Goal: Information Seeking & Learning: Learn about a topic

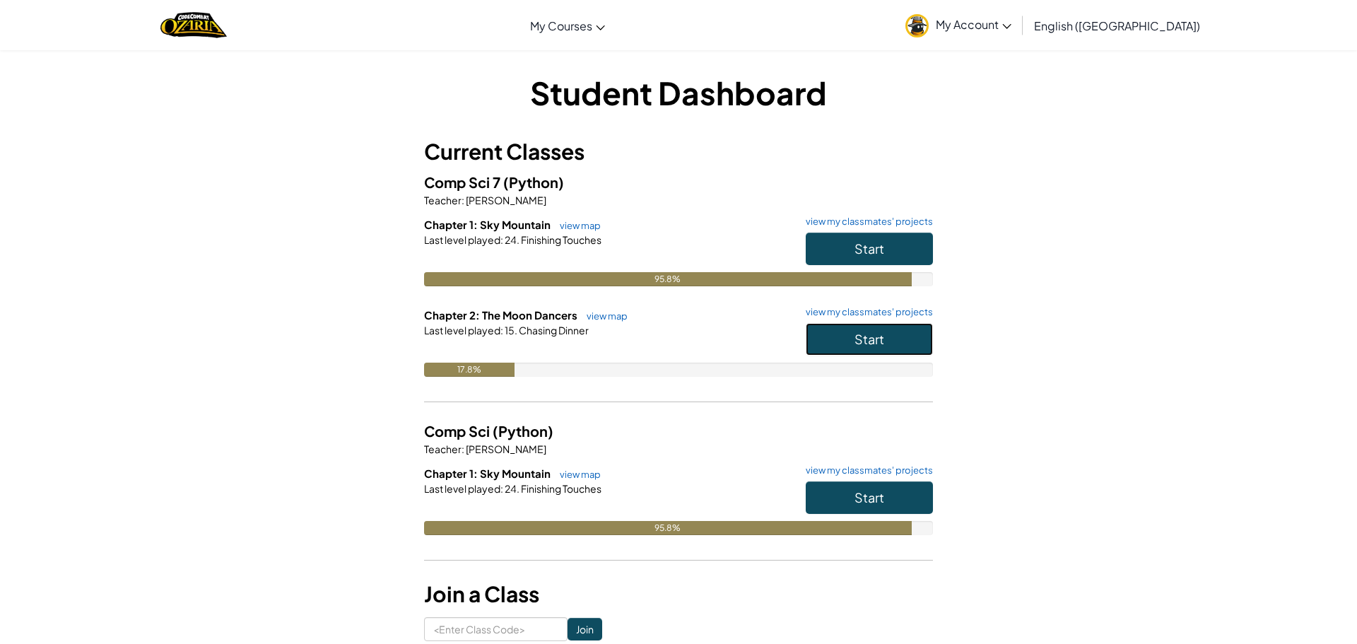
click at [886, 332] on button "Start" at bounding box center [869, 339] width 127 height 33
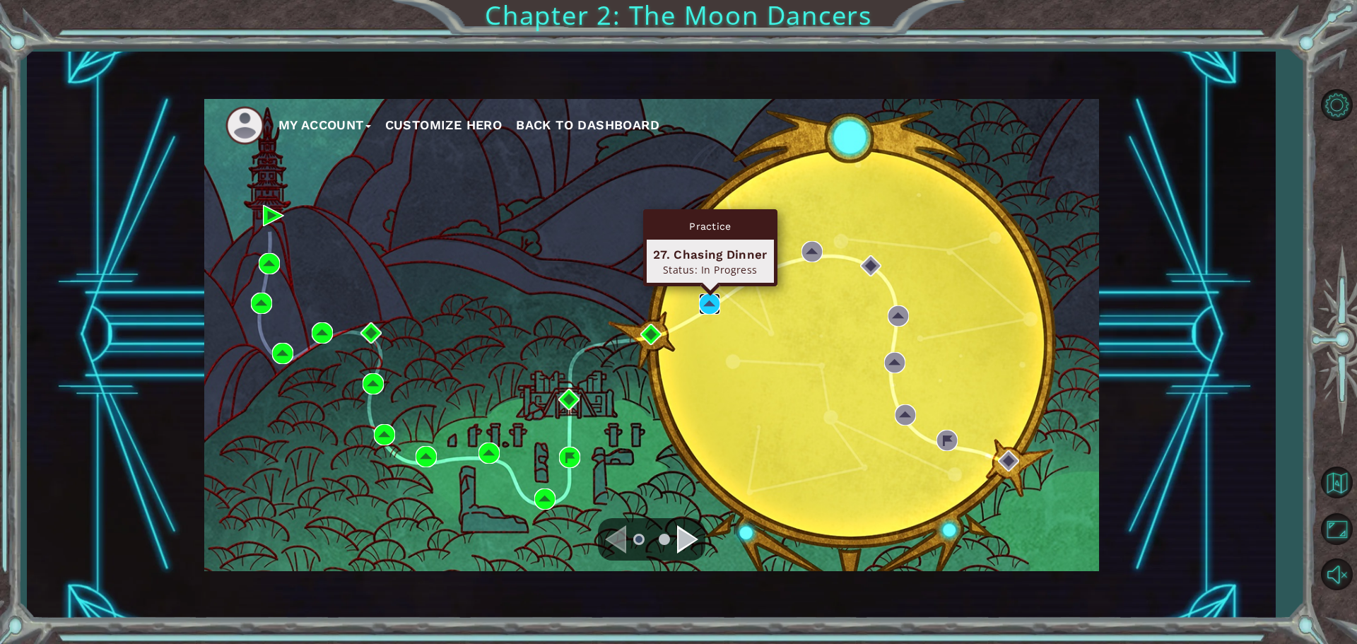
click at [708, 300] on img at bounding box center [709, 303] width 21 height 21
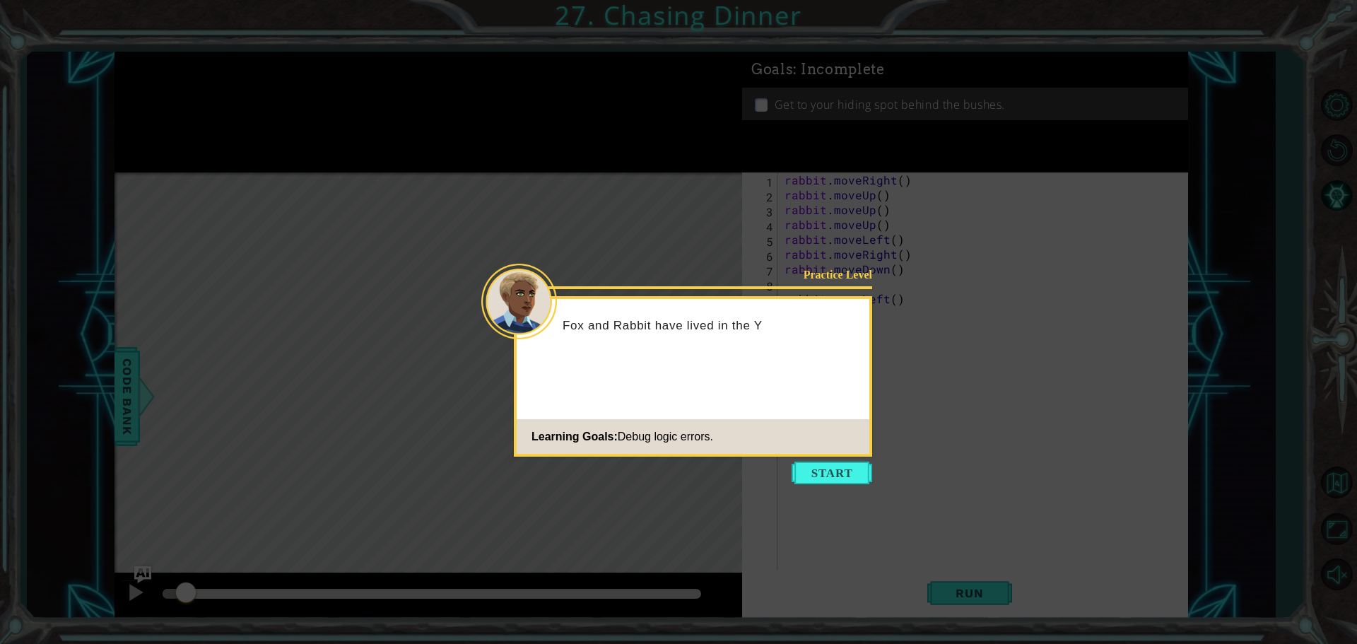
click at [823, 456] on div "Practice Level Fox and Rabbit have lived in the Y Learning Goals: Debug logic e…" at bounding box center [693, 376] width 358 height 160
click at [817, 451] on footer "Learning Goals: Debug logic errors." at bounding box center [693, 436] width 353 height 35
click at [821, 451] on footer "Learning Goals: Debug logic errors." at bounding box center [693, 436] width 353 height 35
drag, startPoint x: 844, startPoint y: 465, endPoint x: 858, endPoint y: 472, distance: 15.5
click at [854, 457] on div "Practice Level Fox and Rabbit have lived in the Yellow Wood th Learning Goals: …" at bounding box center [693, 376] width 358 height 160
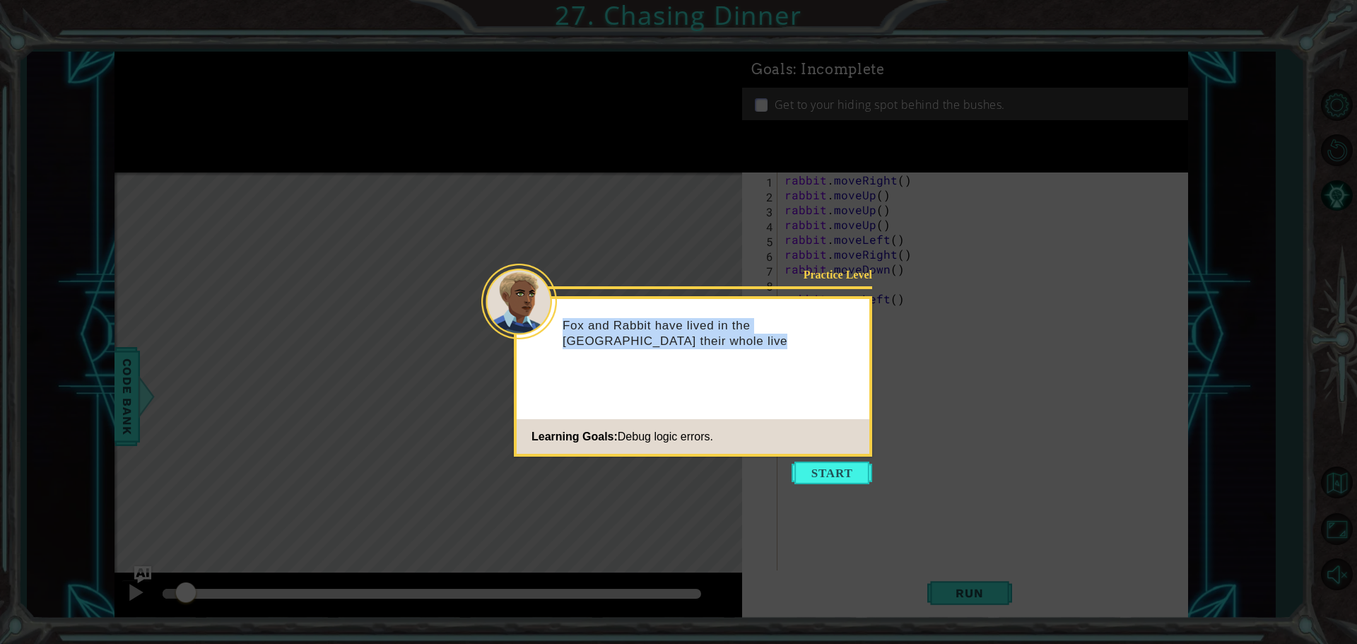
click at [817, 467] on button "Start" at bounding box center [832, 473] width 81 height 23
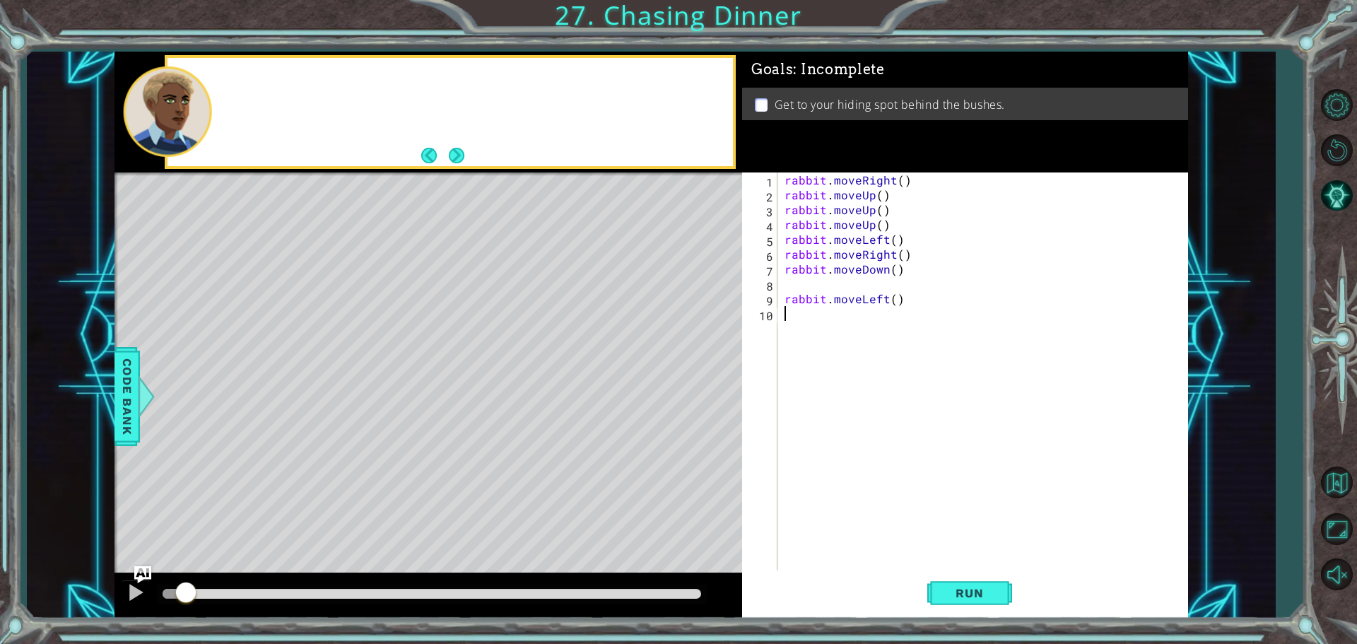
drag, startPoint x: 816, startPoint y: 465, endPoint x: 826, endPoint y: 467, distance: 10.0
click at [820, 465] on div "rabbit . moveRight ( ) rabbit . moveUp ( ) rabbit . moveUp ( ) rabbit . moveUp …" at bounding box center [986, 388] width 409 height 431
click at [834, 467] on div "rabbit . moveRight ( ) rabbit . moveUp ( ) rabbit . moveUp ( ) rabbit . moveUp …" at bounding box center [986, 388] width 409 height 431
click at [678, 343] on div "Level Map" at bounding box center [441, 381] width 653 height 416
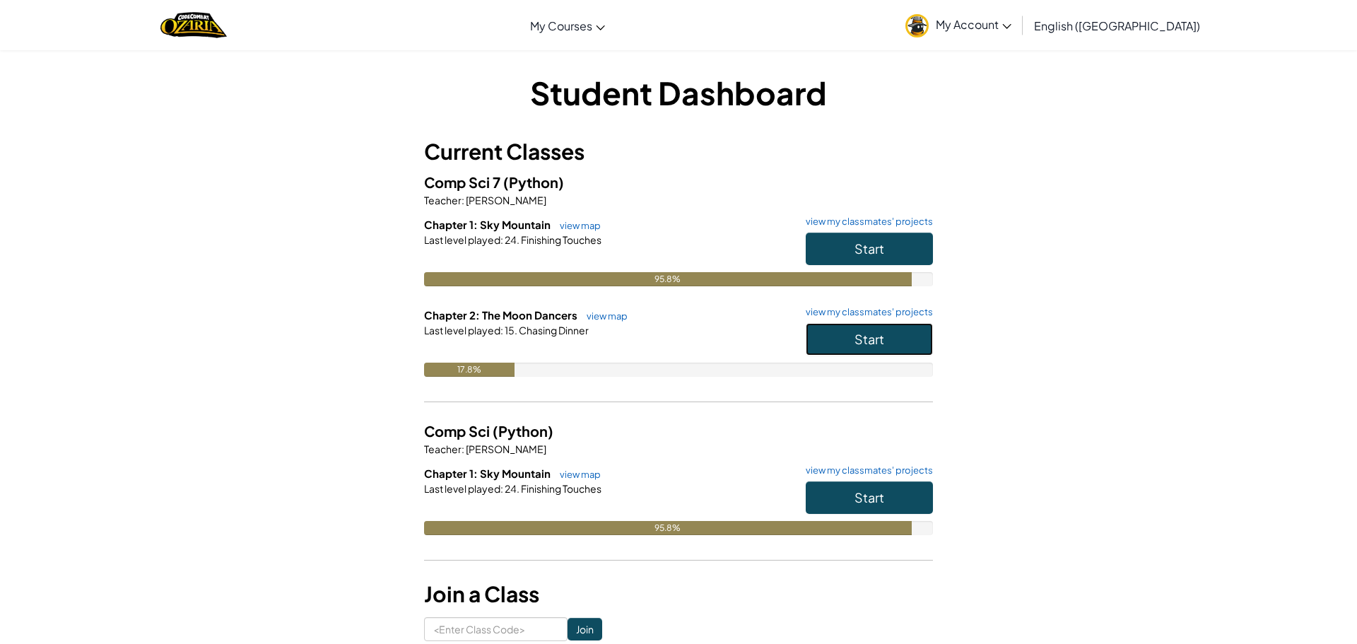
click at [829, 349] on button "Start" at bounding box center [869, 339] width 127 height 33
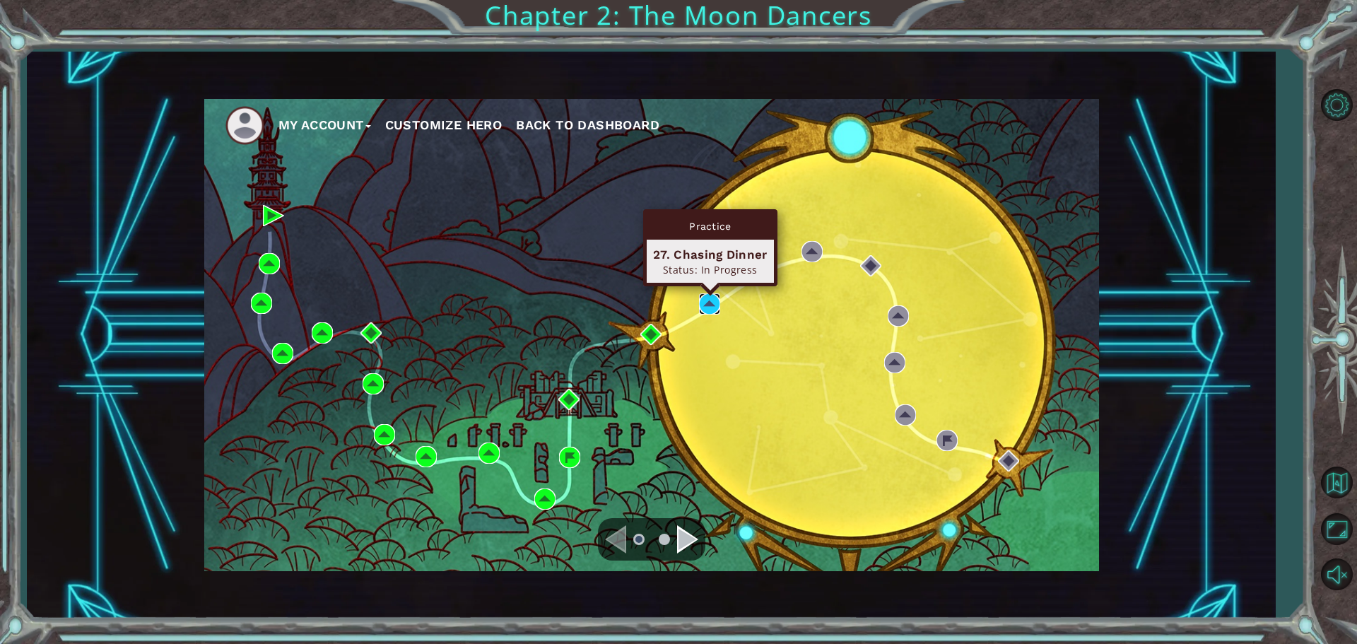
click at [706, 312] on img at bounding box center [709, 303] width 21 height 21
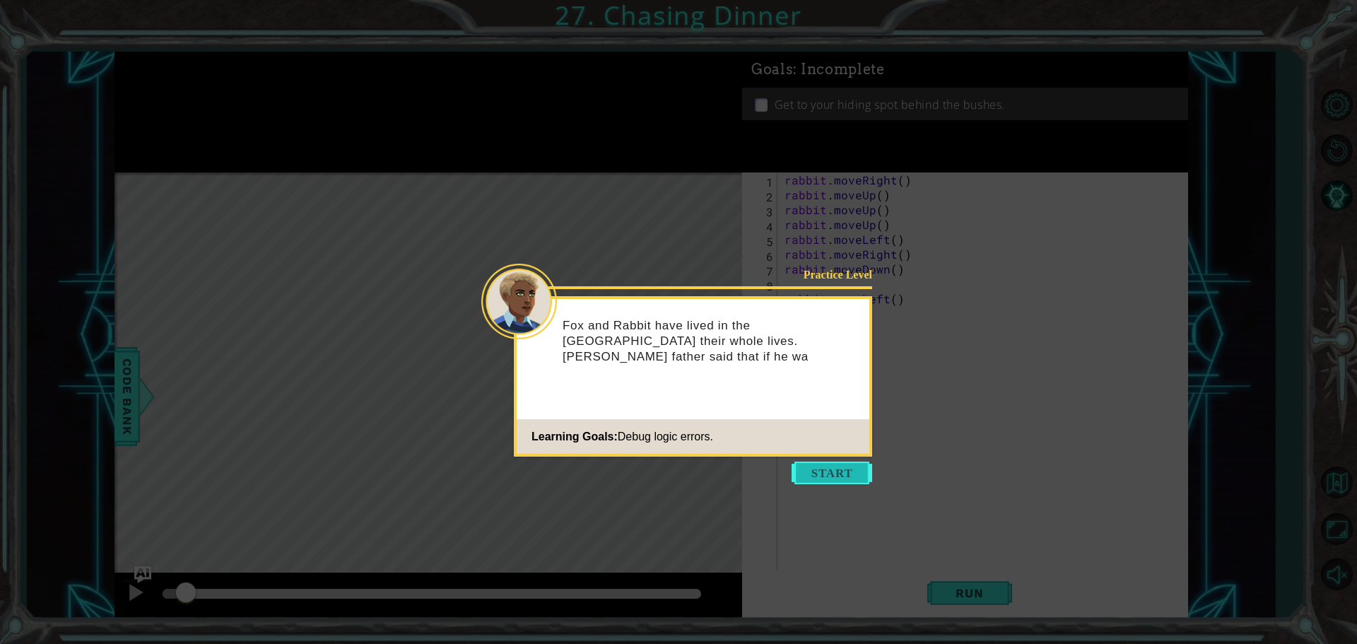
click at [833, 462] on button "Start" at bounding box center [832, 473] width 81 height 23
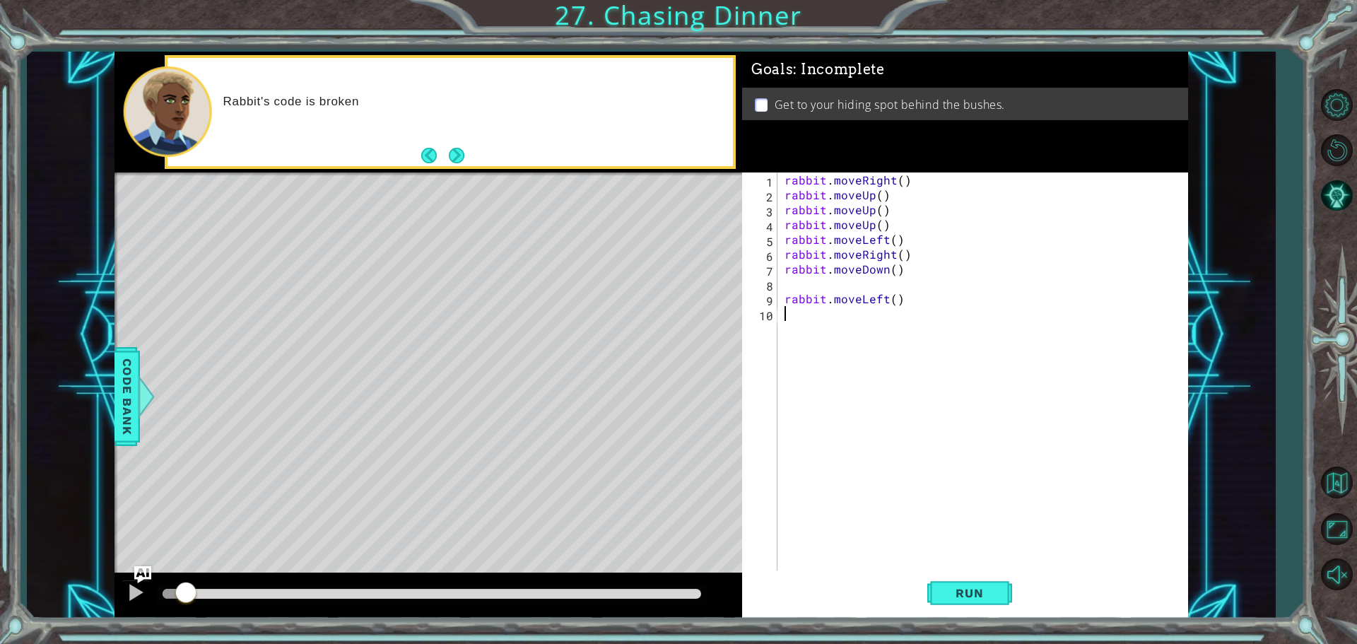
click at [834, 465] on div "rabbit . moveRight ( ) rabbit . moveUp ( ) rabbit . moveUp ( ) rabbit . moveUp …" at bounding box center [986, 388] width 409 height 431
click at [840, 276] on div "rabbit . moveRight ( ) rabbit . moveUp ( ) rabbit . moveUp ( ) rabbit . moveUp …" at bounding box center [986, 388] width 409 height 431
type textarea "rabbit.moveDown()"
click at [853, 282] on div "rabbit . moveRight ( ) rabbit . moveUp ( ) rabbit . moveUp ( ) rabbit . moveUp …" at bounding box center [986, 388] width 409 height 431
type textarea "rabbit.moveDown()"
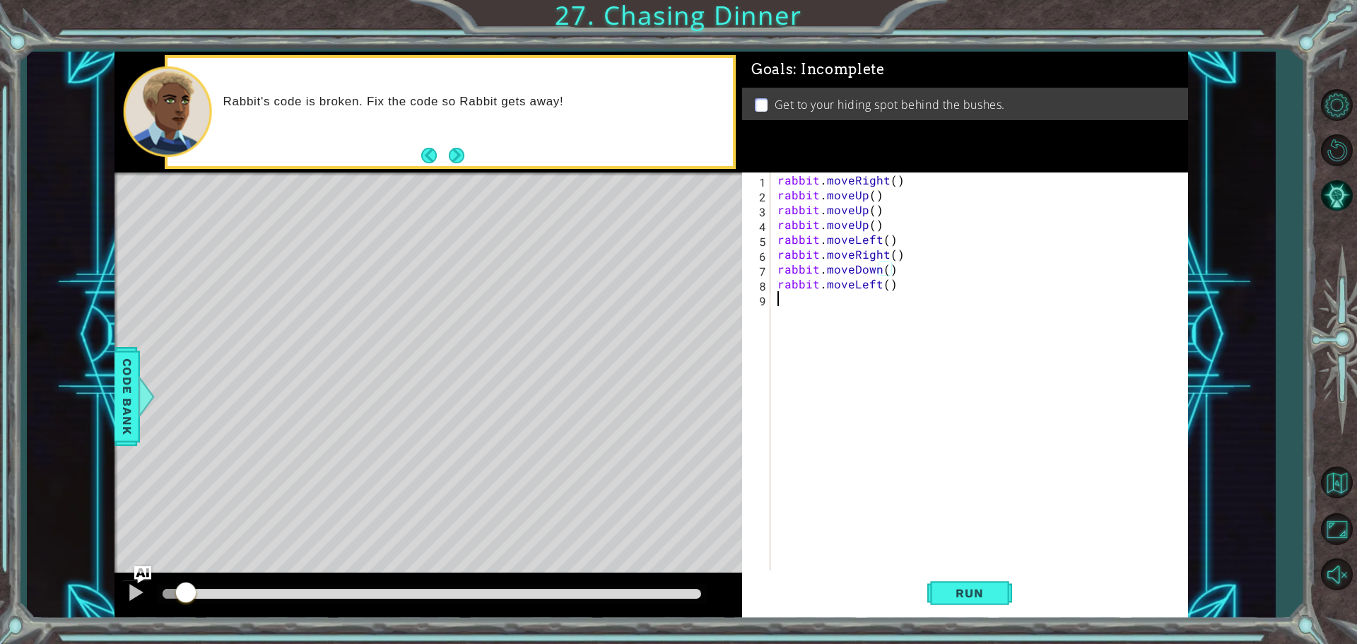
click at [848, 309] on div "rabbit . moveRight ( ) rabbit . moveUp ( ) rabbit . moveUp ( ) rabbit . moveUp …" at bounding box center [983, 388] width 416 height 431
click at [945, 596] on span "Run" at bounding box center [970, 593] width 56 height 14
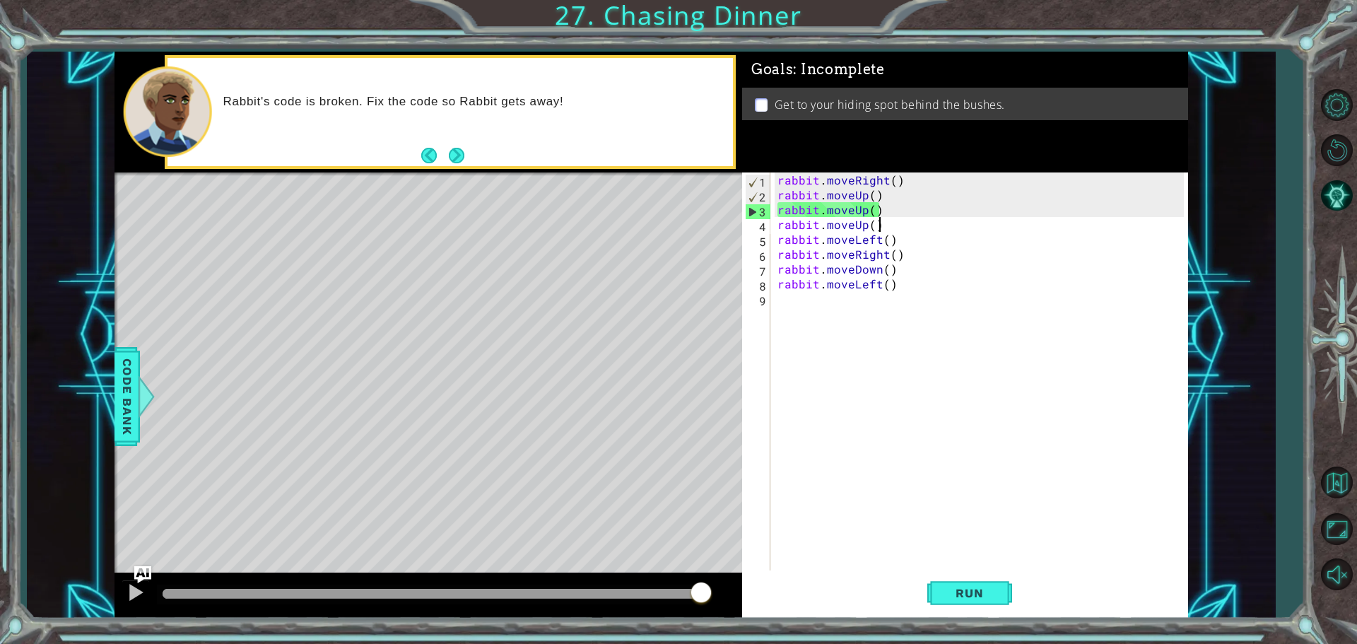
click at [884, 226] on div "rabbit . moveRight ( ) rabbit . moveUp ( ) rabbit . moveUp ( ) rabbit . moveUp …" at bounding box center [983, 388] width 416 height 431
click at [977, 580] on button "Run" at bounding box center [970, 593] width 85 height 45
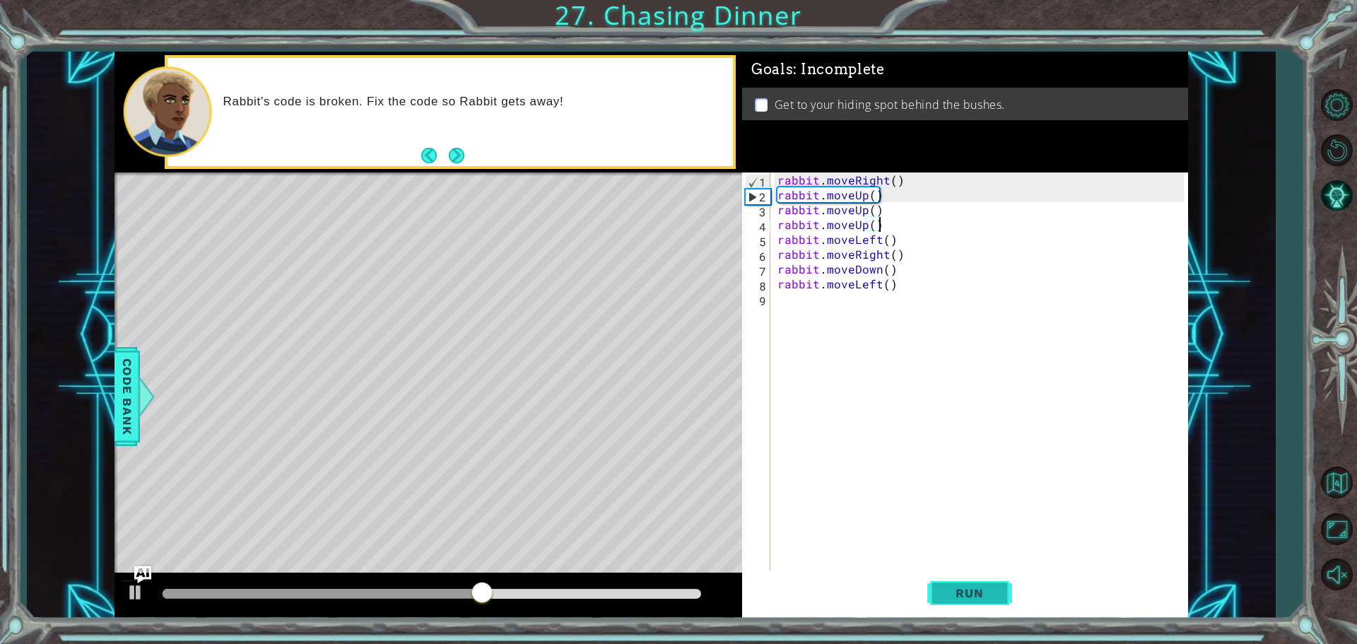
click at [965, 590] on span "Run" at bounding box center [970, 593] width 56 height 14
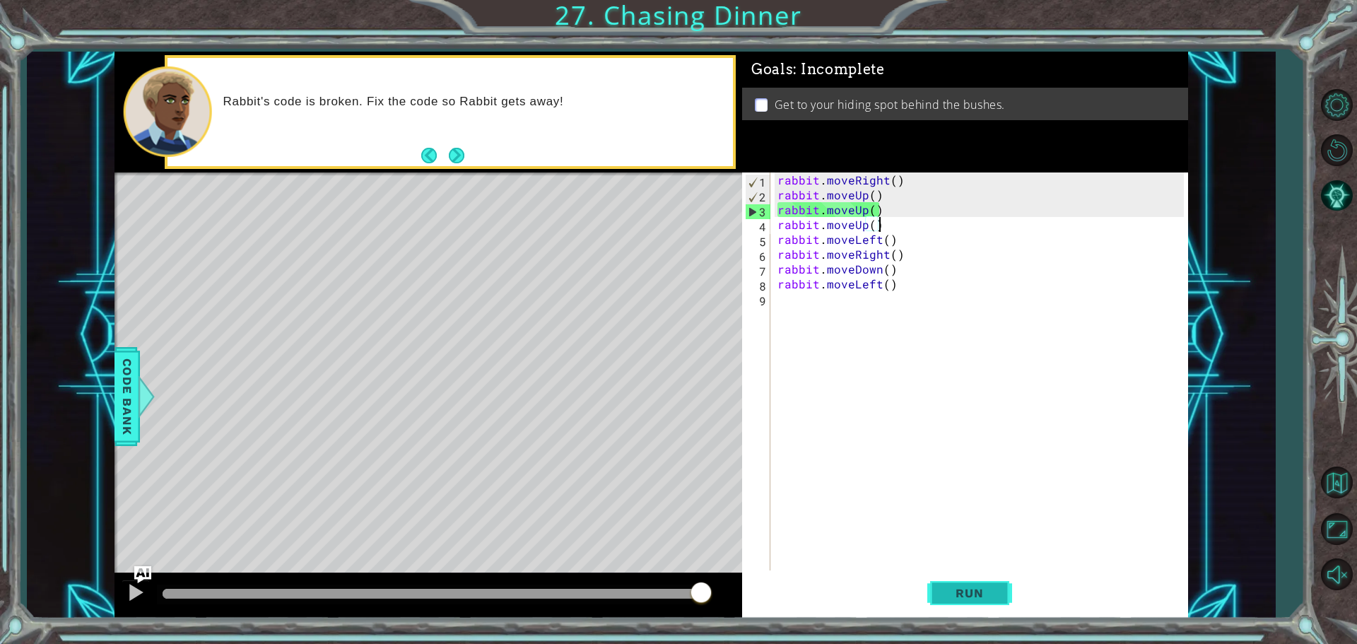
click at [975, 578] on button "Run" at bounding box center [970, 593] width 85 height 45
click at [451, 148] on button "Next" at bounding box center [457, 156] width 16 height 16
click at [974, 596] on span "Run" at bounding box center [970, 593] width 56 height 14
click at [882, 210] on div "rabbit . moveRight ( ) rabbit . moveUp ( ) rabbit . moveUp ( ) rabbit . moveUp …" at bounding box center [983, 388] width 416 height 431
click at [935, 592] on button "Run" at bounding box center [970, 593] width 85 height 45
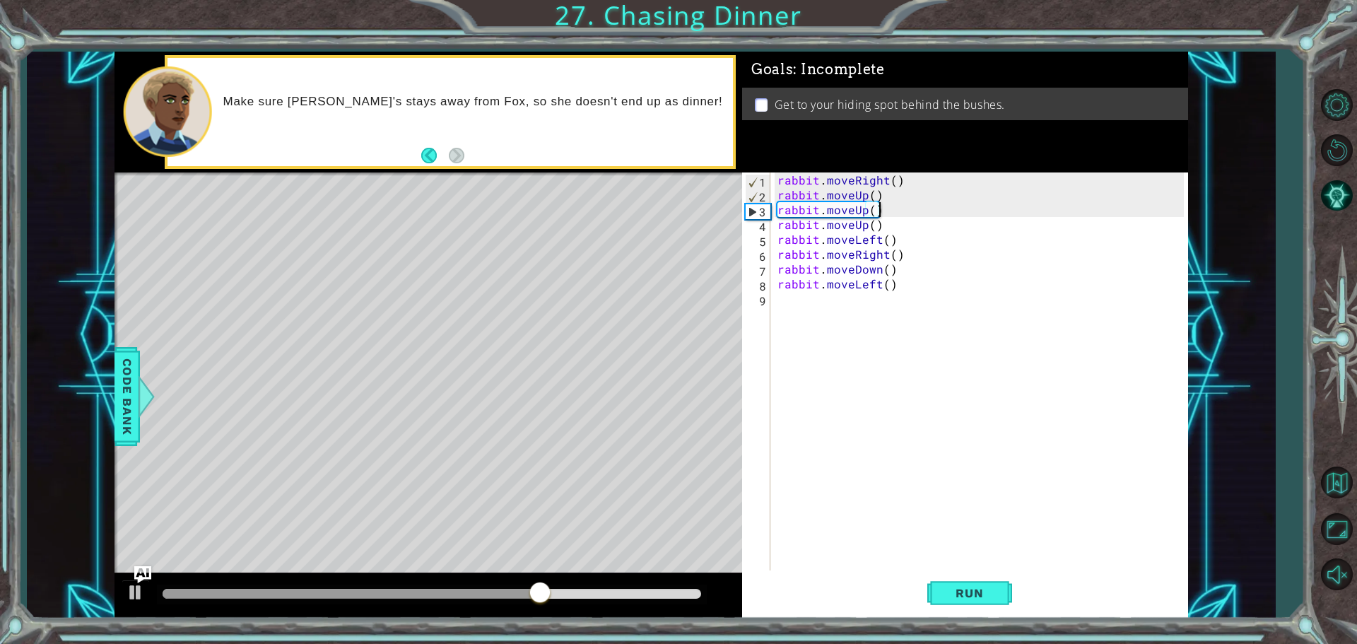
drag, startPoint x: 523, startPoint y: 590, endPoint x: 585, endPoint y: 580, distance: 62.4
click at [527, 589] on div at bounding box center [432, 595] width 550 height 20
click at [891, 202] on div "rabbit . moveRight ( ) rabbit . moveUp ( ) rabbit . moveUp ( ) rabbit . moveUp …" at bounding box center [983, 388] width 416 height 431
click at [873, 211] on div "rabbit . moveRight ( ) rabbit . moveUp ( ) rabbit . moveUp ( ) rabbit . moveUp …" at bounding box center [983, 388] width 416 height 431
click at [876, 187] on div "rabbit . moveRight ( ) rabbit . moveUp ( ) rabbit . moveUp ( ) rabbit . moveUp …" at bounding box center [983, 388] width 416 height 431
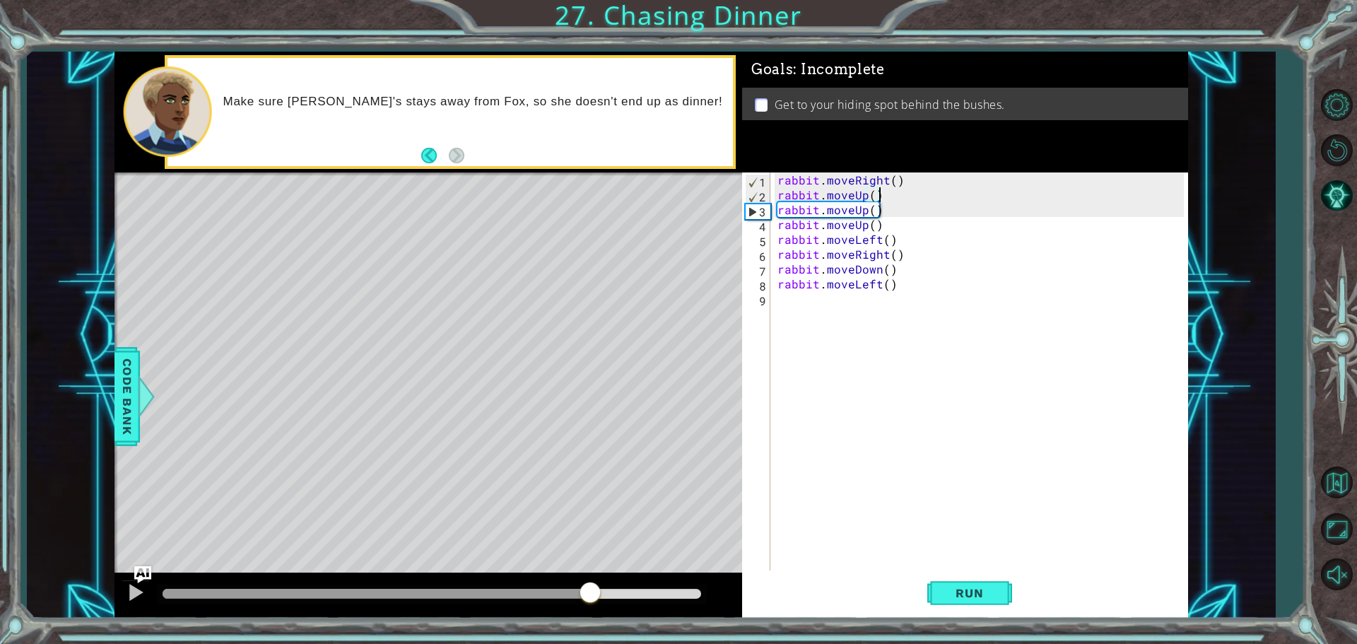
scroll to position [0, 6]
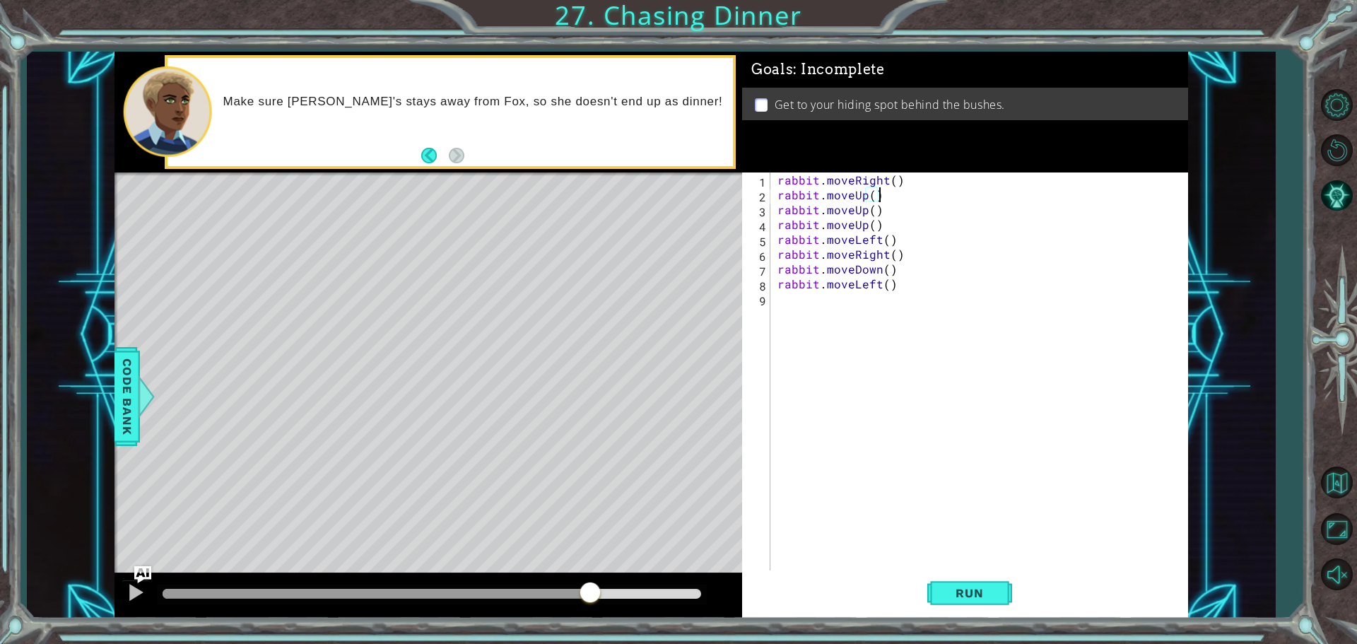
click at [872, 194] on div "rabbit . moveRight ( ) rabbit . moveUp ( ) rabbit . moveUp ( ) rabbit . moveUp …" at bounding box center [983, 388] width 416 height 431
click at [971, 574] on button "Run" at bounding box center [970, 593] width 85 height 45
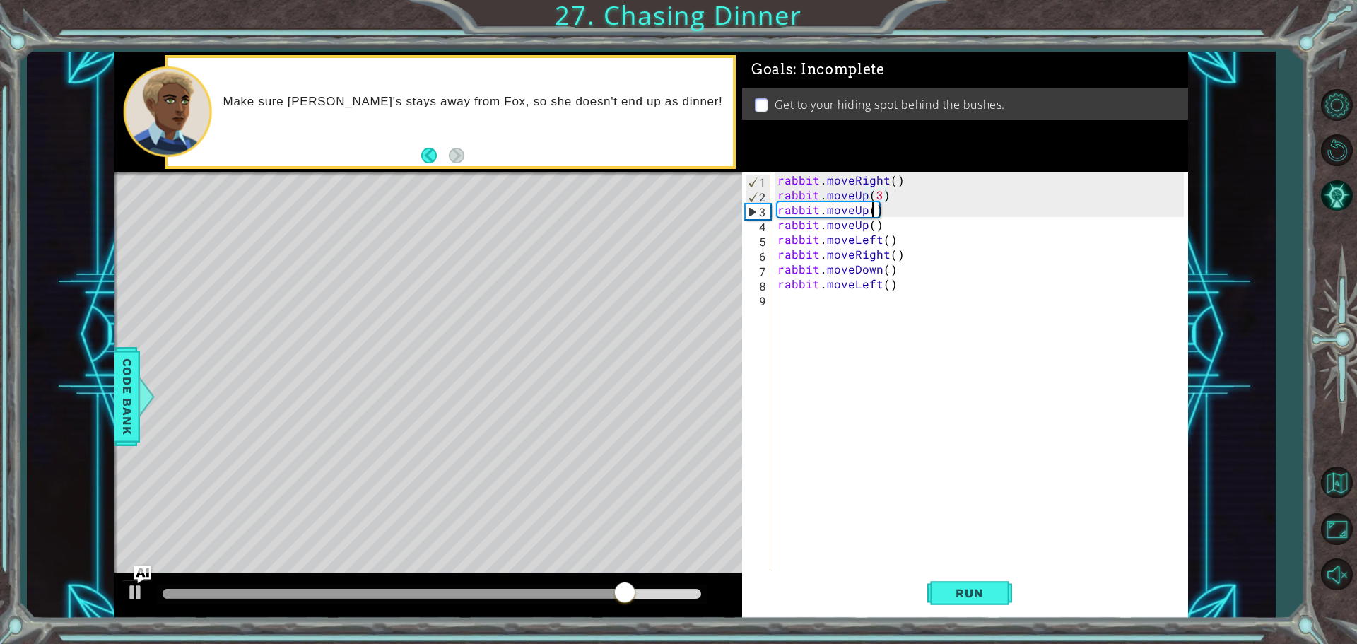
click at [873, 215] on div "rabbit . moveRight ( ) rabbit . moveUp ( 3 ) rabbit . moveUp ( ) rabbit . moveU…" at bounding box center [983, 388] width 416 height 431
type textarea "rabbit.moveUp(3)"
click at [998, 600] on button "Run" at bounding box center [970, 593] width 85 height 45
click at [986, 599] on span "Run" at bounding box center [970, 593] width 56 height 14
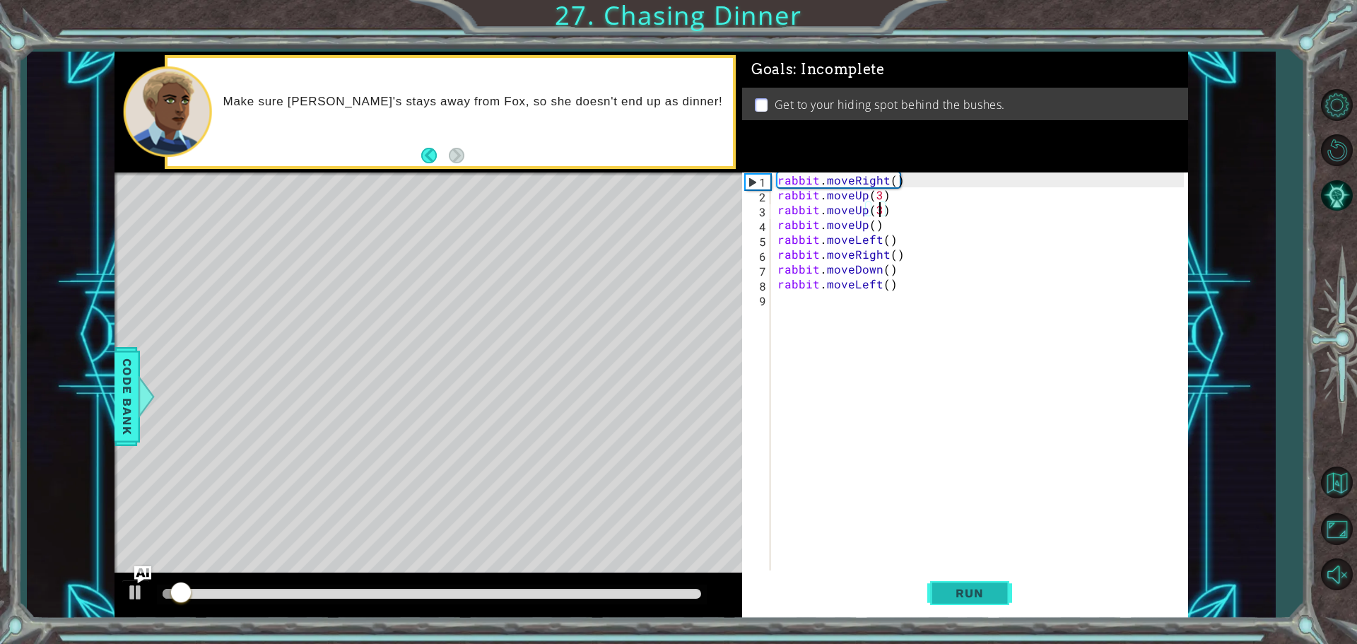
click at [986, 599] on span "Run" at bounding box center [970, 593] width 56 height 14
click at [986, 603] on button "Run" at bounding box center [970, 593] width 85 height 45
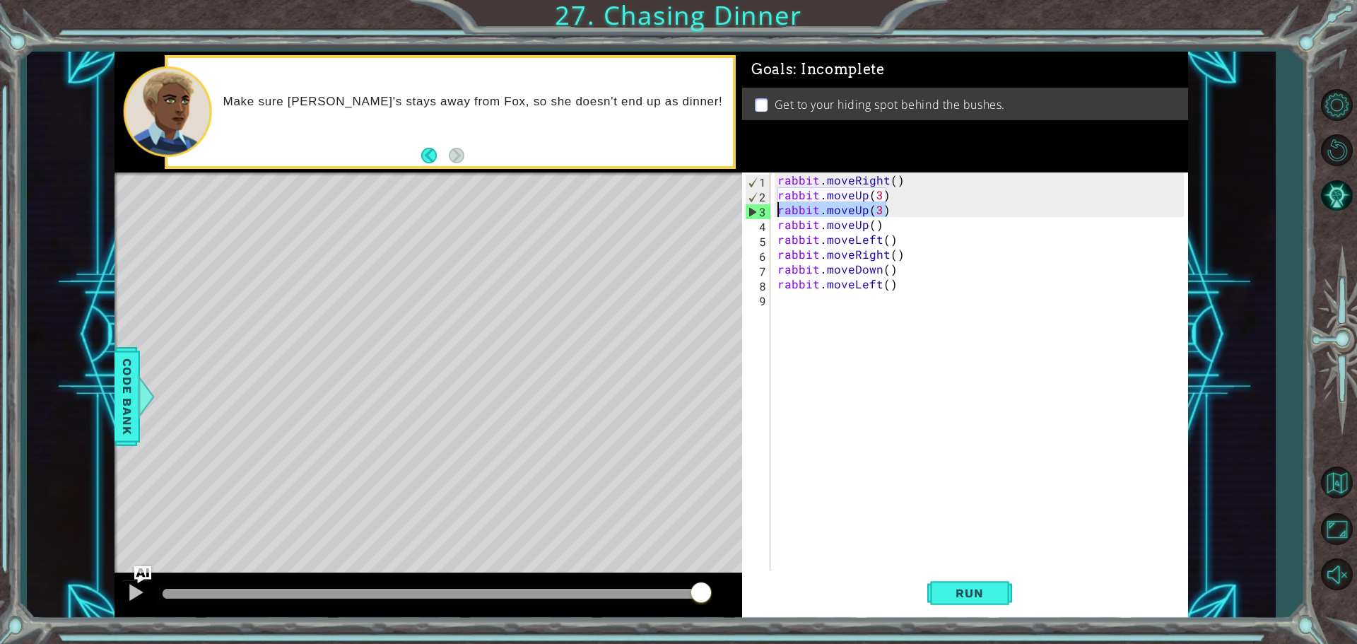
drag, startPoint x: 898, startPoint y: 207, endPoint x: 777, endPoint y: 208, distance: 120.9
click at [777, 208] on div "rabbit . moveRight ( ) rabbit . moveUp ( 3 ) rabbit . moveUp ( 3 ) rabbit . mov…" at bounding box center [983, 388] width 416 height 431
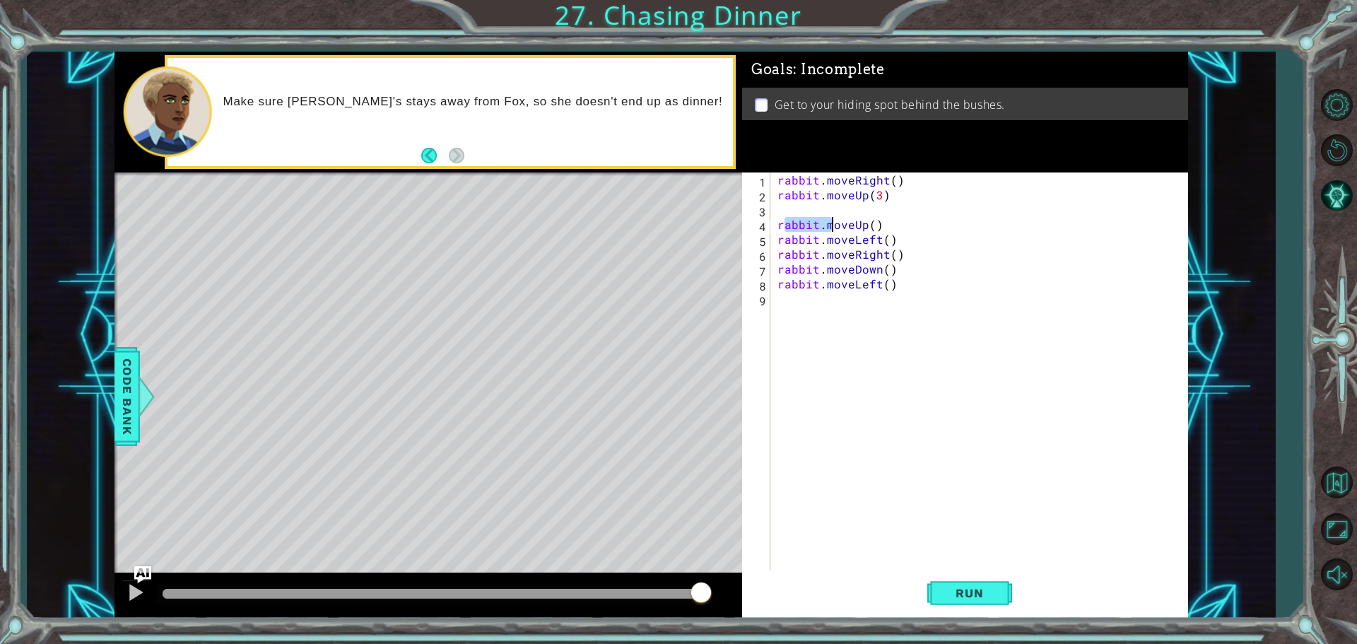
drag, startPoint x: 781, startPoint y: 230, endPoint x: 805, endPoint y: 230, distance: 24.0
click at [828, 230] on div "rabbit . moveRight ( ) rabbit . moveUp ( 3 ) rabbit . moveUp ( ) rabbit . moveL…" at bounding box center [983, 388] width 416 height 431
click at [779, 228] on div "rabbit . moveRight ( ) rabbit . moveUp ( 3 ) rabbit . moveUp ( ) rabbit . moveL…" at bounding box center [983, 388] width 416 height 431
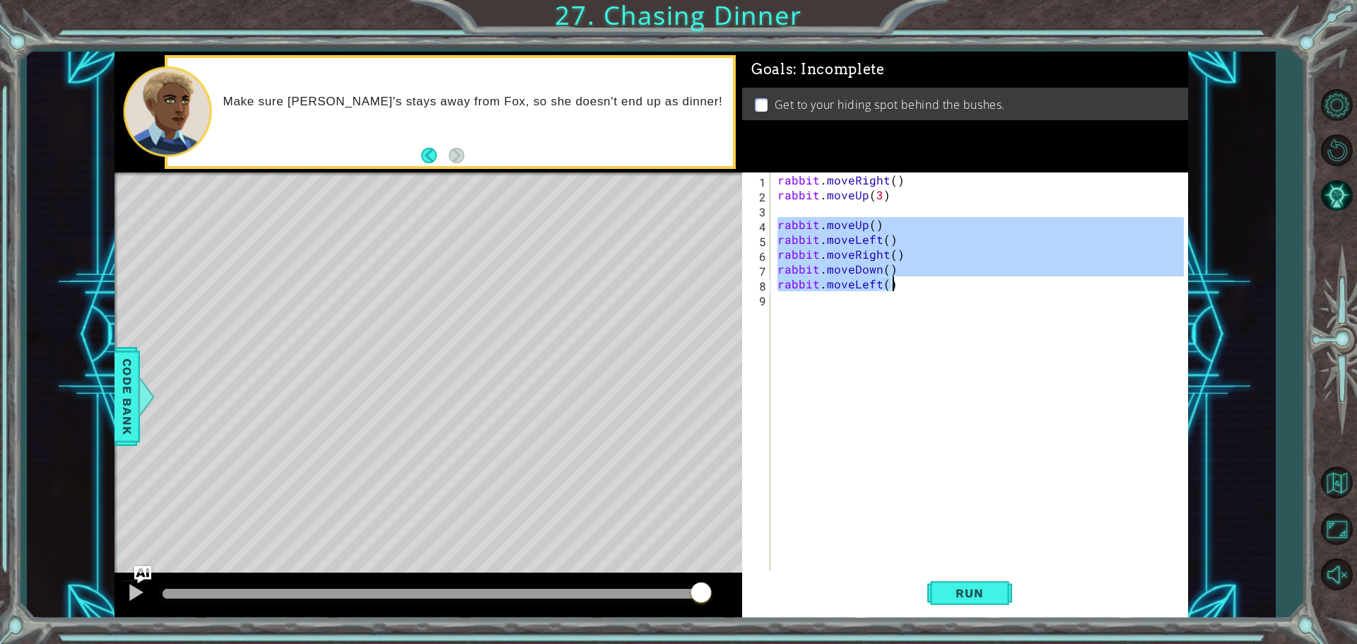
drag, startPoint x: 779, startPoint y: 228, endPoint x: 958, endPoint y: 292, distance: 189.8
click at [958, 292] on div "rabbit . moveRight ( ) rabbit . moveUp ( 3 ) rabbit . moveUp ( ) rabbit . moveL…" at bounding box center [983, 388] width 416 height 431
type textarea "rabbit.moveLeft()"
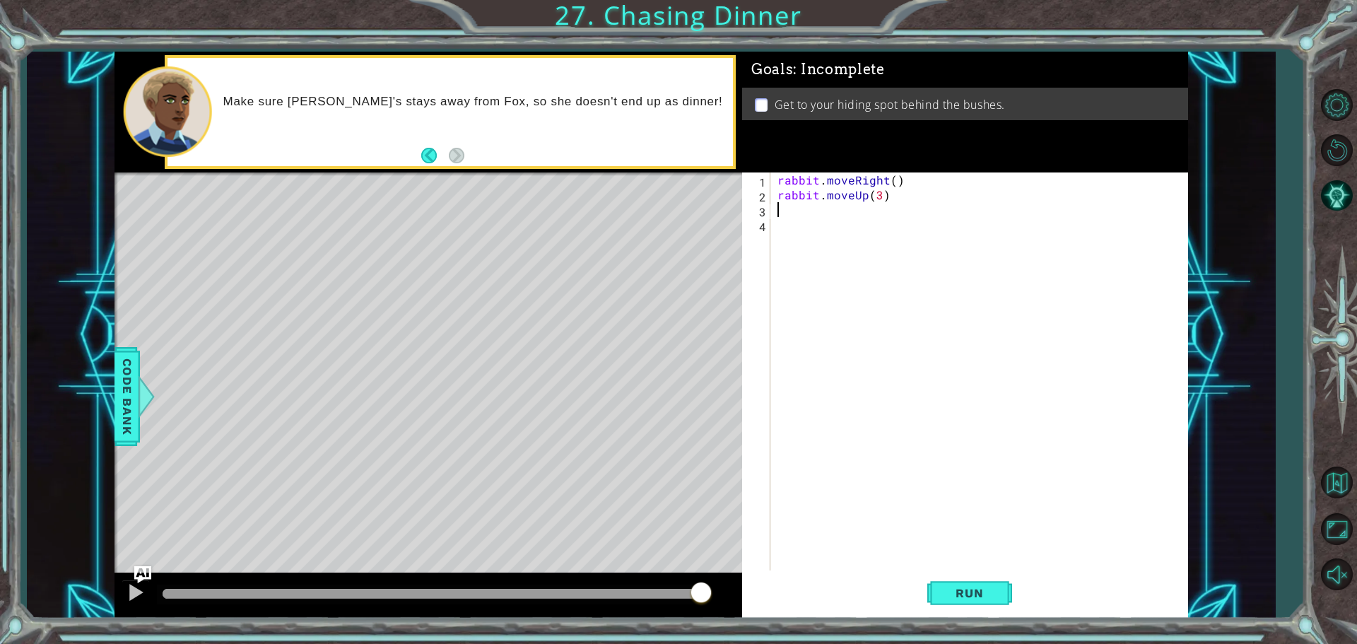
click at [784, 211] on div "rabbit . moveRight ( ) rabbit . moveUp ( 3 )" at bounding box center [983, 388] width 416 height 431
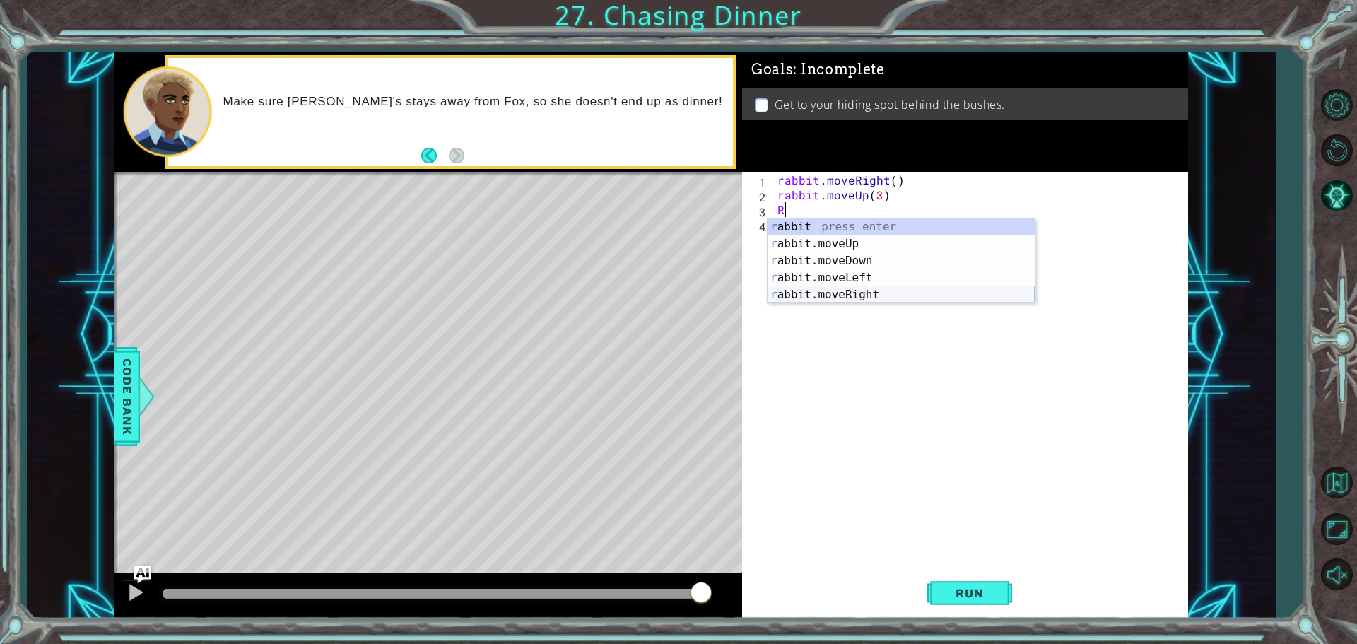
click at [930, 290] on div "r abbit press enter r abbit.moveUp press enter r abbit.moveDown press enter r a…" at bounding box center [901, 277] width 267 height 119
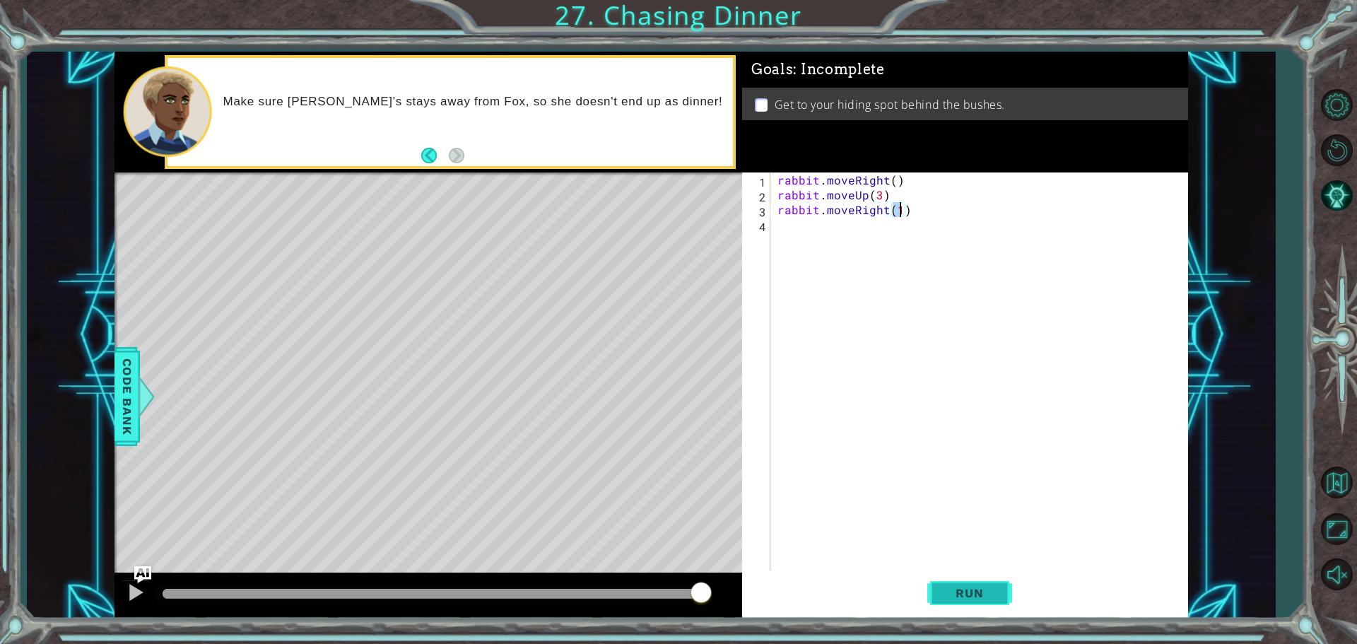
type textarea "rabbit.moveRight(1)"
click at [955, 602] on button "Run" at bounding box center [970, 593] width 85 height 45
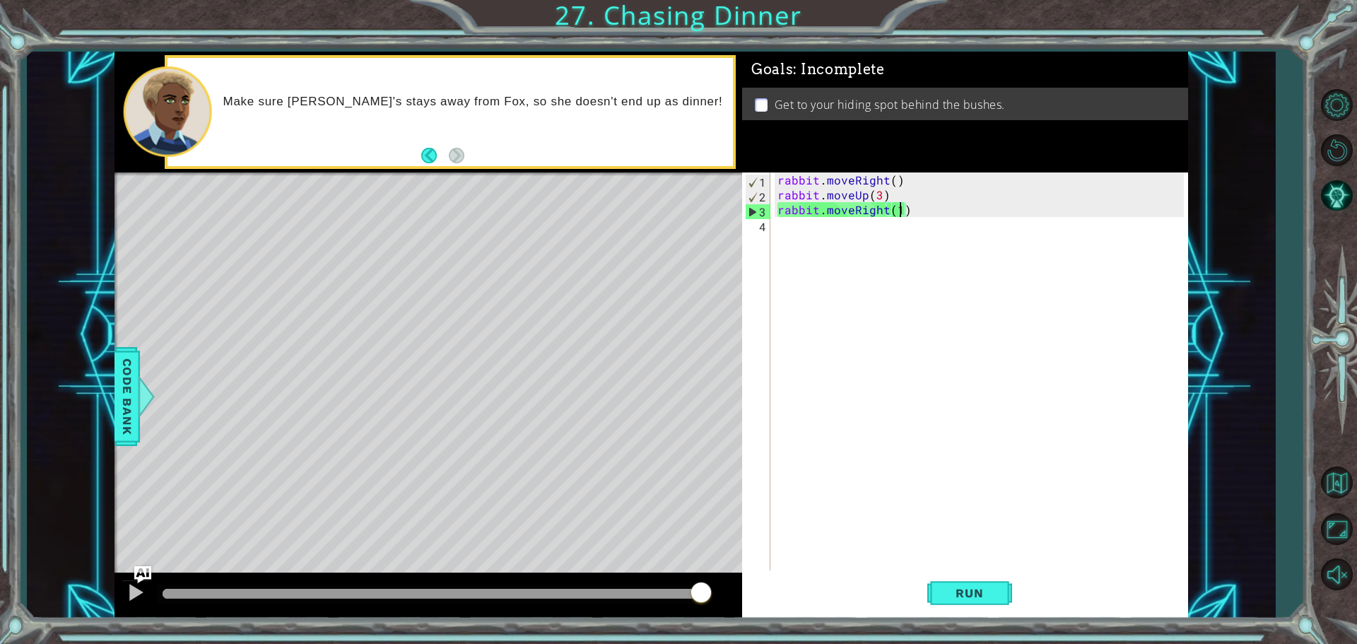
click at [901, 234] on div "rabbit . moveRight ( ) rabbit . moveUp ( 3 ) rabbit . moveRight ( 1 )" at bounding box center [983, 388] width 416 height 431
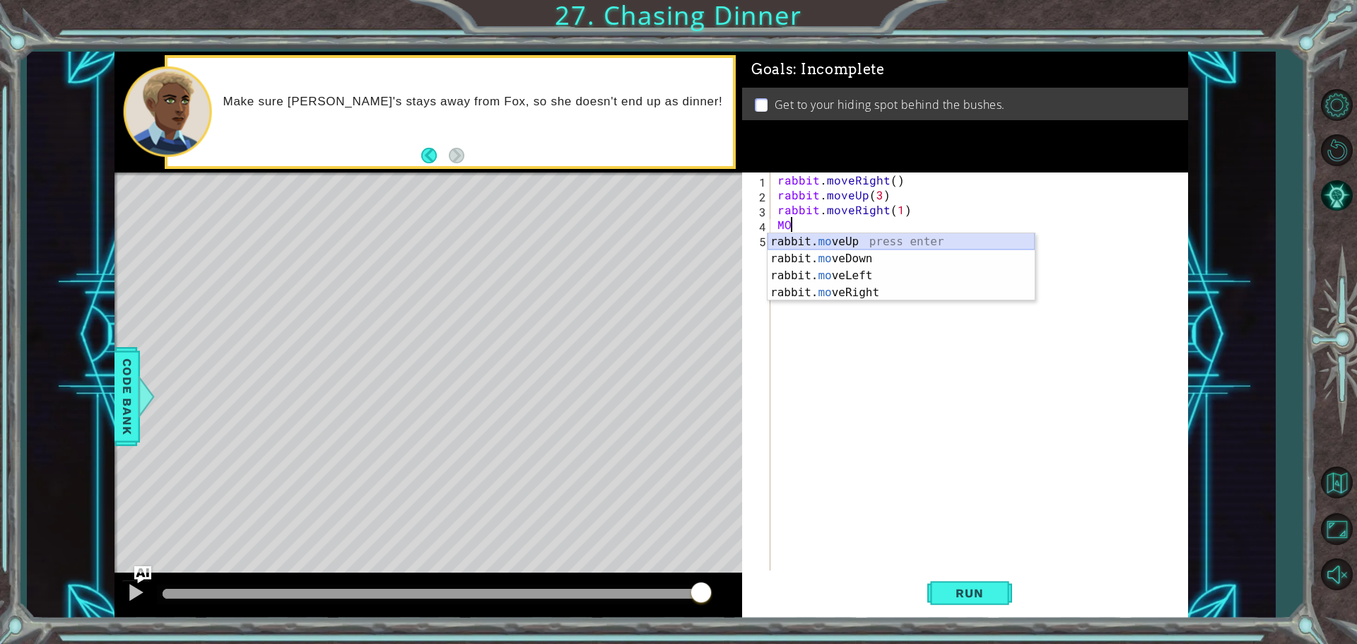
click at [899, 245] on div "rabbit. mo veUp press enter rabbit. mo veDown press enter rabbit. mo veLeft pre…" at bounding box center [901, 284] width 267 height 102
type textarea "rabbit.moveUp(1)"
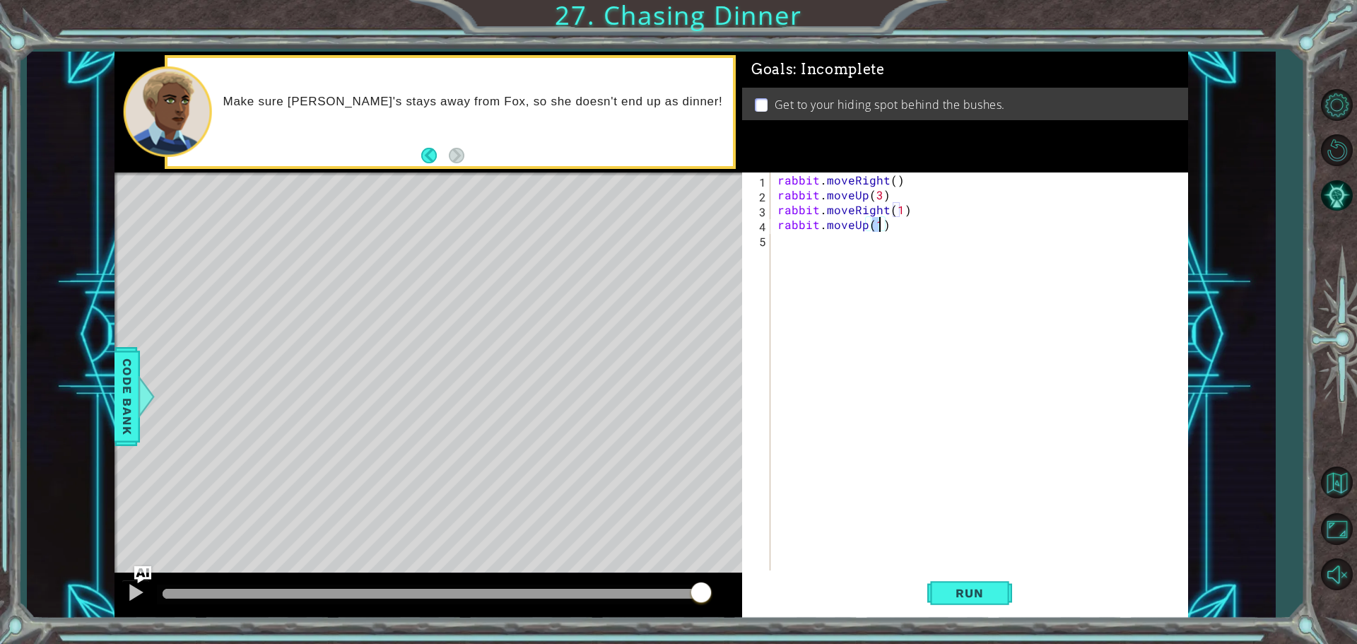
click at [849, 245] on div "rabbit . moveRight ( ) rabbit . moveUp ( 3 ) rabbit . moveRight ( 1 ) rabbit . …" at bounding box center [983, 388] width 416 height 431
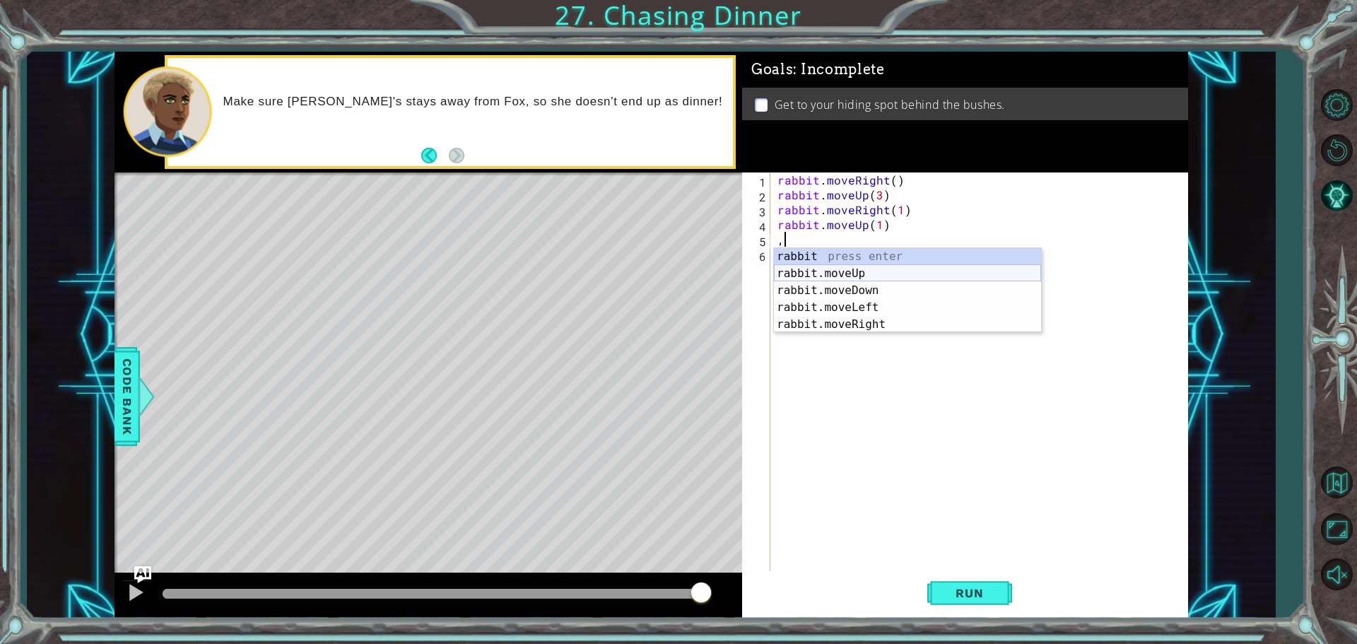
click at [907, 271] on div "rabbit press enter rabbit.moveUp press enter rabbit.moveDown press enter rabbit…" at bounding box center [907, 307] width 267 height 119
type textarea ",rabbit.moveUp(1)"
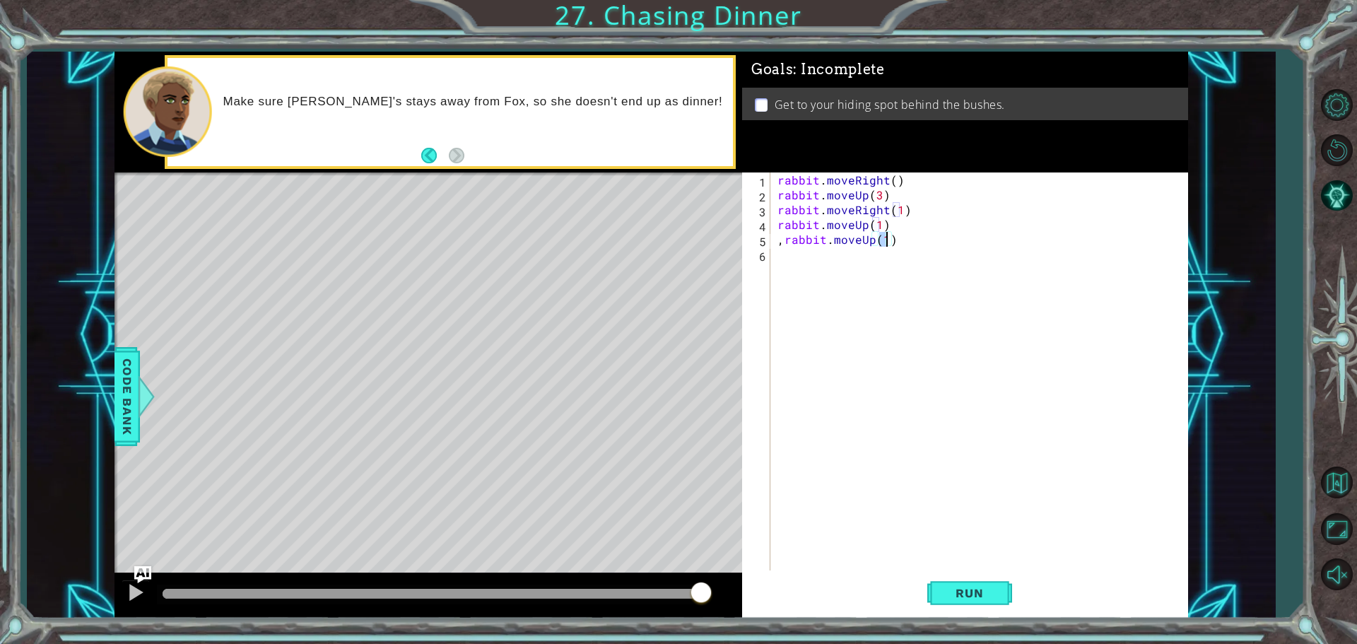
click at [843, 262] on div "rabbit . moveRight ( ) rabbit . moveUp ( 3 ) rabbit . moveRight ( 1 ) rabbit . …" at bounding box center [983, 388] width 416 height 431
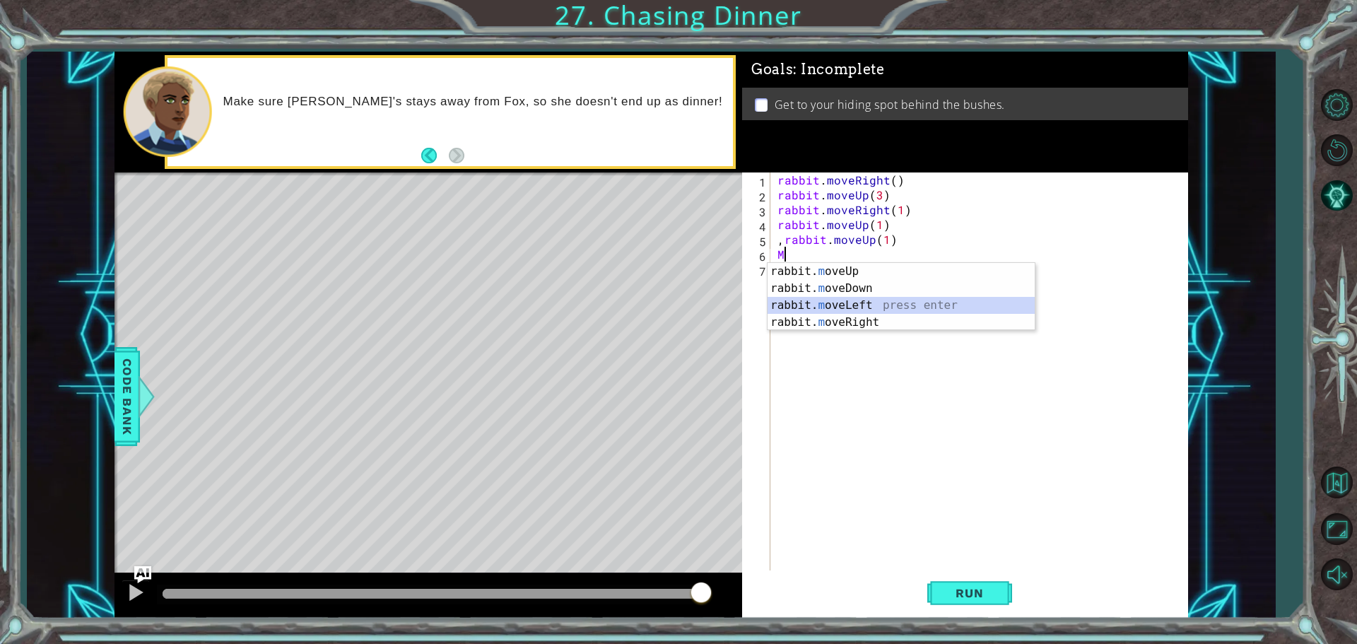
click at [905, 300] on div "rabbit. m oveUp press enter rabbit. m oveDown press enter rabbit. m oveLeft pre…" at bounding box center [901, 314] width 267 height 102
type textarea "rabbit.moveLeft(1)"
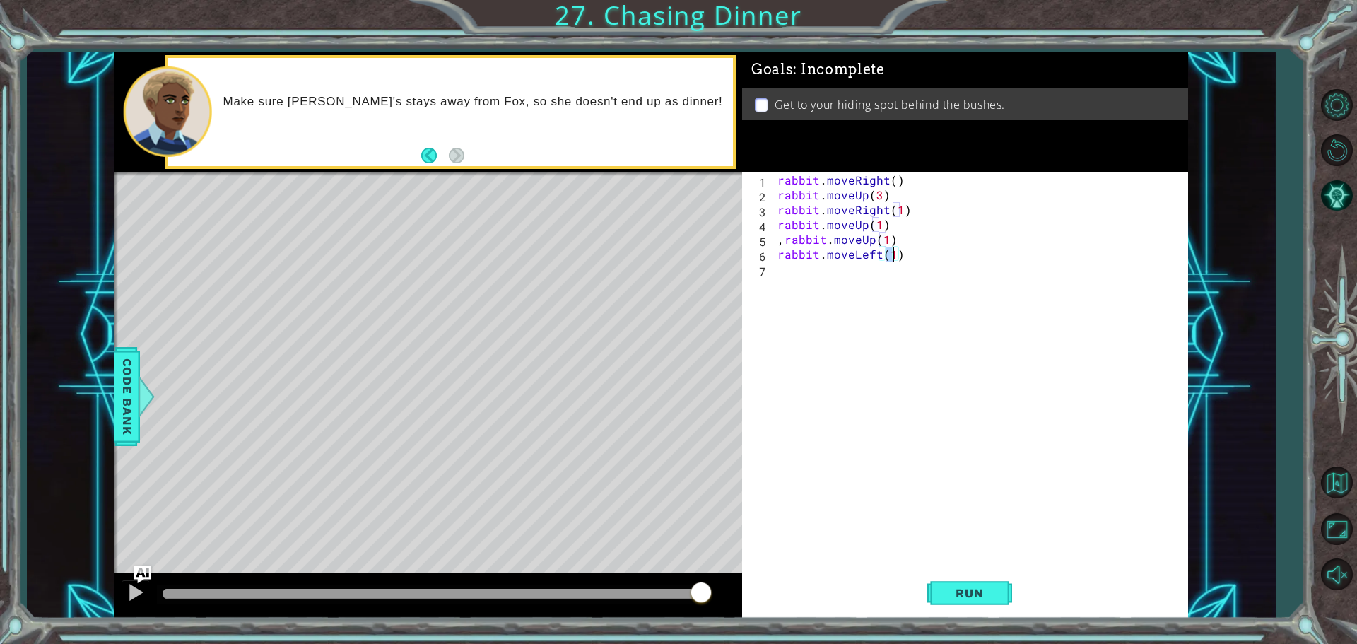
click at [826, 278] on div "rabbit . moveRight ( ) rabbit . moveUp ( 3 ) rabbit . moveRight ( 1 ) rabbit . …" at bounding box center [983, 388] width 416 height 431
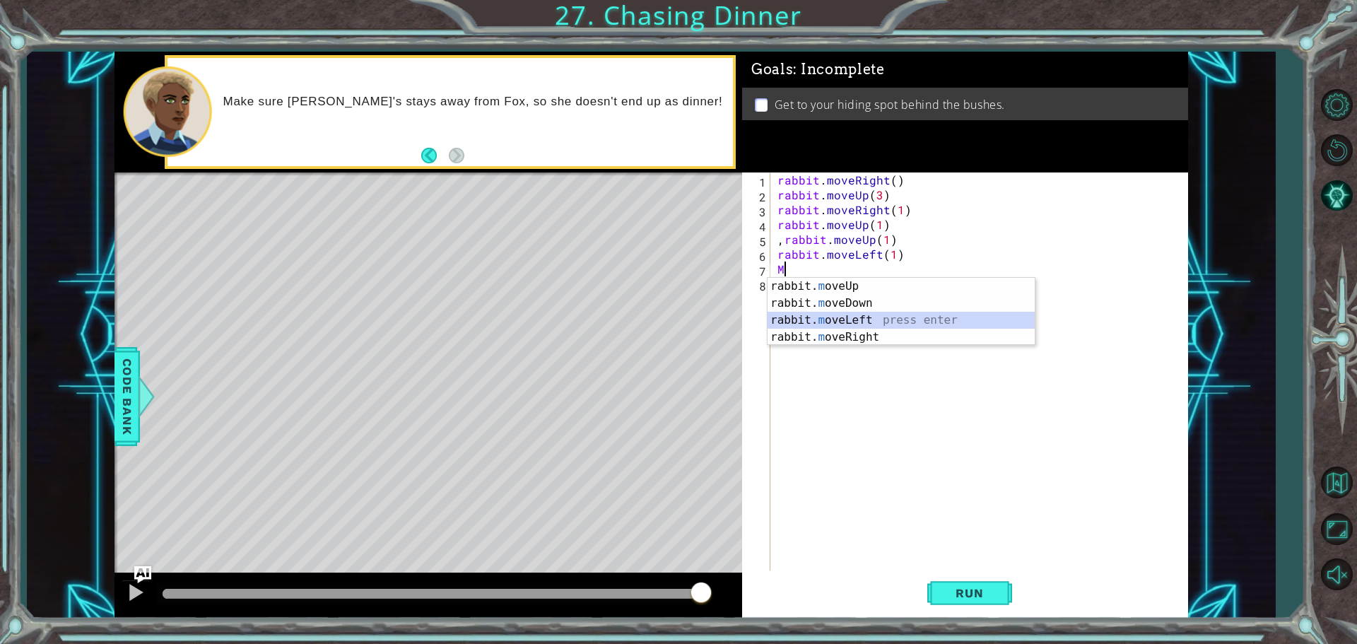
click at [870, 315] on div "rabbit. m oveUp press enter rabbit. m oveDown press enter rabbit. m oveLeft pre…" at bounding box center [901, 329] width 267 height 102
type textarea "rabbit.moveLeft(1)"
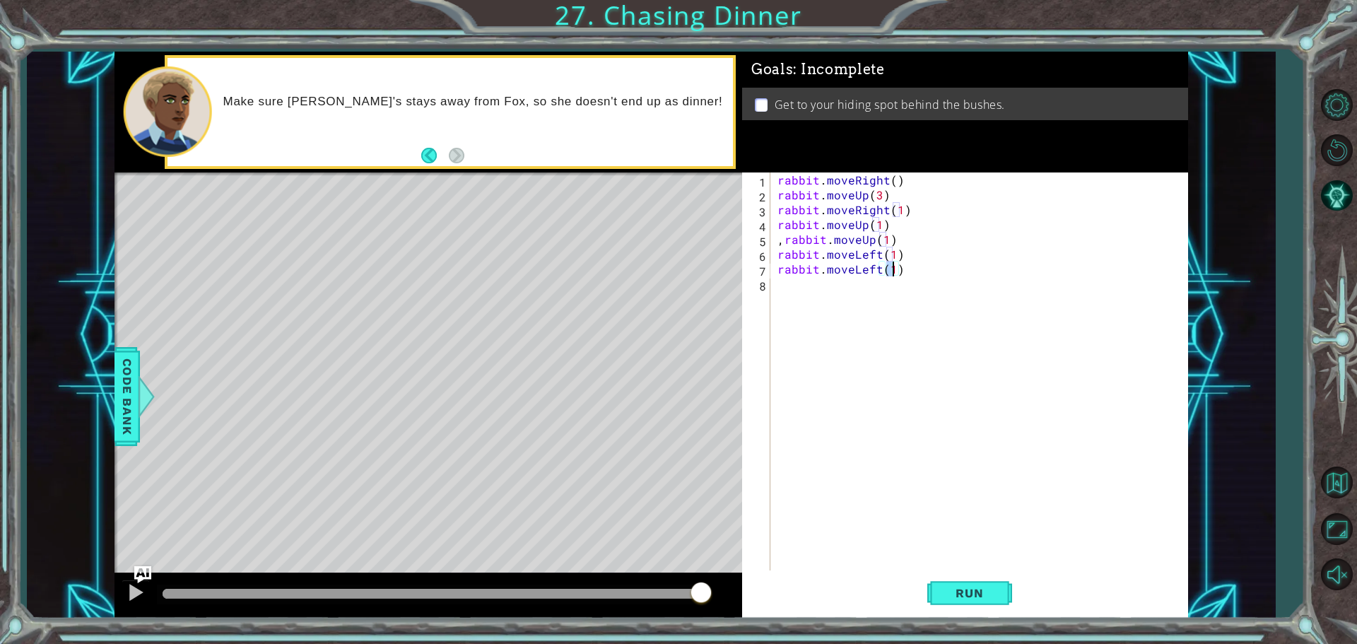
click at [820, 289] on div "rabbit . moveRight ( ) rabbit . moveUp ( 3 ) rabbit . moveRight ( 1 ) rabbit . …" at bounding box center [983, 388] width 416 height 431
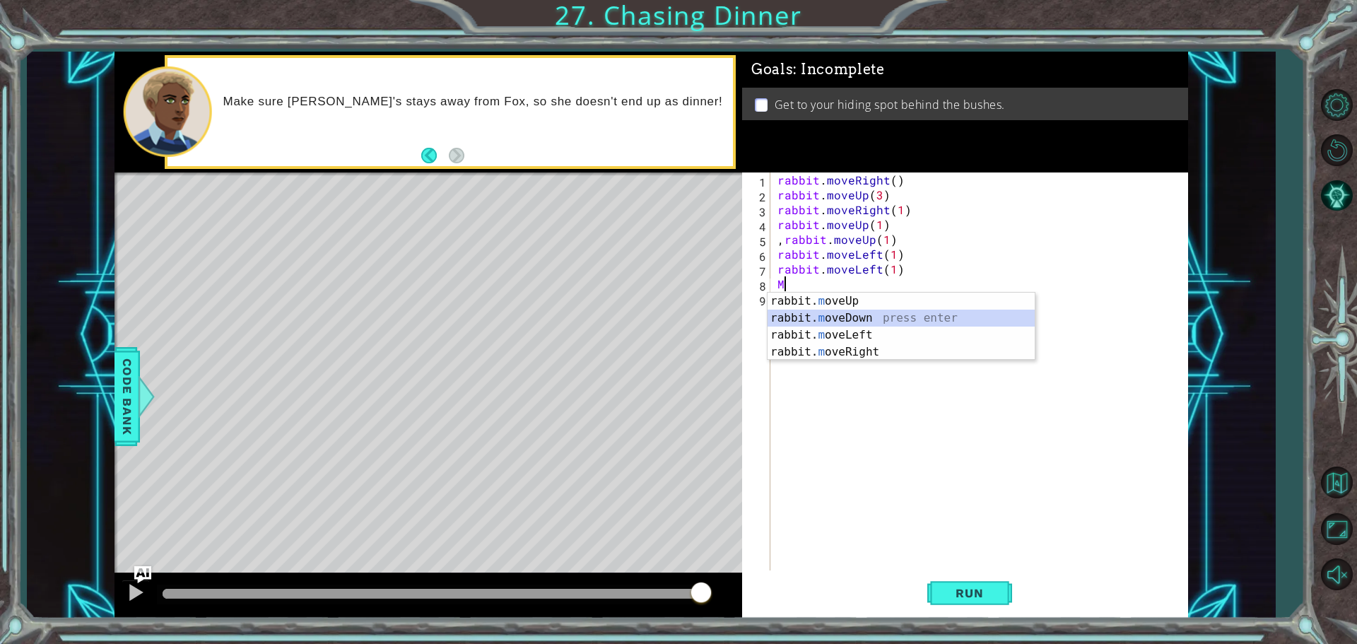
click at [861, 320] on div "rabbit. m oveUp press enter rabbit. m oveDown press enter rabbit. m oveLeft pre…" at bounding box center [901, 344] width 267 height 102
type textarea "rabbit.moveDown(1)"
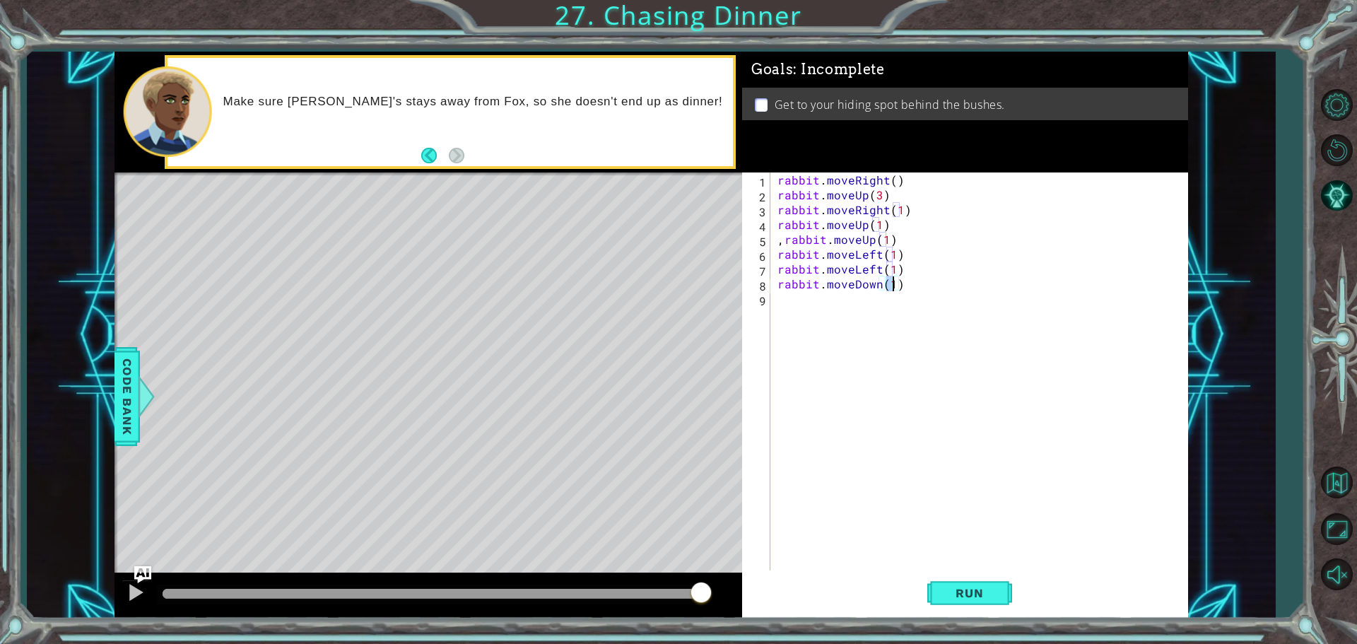
click at [815, 311] on div "rabbit . moveRight ( ) rabbit . moveUp ( 3 ) rabbit . moveRight ( 1 ) rabbit . …" at bounding box center [983, 388] width 416 height 431
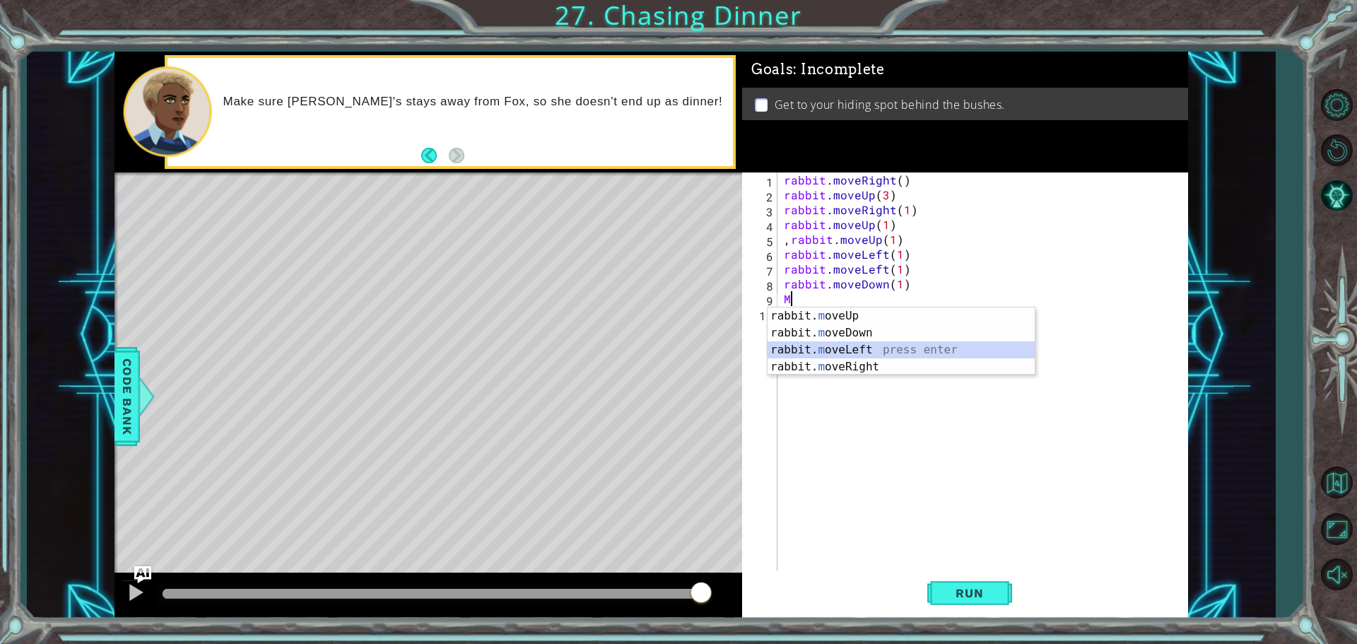
click at [868, 350] on div "rabbit. m oveUp press enter rabbit. m oveDown press enter rabbit. m oveLeft pre…" at bounding box center [901, 359] width 267 height 102
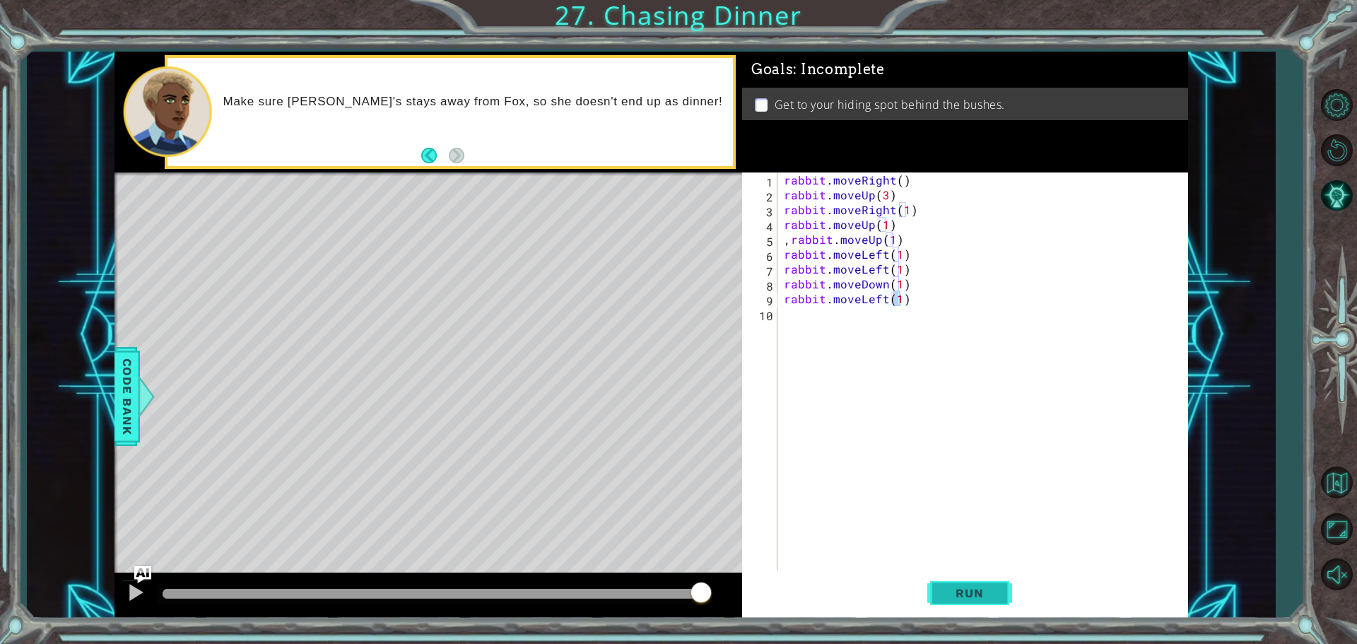
click at [976, 600] on span "Run" at bounding box center [970, 593] width 56 height 14
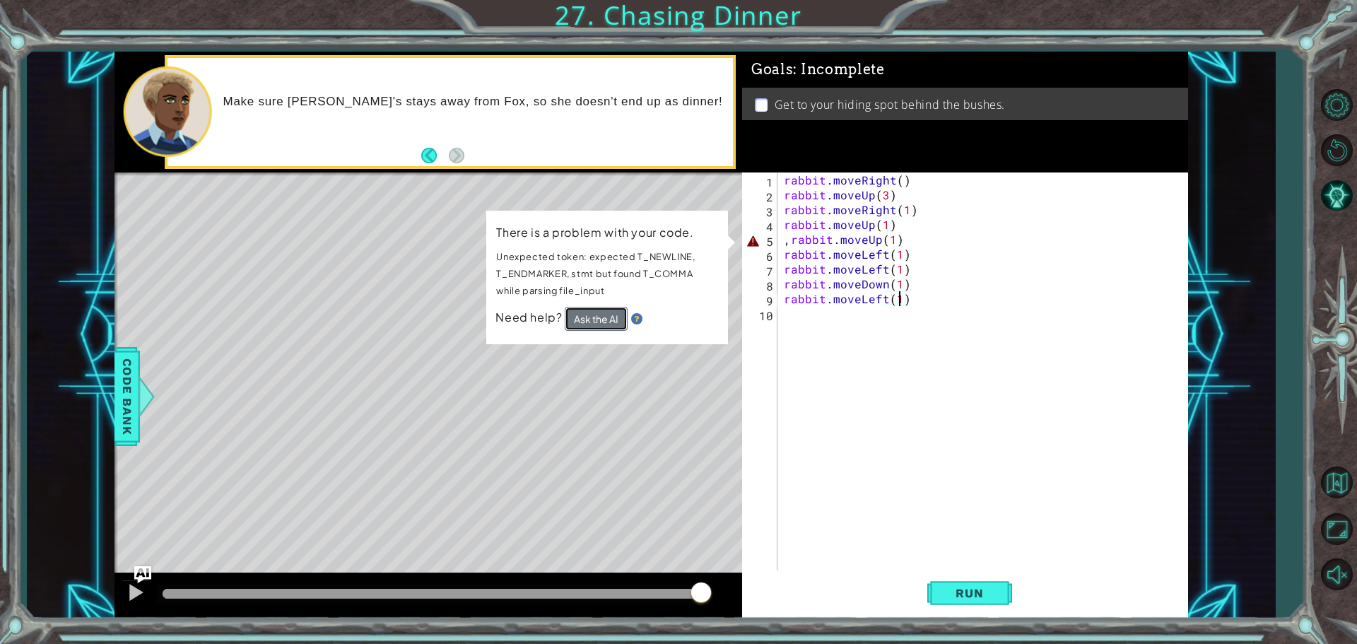
click at [610, 317] on button "Ask the AI" at bounding box center [596, 319] width 63 height 24
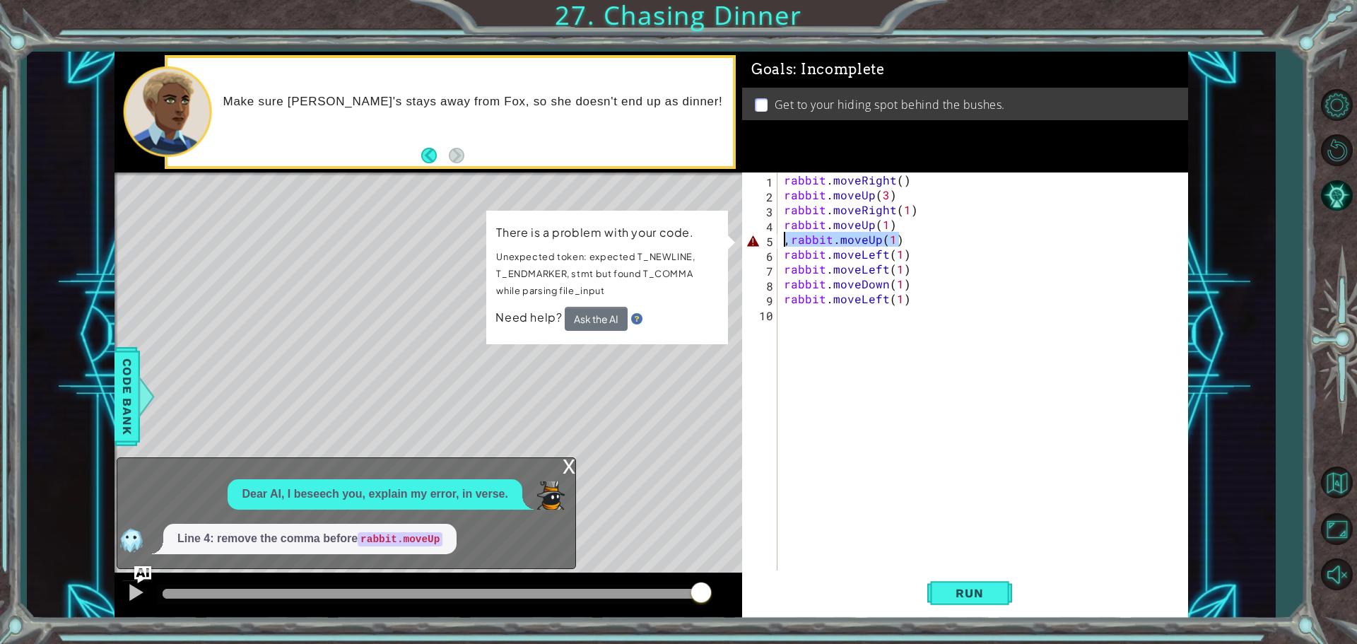
drag, startPoint x: 922, startPoint y: 235, endPoint x: 787, endPoint y: 242, distance: 135.2
click at [787, 242] on div "rabbit . moveRight ( ) rabbit . moveUp ( 3 ) rabbit . moveRight ( 1 ) rabbit . …" at bounding box center [986, 388] width 410 height 431
type textarea ",rabbit.moveUp(1)"
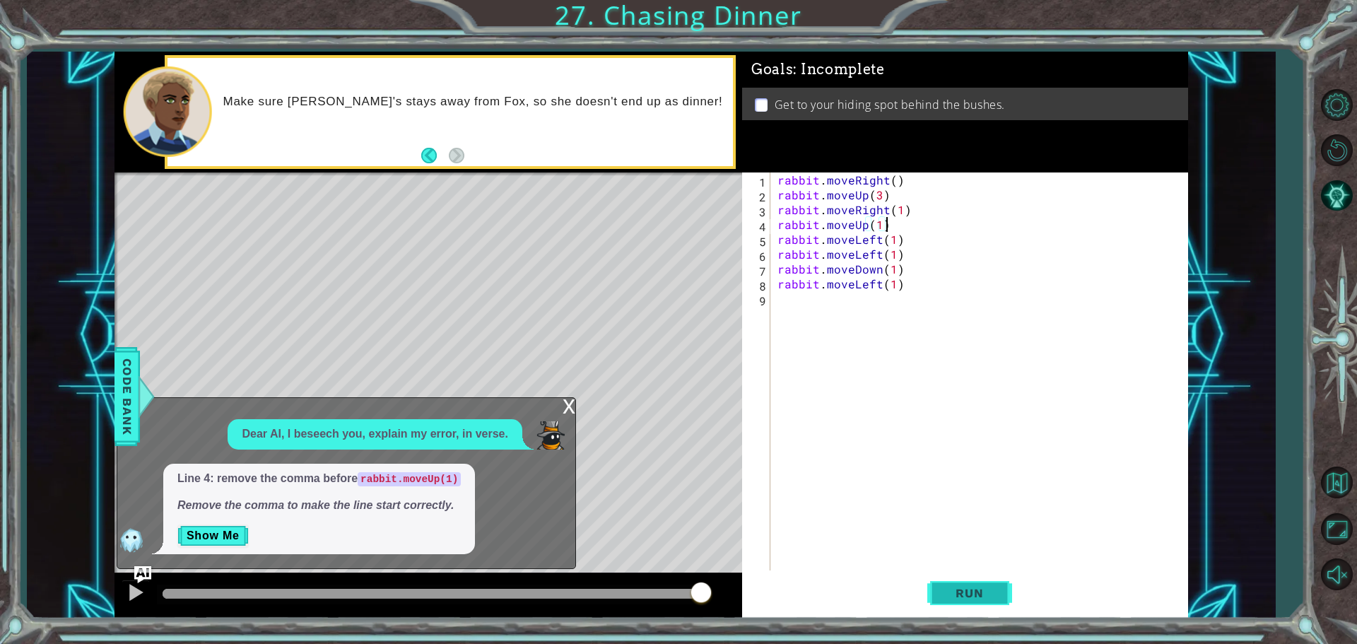
click at [962, 590] on span "Run" at bounding box center [970, 593] width 56 height 14
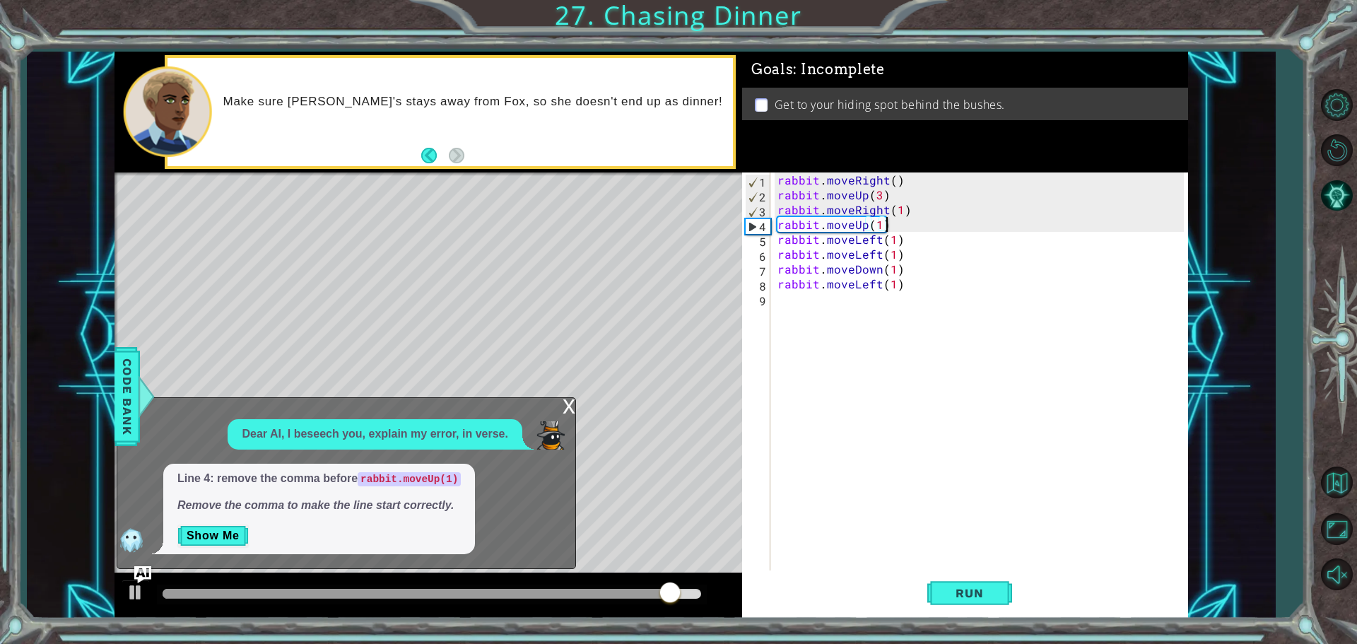
click at [565, 404] on div "x" at bounding box center [569, 405] width 13 height 14
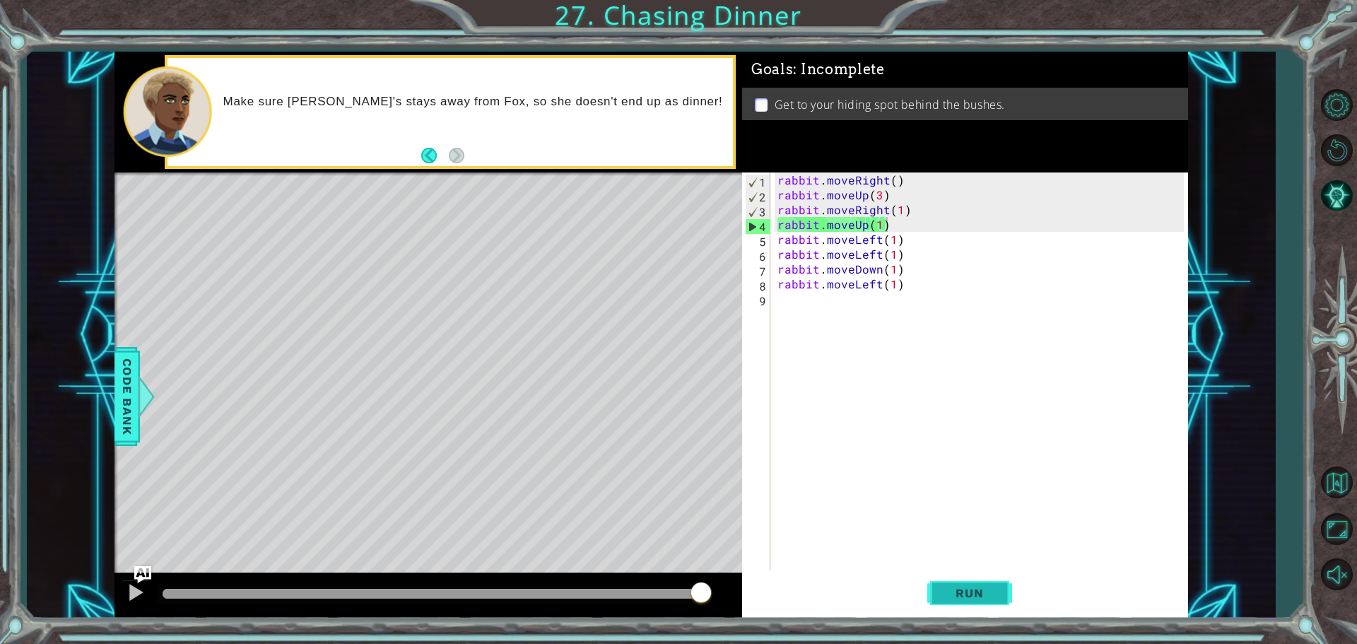
click at [961, 595] on span "Run" at bounding box center [970, 593] width 56 height 14
drag, startPoint x: 901, startPoint y: 192, endPoint x: 774, endPoint y: 191, distance: 126.5
click at [775, 191] on div "rabbit . moveRight ( ) rabbit . moveUp ( 3 ) rabbit . moveRight ( 1 ) rabbit . …" at bounding box center [983, 388] width 416 height 431
type textarea "rabbit.moveUp(3)"
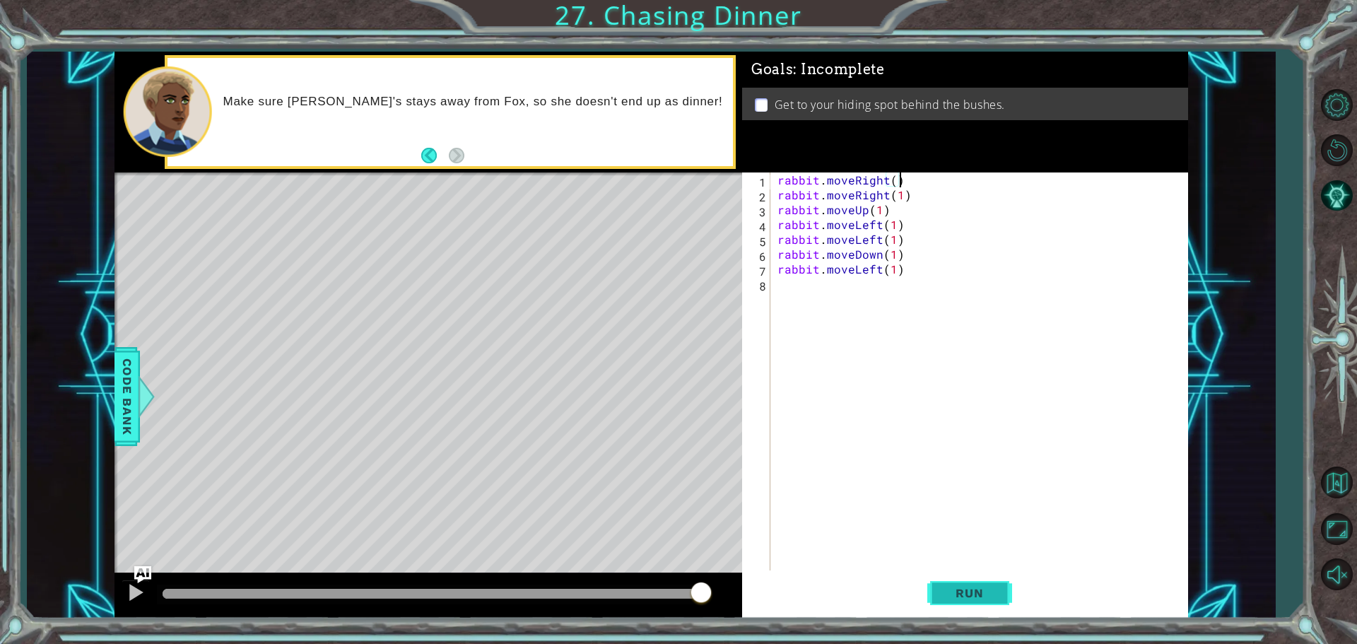
click at [950, 598] on span "Run" at bounding box center [970, 593] width 56 height 14
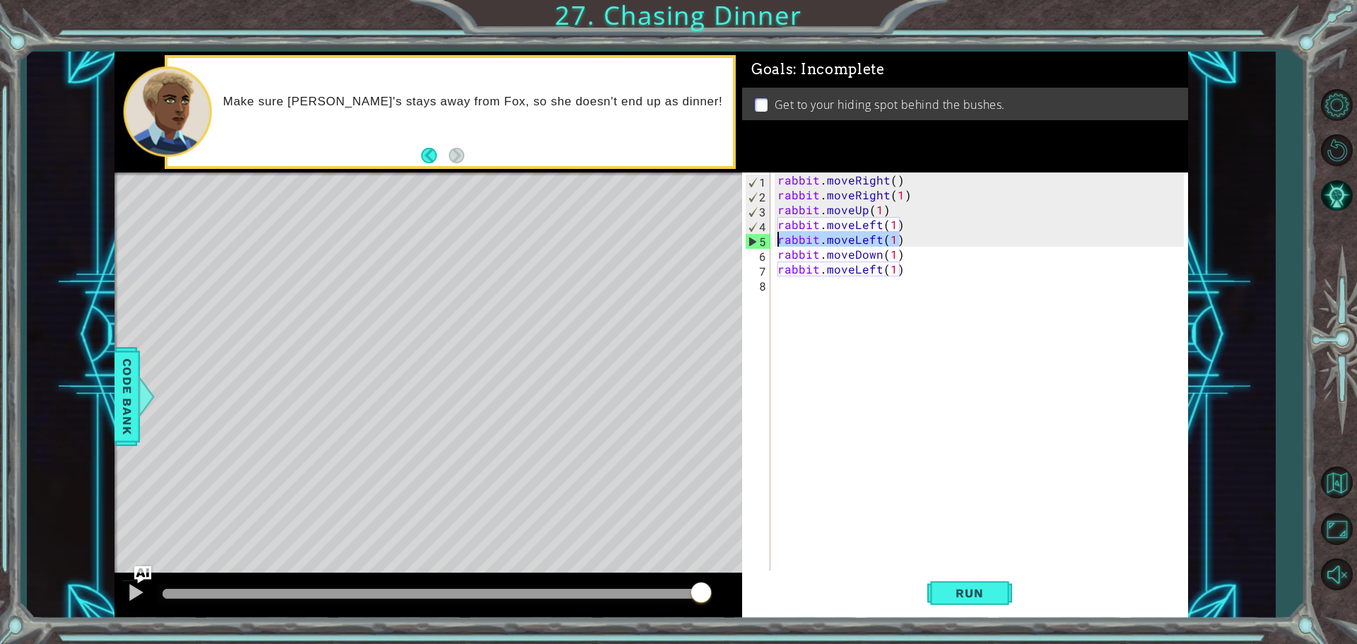
drag, startPoint x: 908, startPoint y: 238, endPoint x: 778, endPoint y: 244, distance: 130.2
click at [778, 244] on div "rabbit . moveRight ( ) rabbit . moveRight ( 1 ) rabbit . moveUp ( 1 ) rabbit . …" at bounding box center [983, 388] width 416 height 431
click at [921, 212] on div "rabbit . moveRight ( ) rabbit . moveRight ( 1 ) rabbit . moveUp ( 1 ) rabbit . …" at bounding box center [983, 388] width 416 height 431
drag, startPoint x: 918, startPoint y: 232, endPoint x: 898, endPoint y: 225, distance: 21.0
click at [913, 231] on div "rabbit . moveRight ( ) rabbit . moveRight ( 1 ) rabbit . moveUp ( 1 ) rabbit . …" at bounding box center [983, 388] width 416 height 431
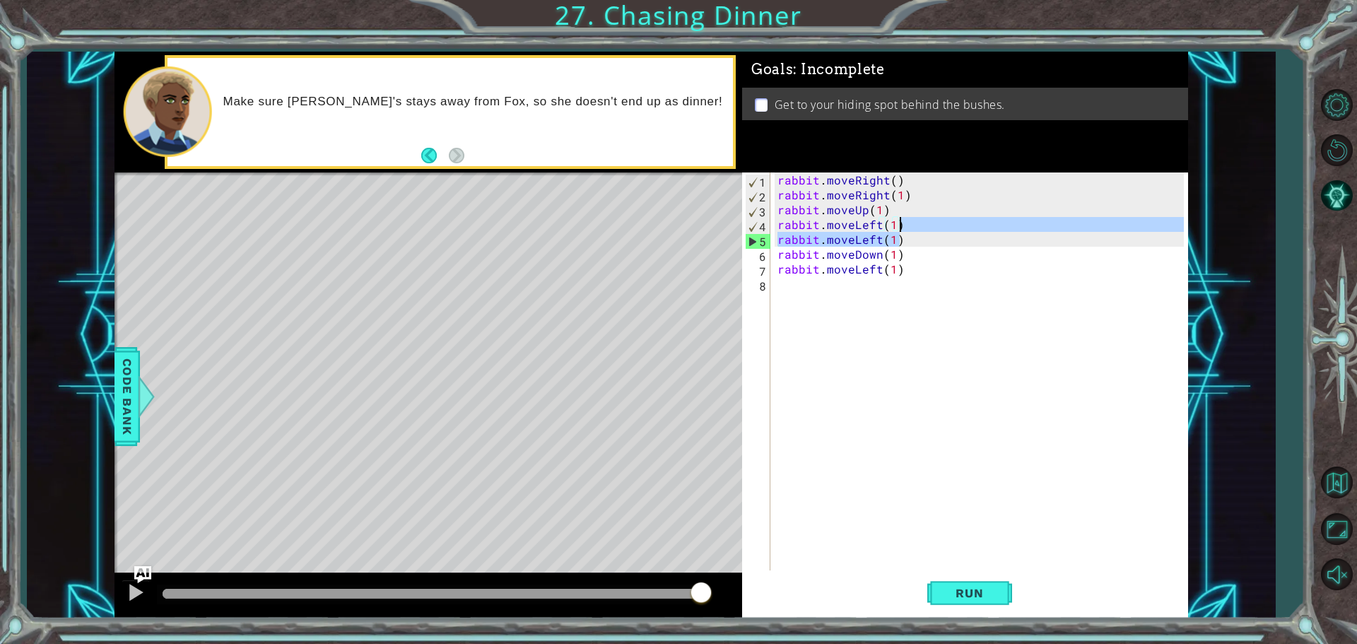
click at [896, 206] on div "rabbit . moveRight ( ) rabbit . moveRight ( 1 ) rabbit . moveUp ( 1 ) rabbit . …" at bounding box center [983, 388] width 416 height 431
click at [930, 223] on div "rabbit . moveRight ( ) rabbit . moveRight ( 1 ) rabbit . moveUp ( 1 ) rabbit . …" at bounding box center [983, 388] width 416 height 431
type textarea "rabbit.moveLeft(1)"
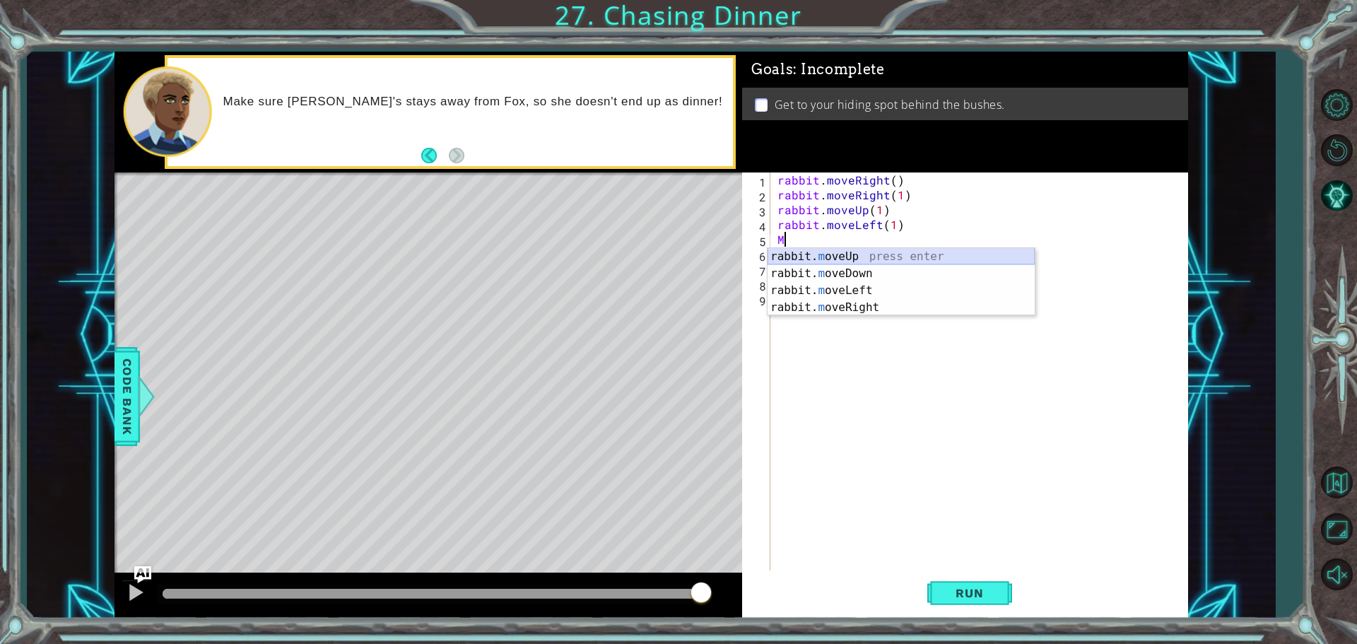
click at [844, 251] on div "rabbit. m oveUp press enter rabbit. m oveDown press enter rabbit. m oveLeft pre…" at bounding box center [901, 299] width 267 height 102
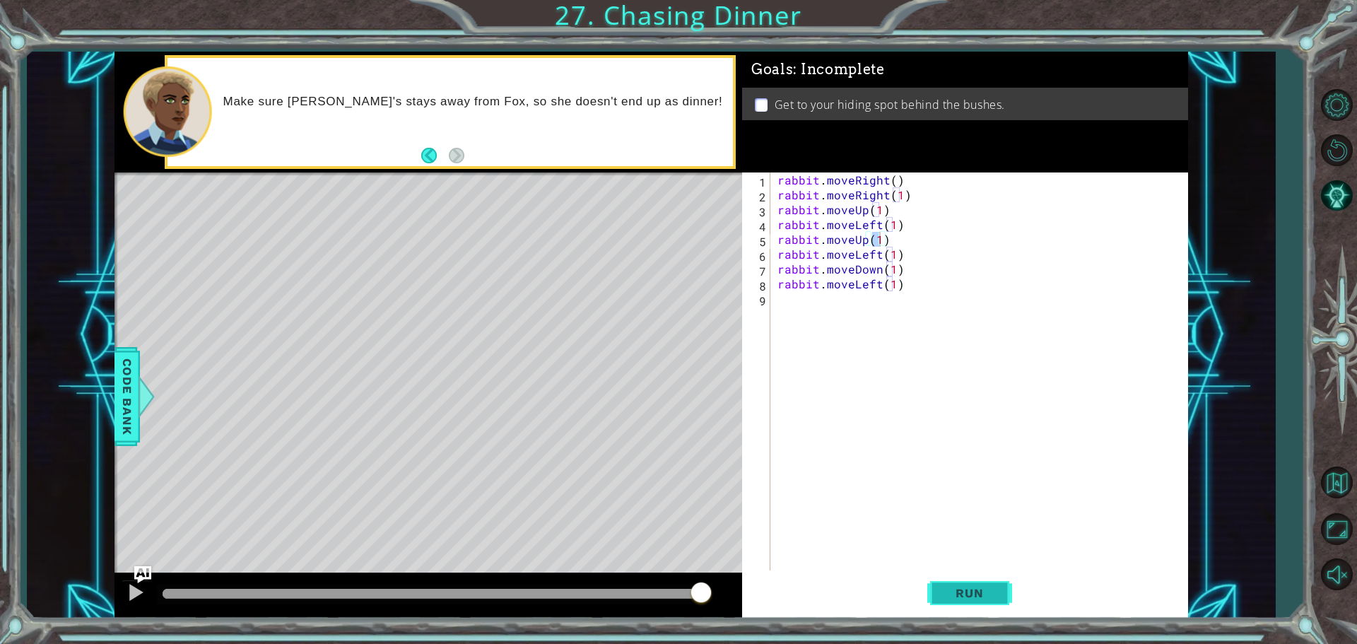
click at [982, 592] on span "Run" at bounding box center [970, 593] width 56 height 14
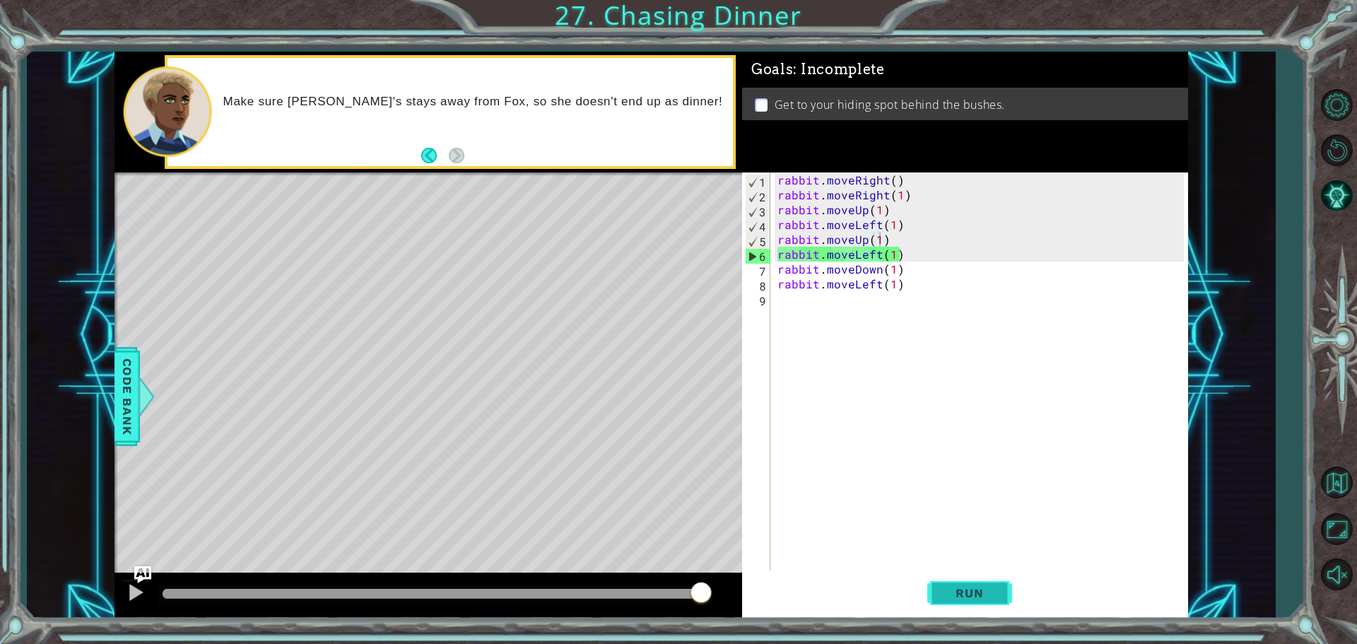
click at [950, 597] on button "Run" at bounding box center [970, 593] width 85 height 45
click at [907, 219] on div "rabbit . moveRight ( ) rabbit . moveRight ( 1 ) rabbit . moveUp ( 1 ) rabbit . …" at bounding box center [983, 388] width 416 height 431
type textarea "rabbit.moveLeft(1)"
drag, startPoint x: 911, startPoint y: 221, endPoint x: 771, endPoint y: 221, distance: 139.3
click at [771, 221] on div "rabbit.moveLeft(1) 1 2 3 4 5 6 7 8 9 rabbit . moveRight ( ) rabbit . moveRight …" at bounding box center [963, 373] width 442 height 401
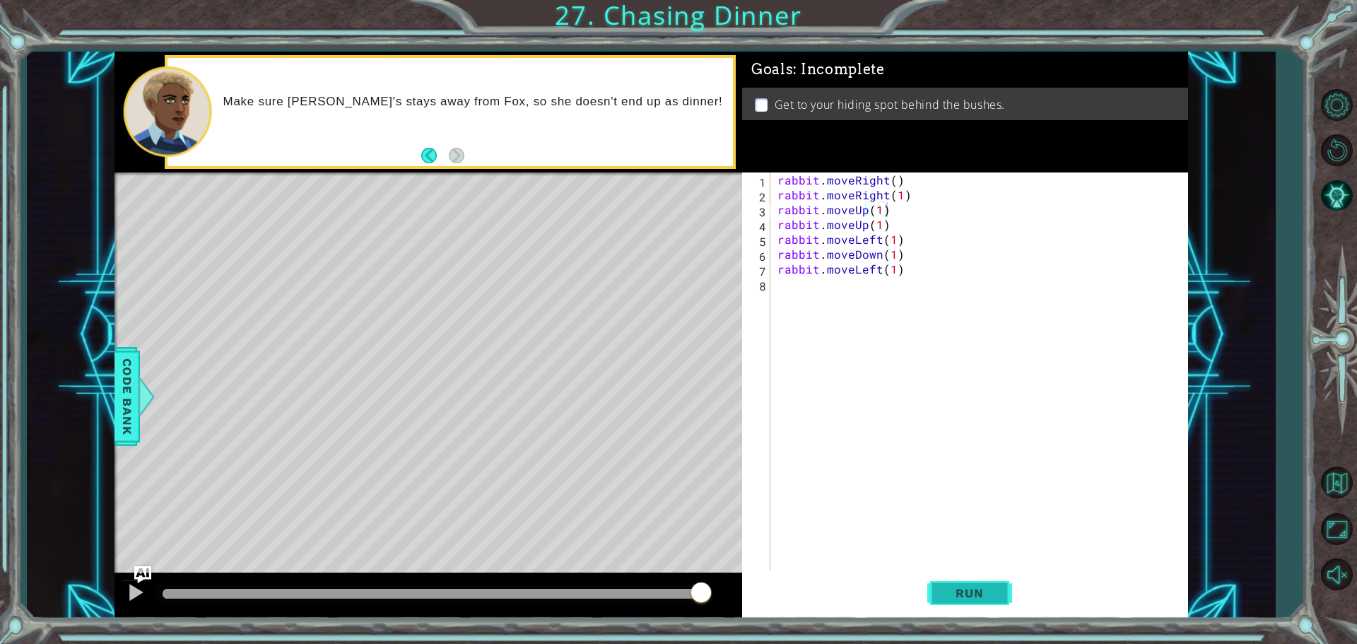
click at [990, 590] on span "Run" at bounding box center [970, 593] width 56 height 14
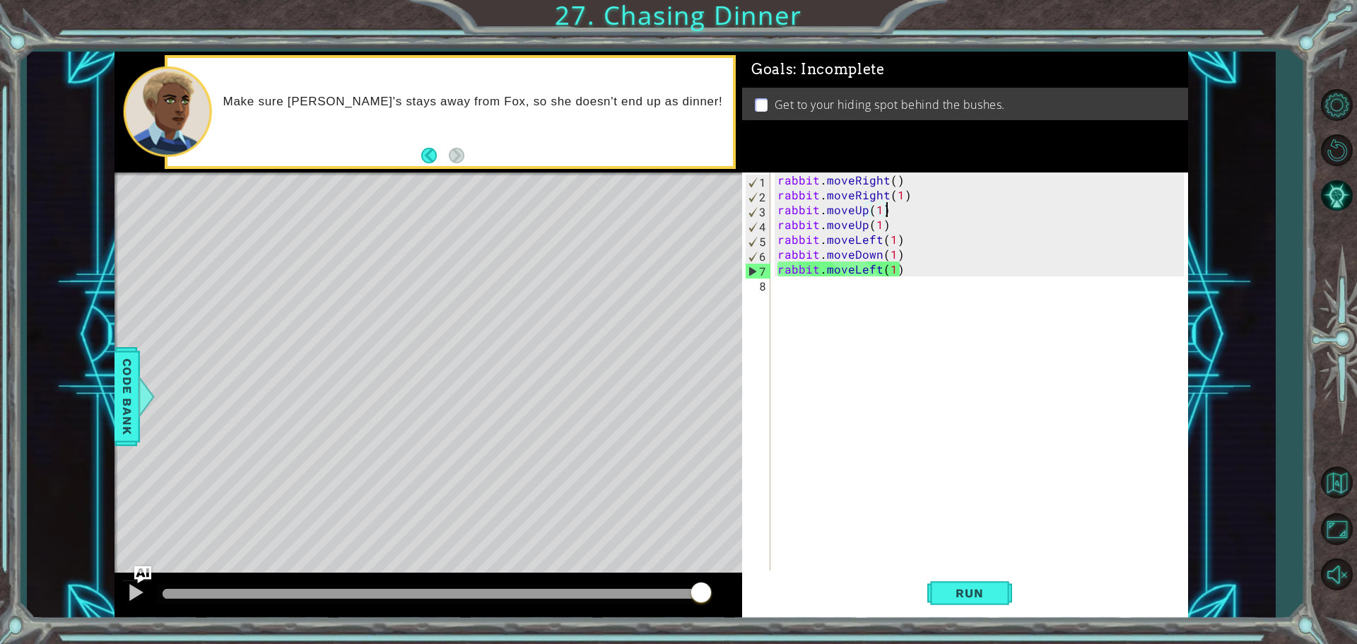
click at [901, 241] on div "rabbit . moveRight ( ) rabbit . moveRight ( 1 ) rabbit . moveUp ( 1 ) rabbit . …" at bounding box center [983, 388] width 416 height 431
type textarea "rabbit.moveLeft(1)"
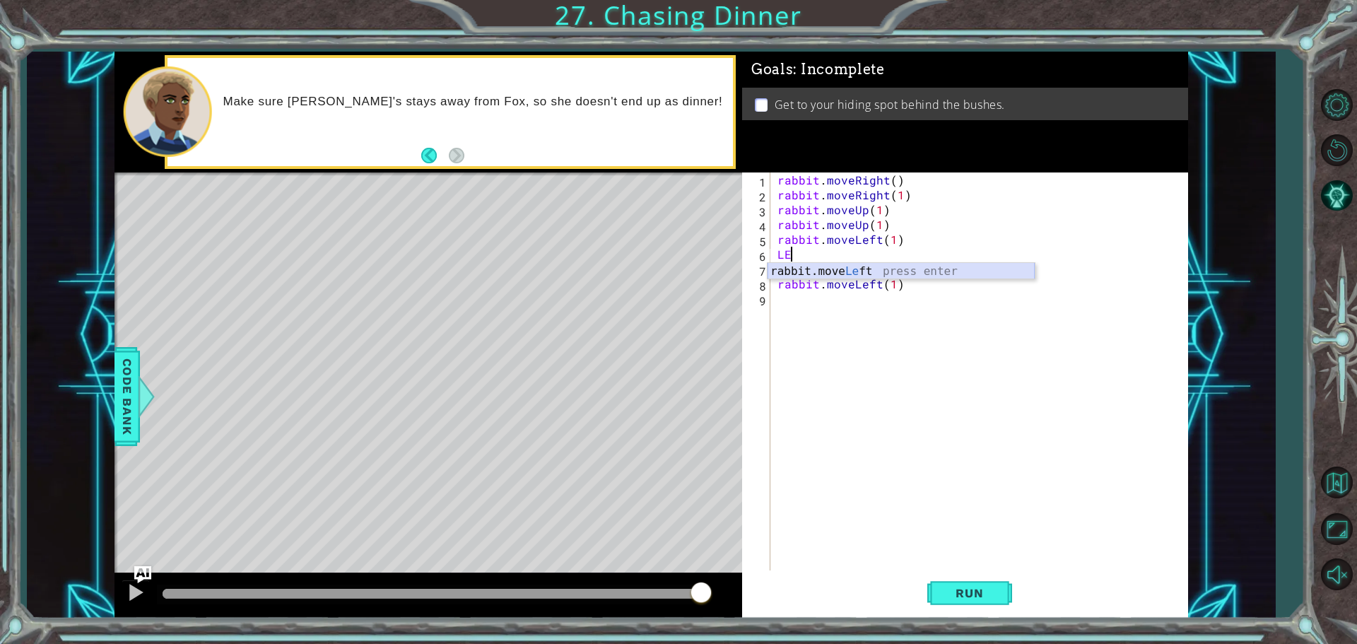
click at [954, 271] on div "rabbit.move Le ft press enter" at bounding box center [901, 288] width 267 height 51
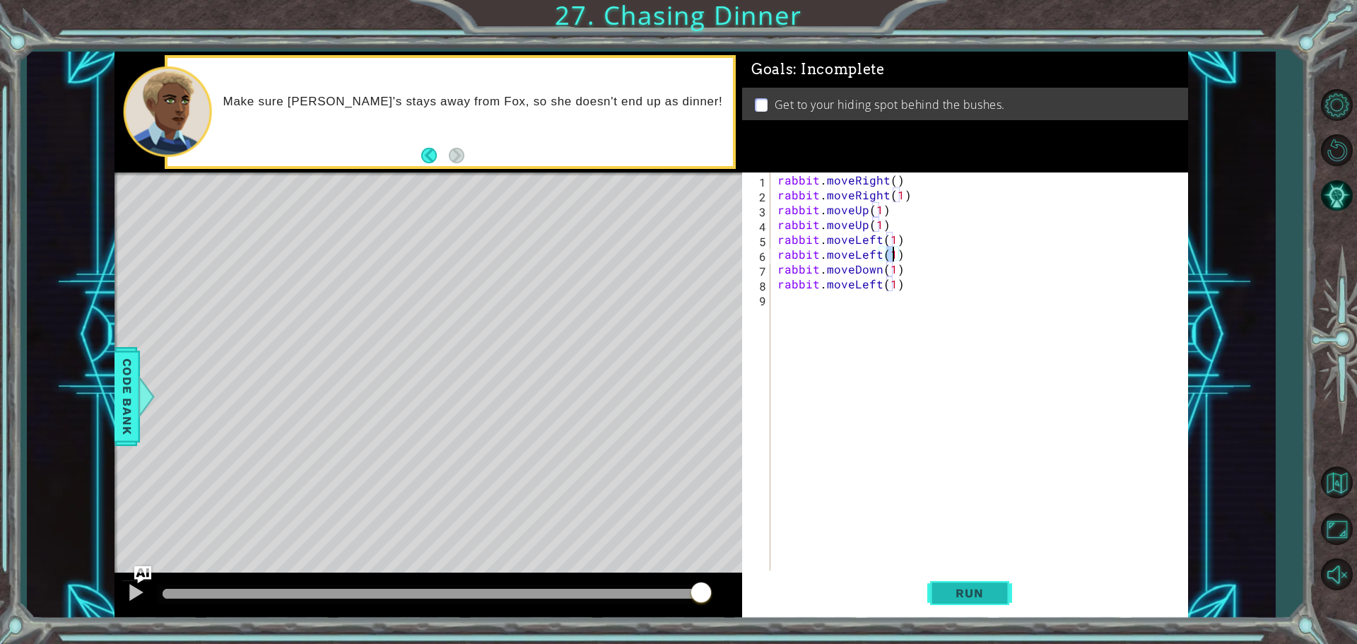
type textarea "rabbit.moveLeft(1)"
click at [969, 598] on span "Run" at bounding box center [970, 593] width 56 height 14
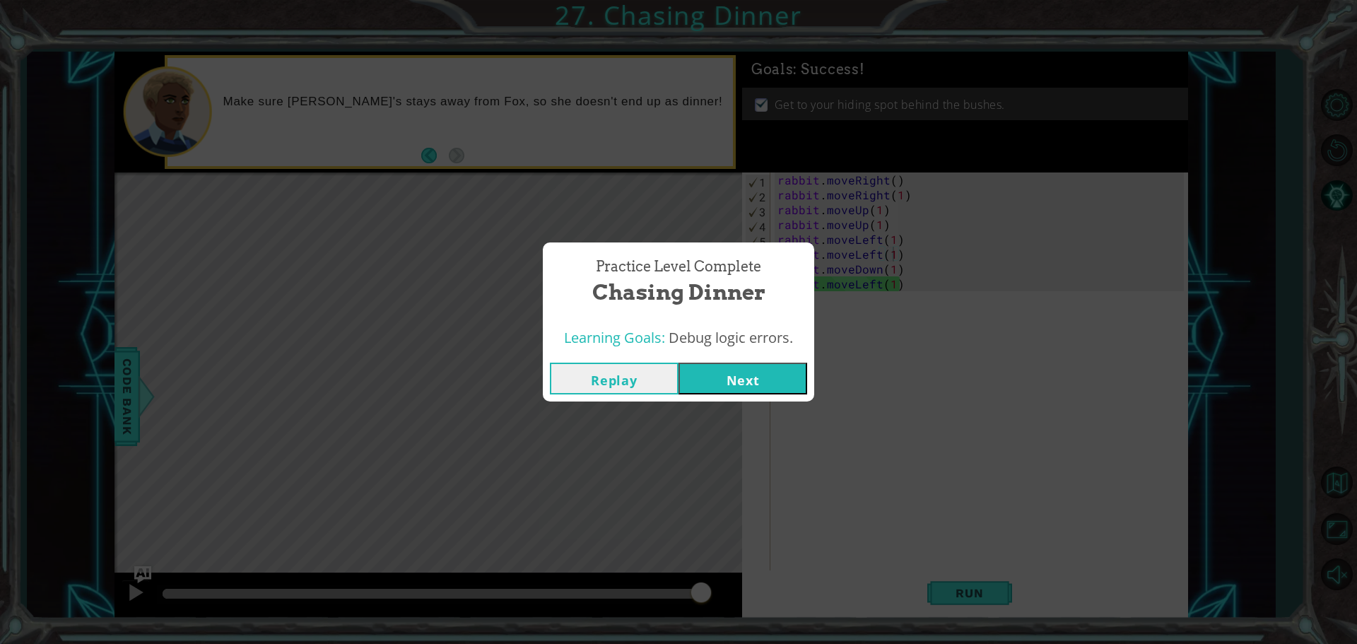
click at [713, 388] on button "Next" at bounding box center [743, 379] width 129 height 32
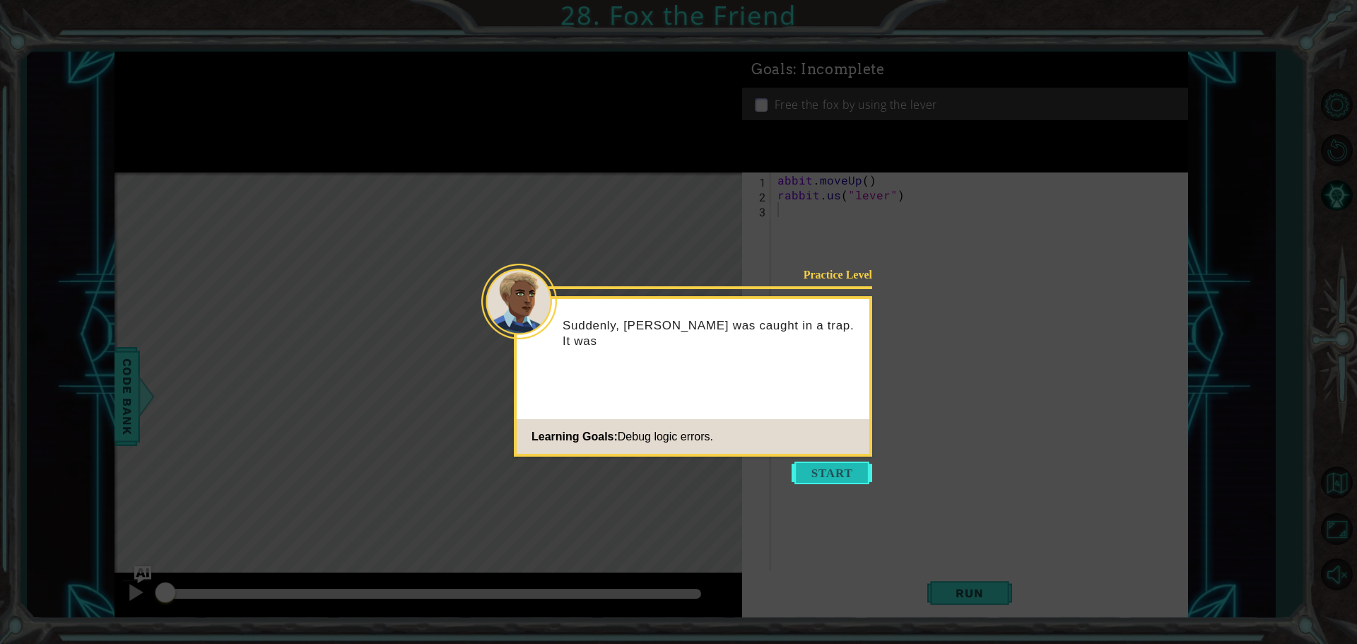
click at [843, 474] on button "Start" at bounding box center [832, 473] width 81 height 23
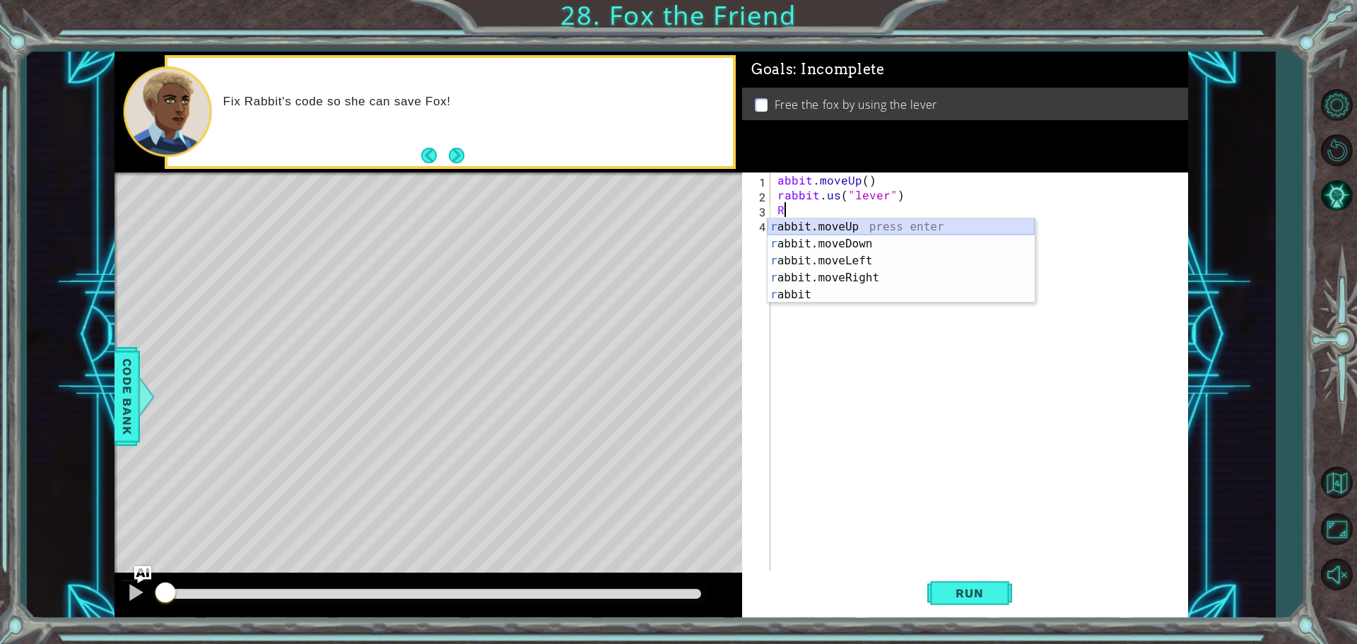
click at [845, 222] on div "r abbit.moveUp press enter r abbit.moveDown press enter r abbit.moveLeft press …" at bounding box center [901, 277] width 267 height 119
type textarea "rabbit.moveUp(1)"
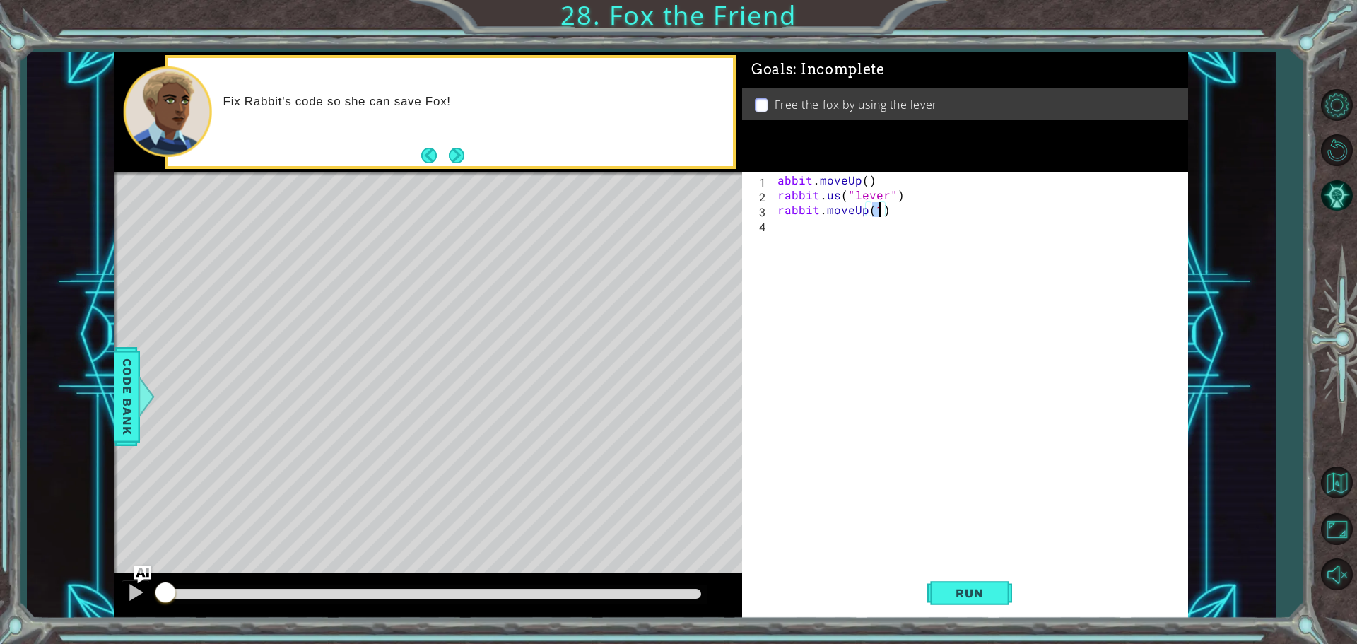
click at [847, 228] on div "abbit . moveUp ( ) rabbit . us ( "lever" ) rabbit . moveUp ( 1 )" at bounding box center [983, 388] width 416 height 431
click at [892, 175] on div "abbit . moveUp ( ) rabbit . us ( "lever" ) rabbit . moveUp ( 1 )" at bounding box center [983, 388] width 416 height 431
type textarea "abbit.moveUp()"
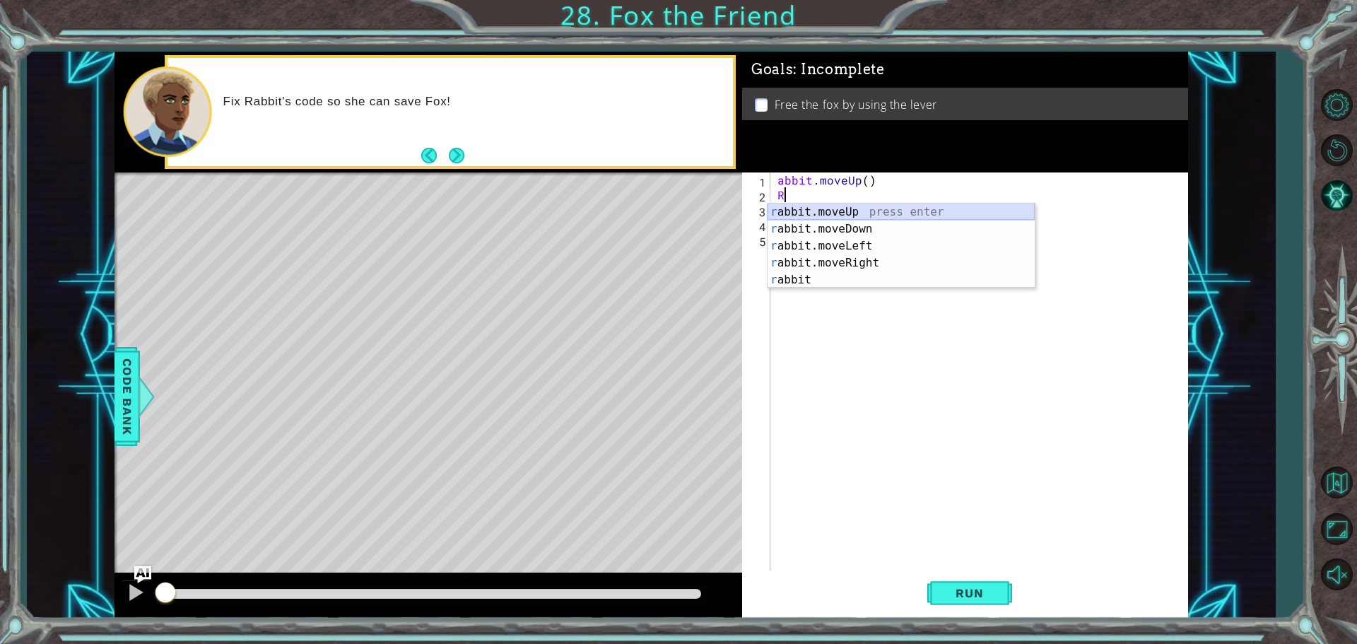
click at [883, 211] on div "r abbit.moveUp press enter r abbit.moveDown press enter r abbit.moveLeft press …" at bounding box center [901, 263] width 267 height 119
type textarea "rabbit.moveUp(1)"
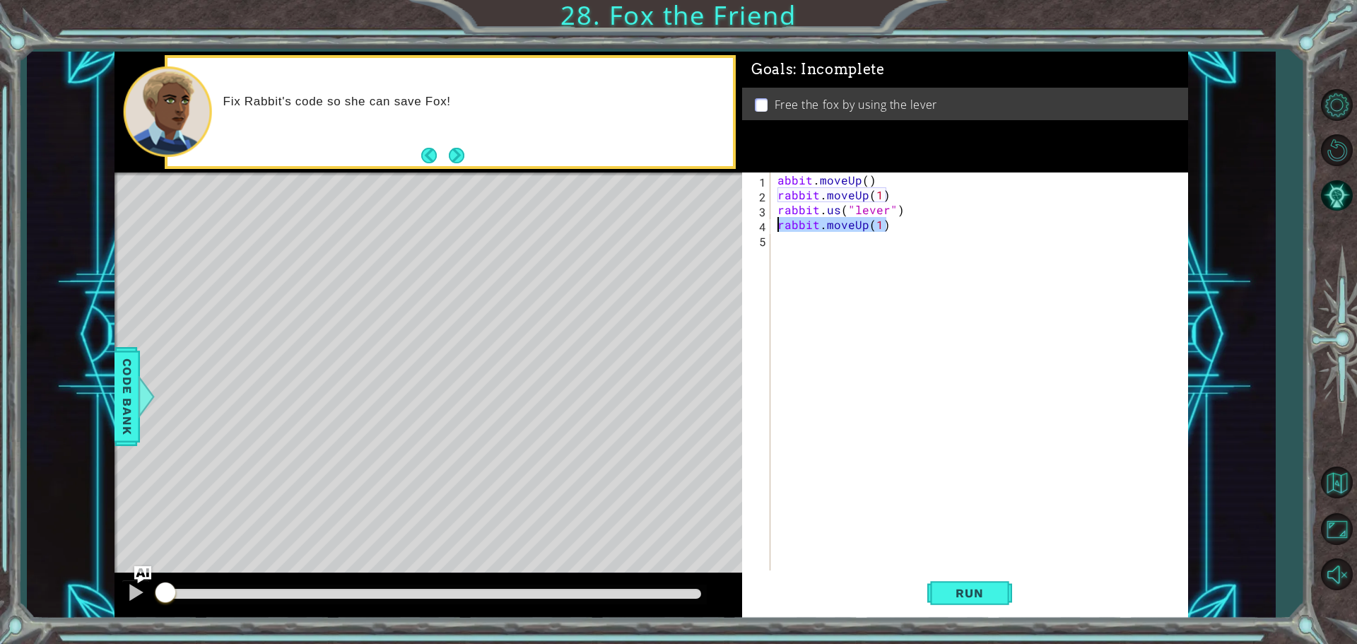
drag, startPoint x: 896, startPoint y: 226, endPoint x: 776, endPoint y: 222, distance: 120.2
click at [776, 222] on div "abbit . moveUp ( ) rabbit . moveUp ( 1 ) rabbit . us ( "lever" ) rabbit . moveU…" at bounding box center [983, 388] width 416 height 431
click at [949, 606] on button "Run" at bounding box center [970, 593] width 85 height 45
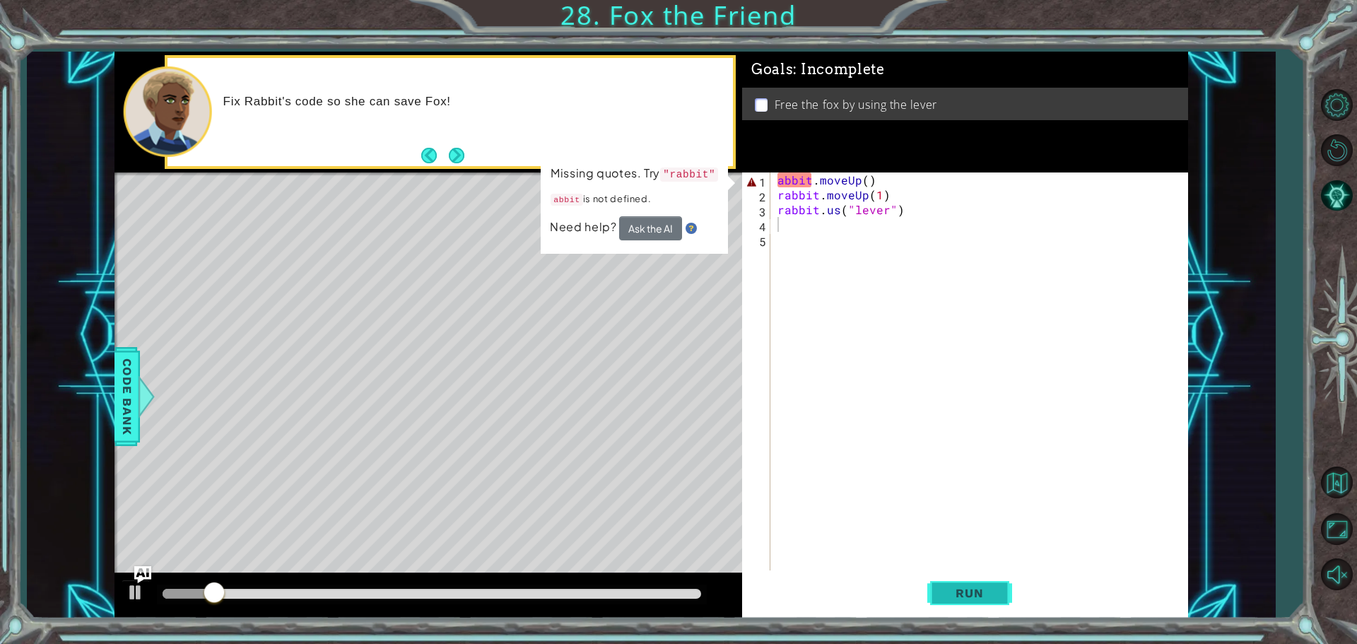
click at [982, 590] on span "Run" at bounding box center [970, 593] width 56 height 14
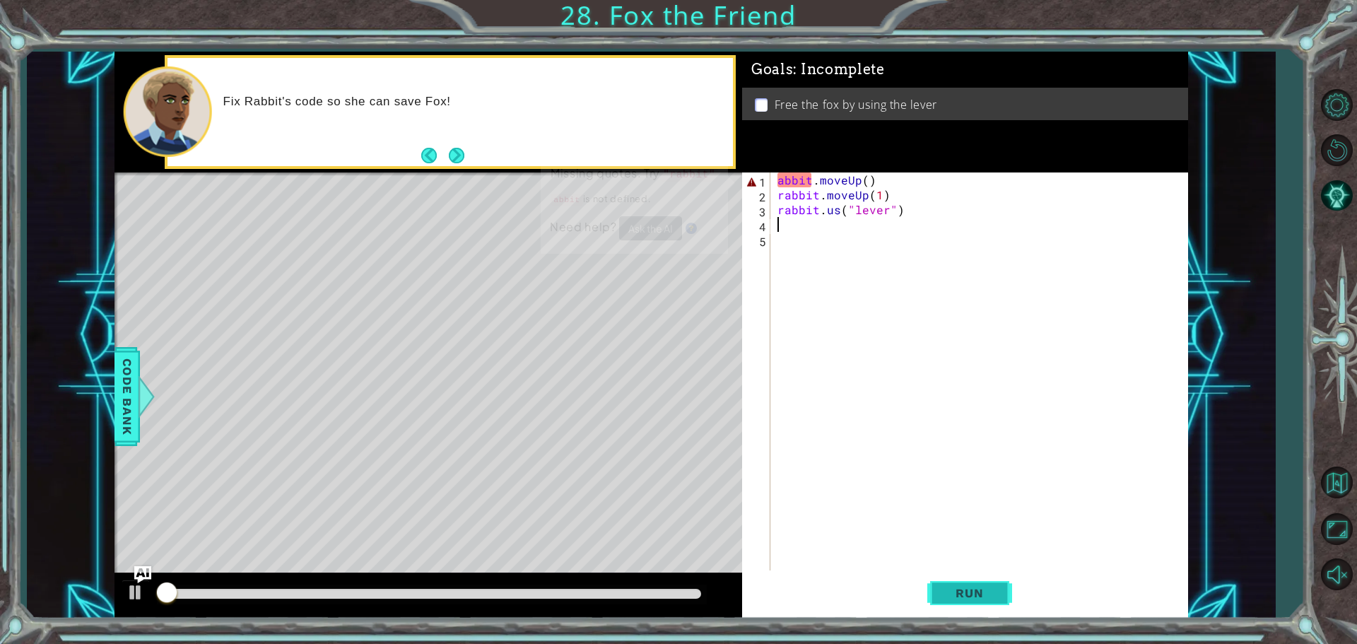
click at [982, 590] on span "Run" at bounding box center [970, 593] width 56 height 14
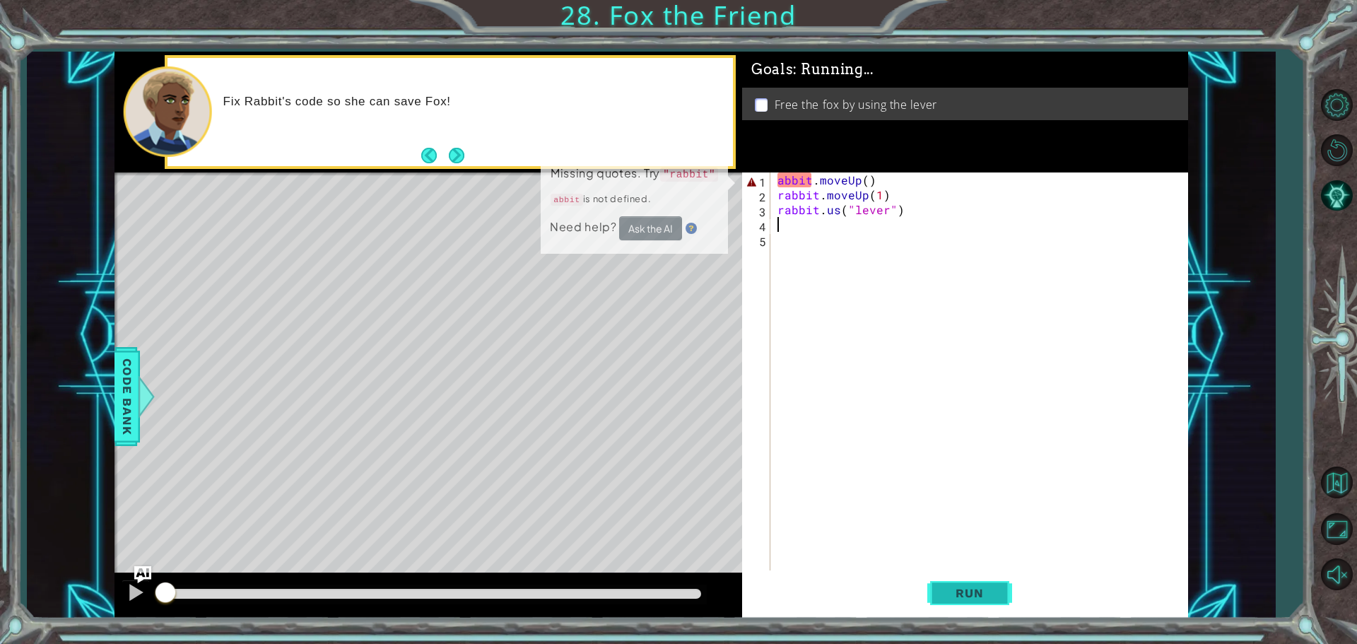
click at [982, 590] on span "Run" at bounding box center [970, 593] width 56 height 14
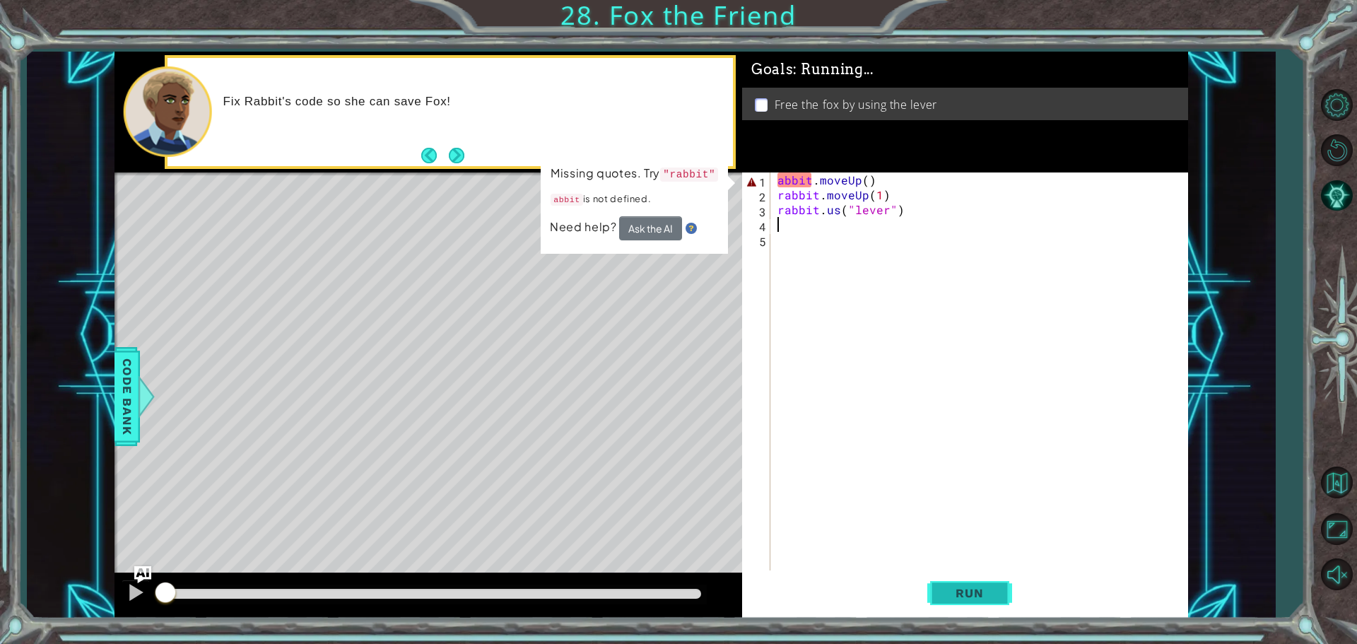
click at [982, 588] on span "Run" at bounding box center [970, 593] width 56 height 14
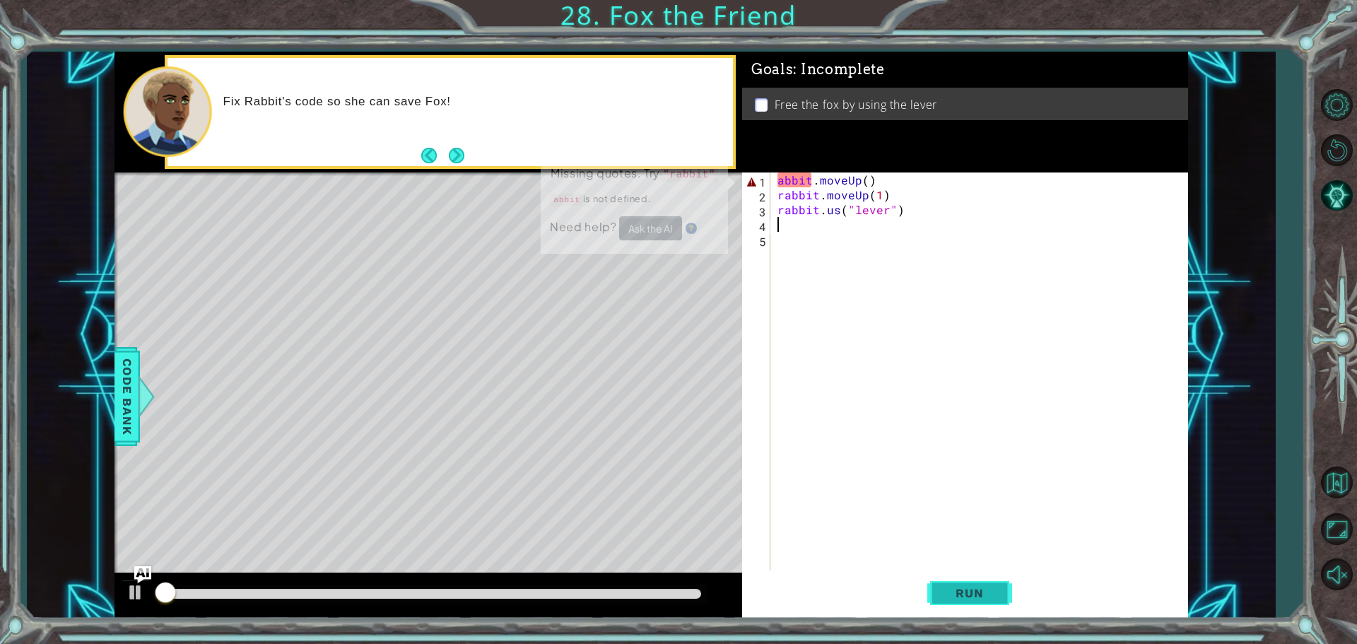
click at [988, 587] on span "Run" at bounding box center [970, 593] width 56 height 14
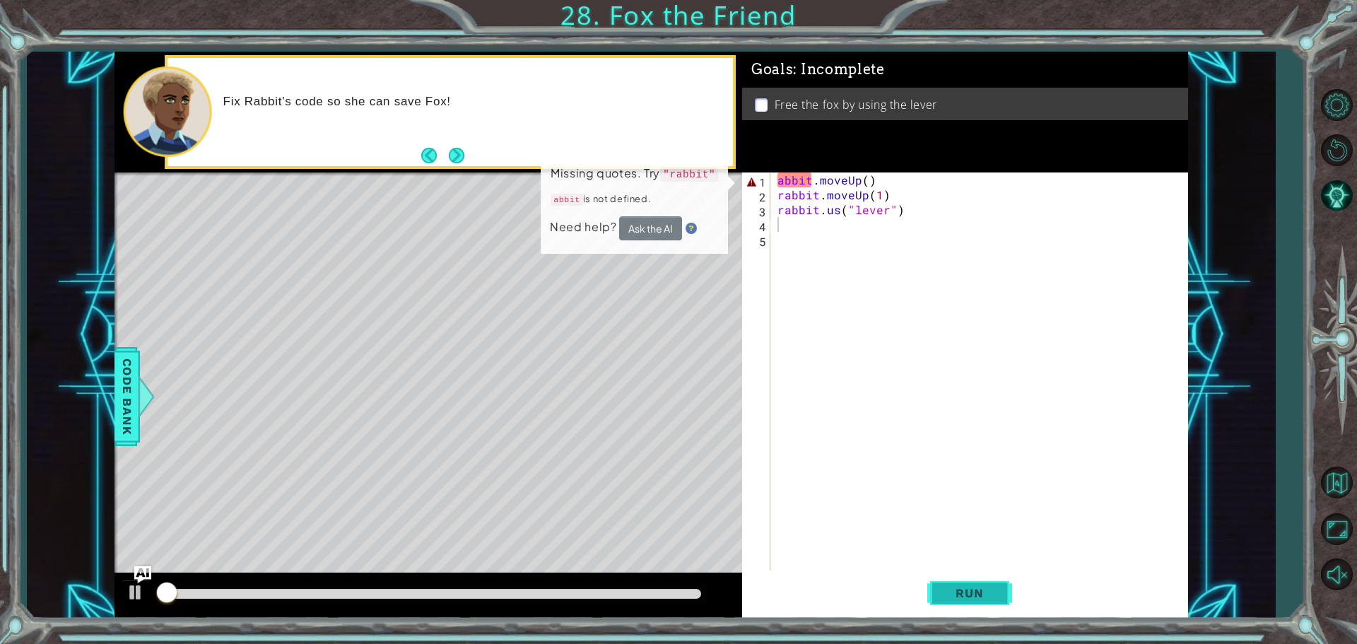
drag, startPoint x: 994, startPoint y: 586, endPoint x: 988, endPoint y: 581, distance: 8.1
click at [993, 585] on button "Run" at bounding box center [970, 593] width 85 height 45
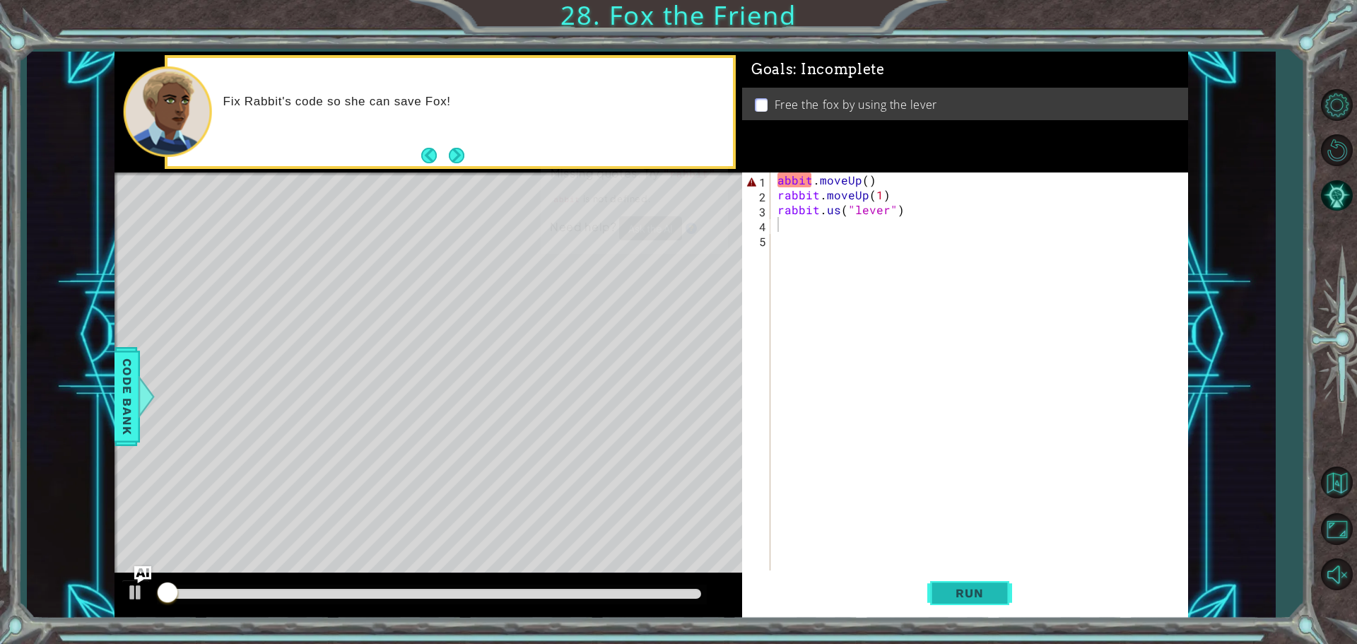
click at [988, 581] on button "Run" at bounding box center [970, 593] width 85 height 45
click at [966, 571] on button "Run" at bounding box center [970, 593] width 85 height 45
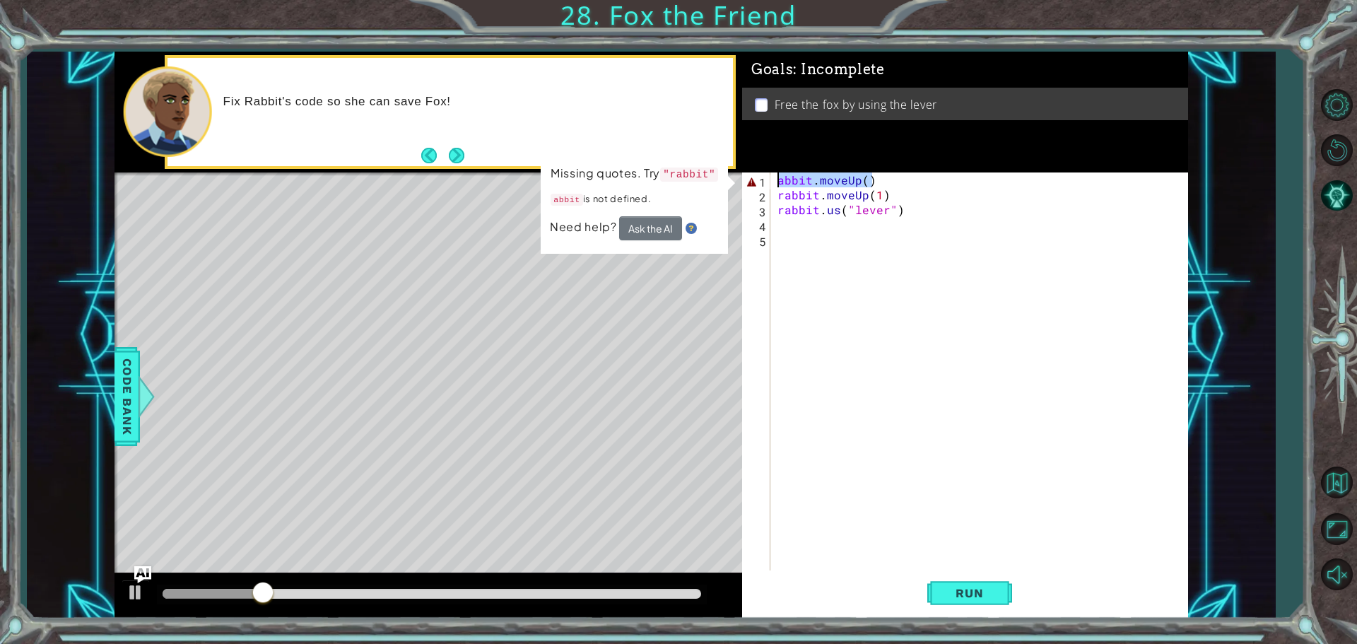
drag, startPoint x: 899, startPoint y: 174, endPoint x: 758, endPoint y: 169, distance: 141.5
click at [758, 169] on div "Goals : Incomplete Free the fox by using the lever 1 2 3 4 5 abbit . moveUp ( )…" at bounding box center [965, 335] width 446 height 567
type textarea "abbit.moveUp()"
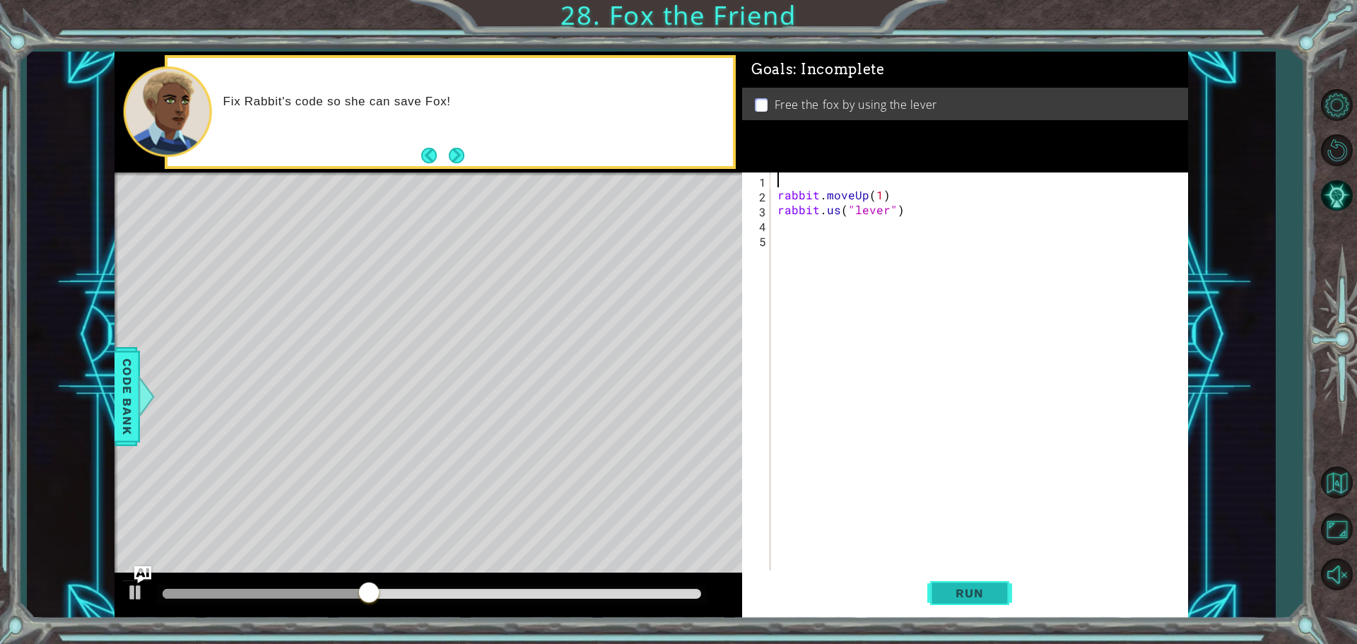
click at [976, 602] on button "Run" at bounding box center [970, 593] width 85 height 45
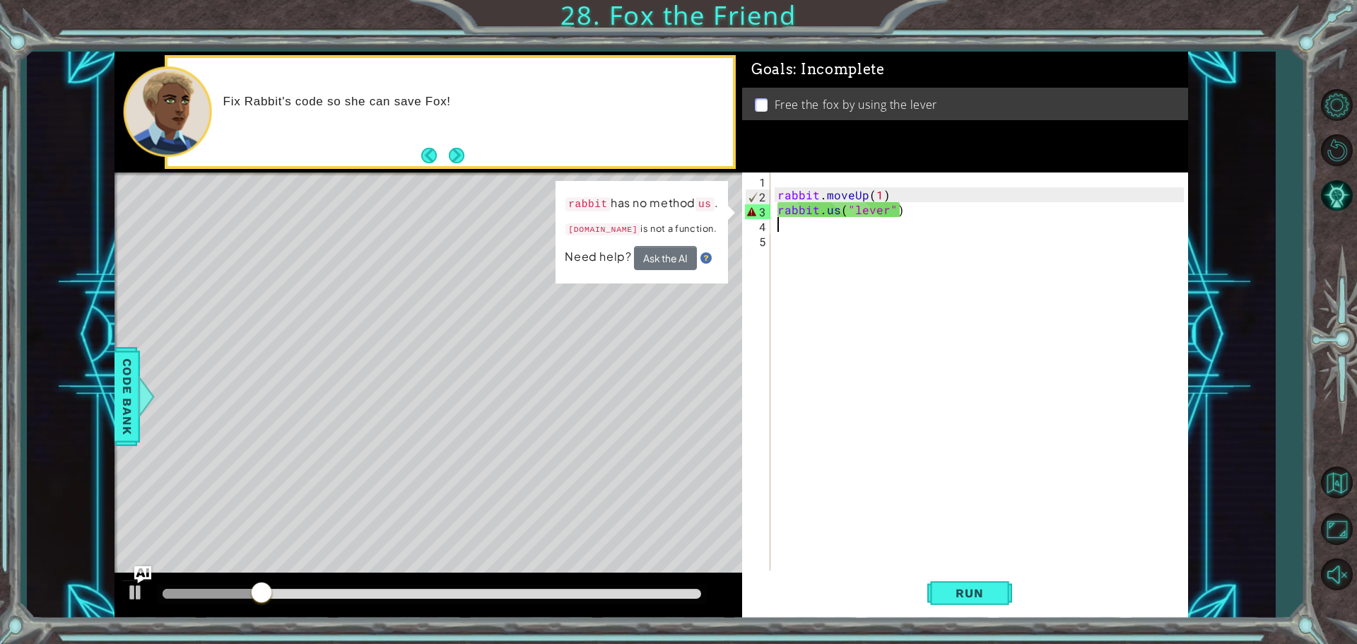
click at [841, 221] on div "rabbit . moveUp ( 1 ) rabbit . us ( "lever" )" at bounding box center [983, 388] width 416 height 431
click at [833, 209] on div "rabbit . moveUp ( 1 ) rabbit . us ( "lever" )" at bounding box center [983, 388] width 416 height 431
click at [838, 210] on div "rabbit . moveUp ( 1 ) rabbit . us ( "lever" )" at bounding box center [983, 388] width 416 height 431
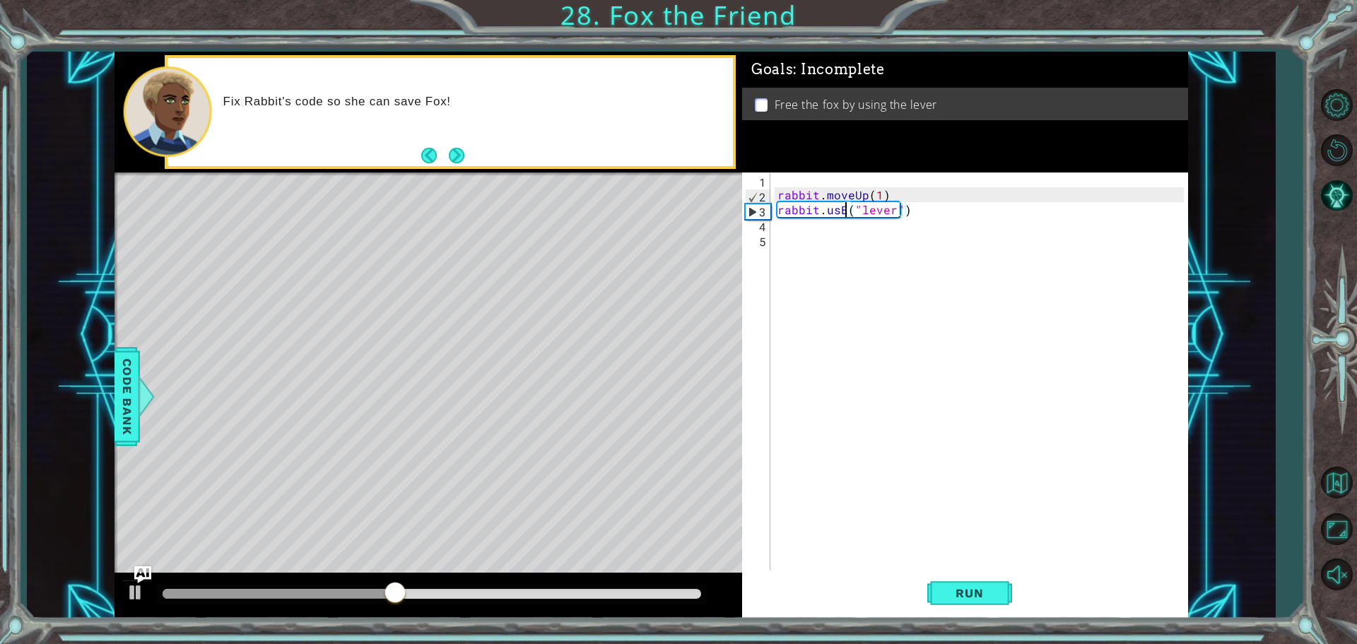
scroll to position [0, 4]
type textarea "rabbit.use("lever")"
click at [960, 589] on span "Run" at bounding box center [970, 593] width 56 height 14
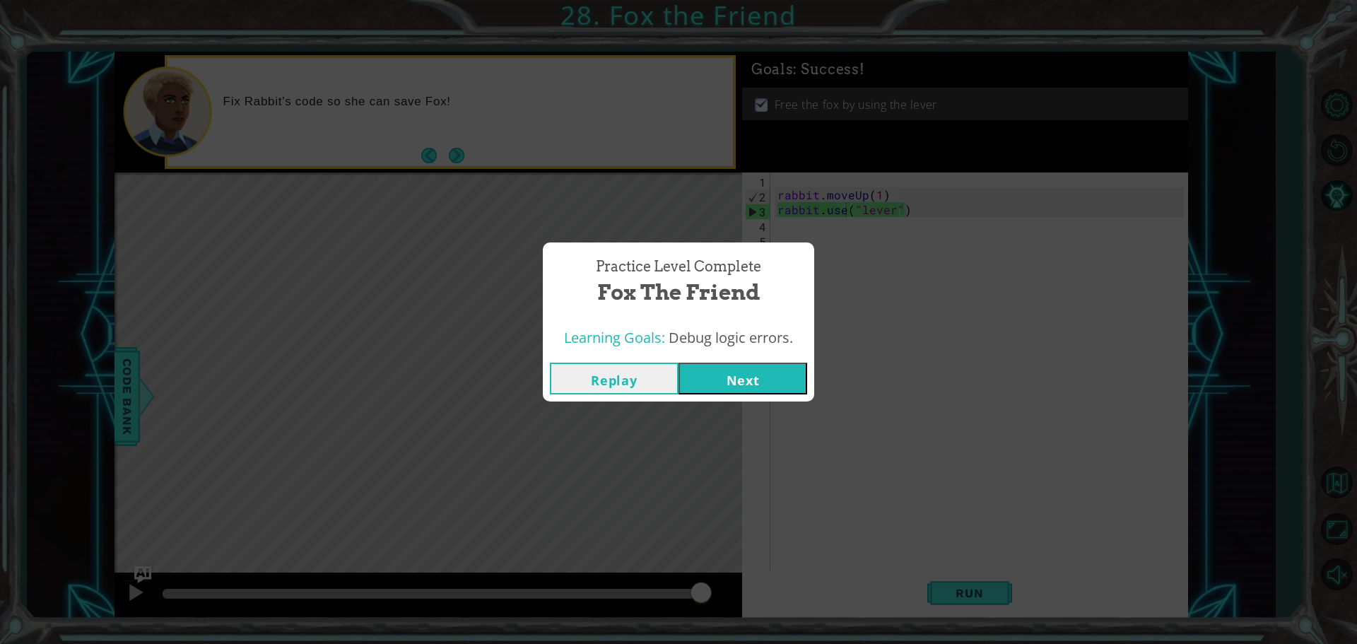
click at [739, 379] on button "Next" at bounding box center [743, 379] width 129 height 32
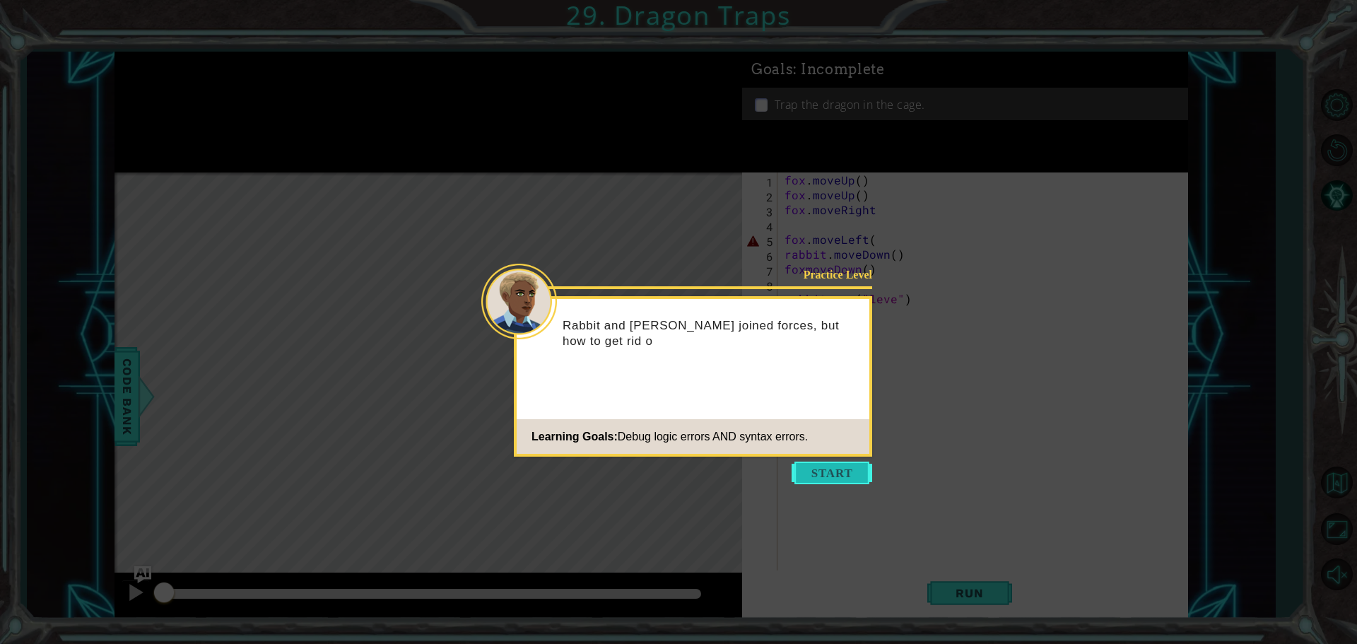
click at [843, 471] on button "Start" at bounding box center [832, 473] width 81 height 23
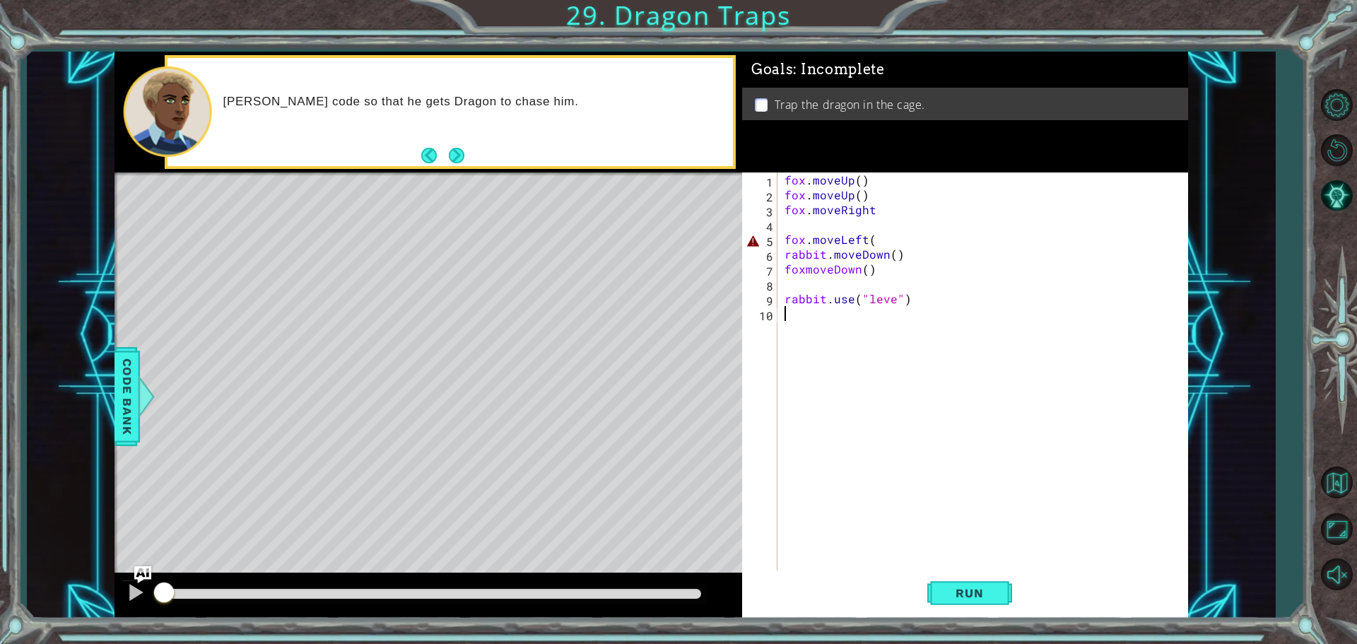
click at [891, 302] on div "fox . moveUp ( ) fox . moveUp ( ) fox . moveRight fox . moveLeft ( rabbit . mov…" at bounding box center [986, 388] width 409 height 431
click at [953, 587] on span "Run" at bounding box center [970, 593] width 56 height 14
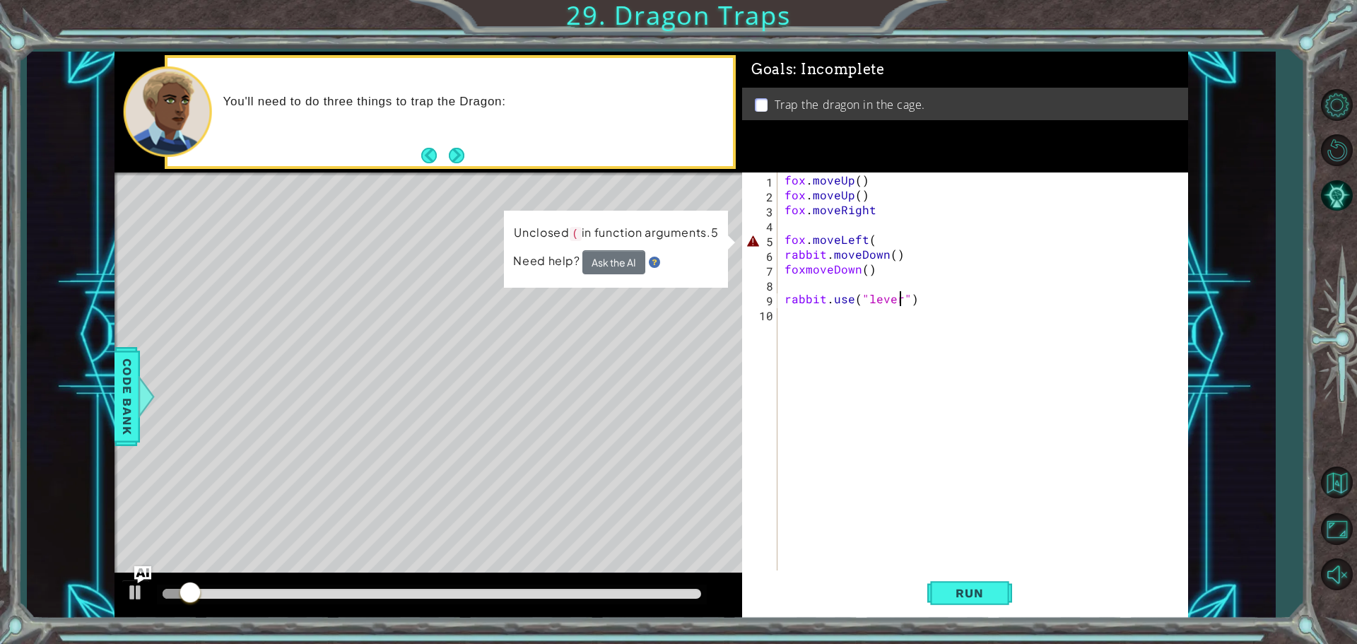
click at [876, 236] on div "fox . moveUp ( ) fox . moveUp ( ) fox . moveRight fox . moveLeft ( rabbit . mov…" at bounding box center [986, 388] width 409 height 431
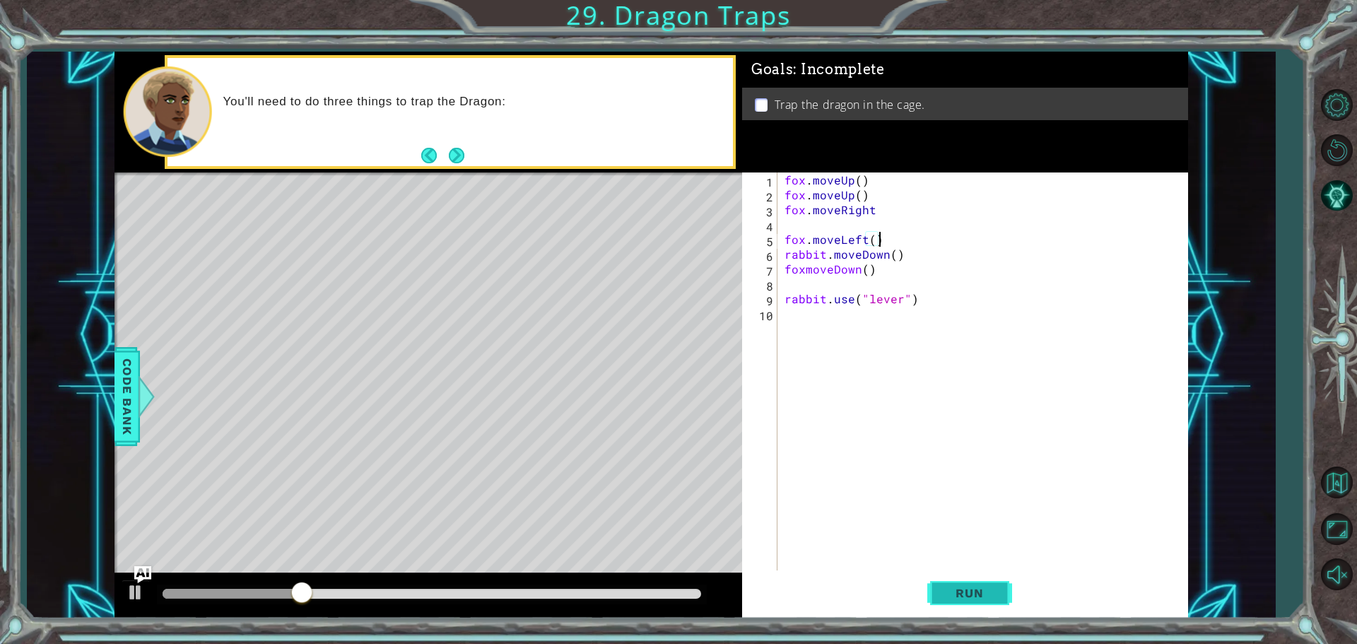
click at [966, 605] on button "Run" at bounding box center [970, 593] width 85 height 45
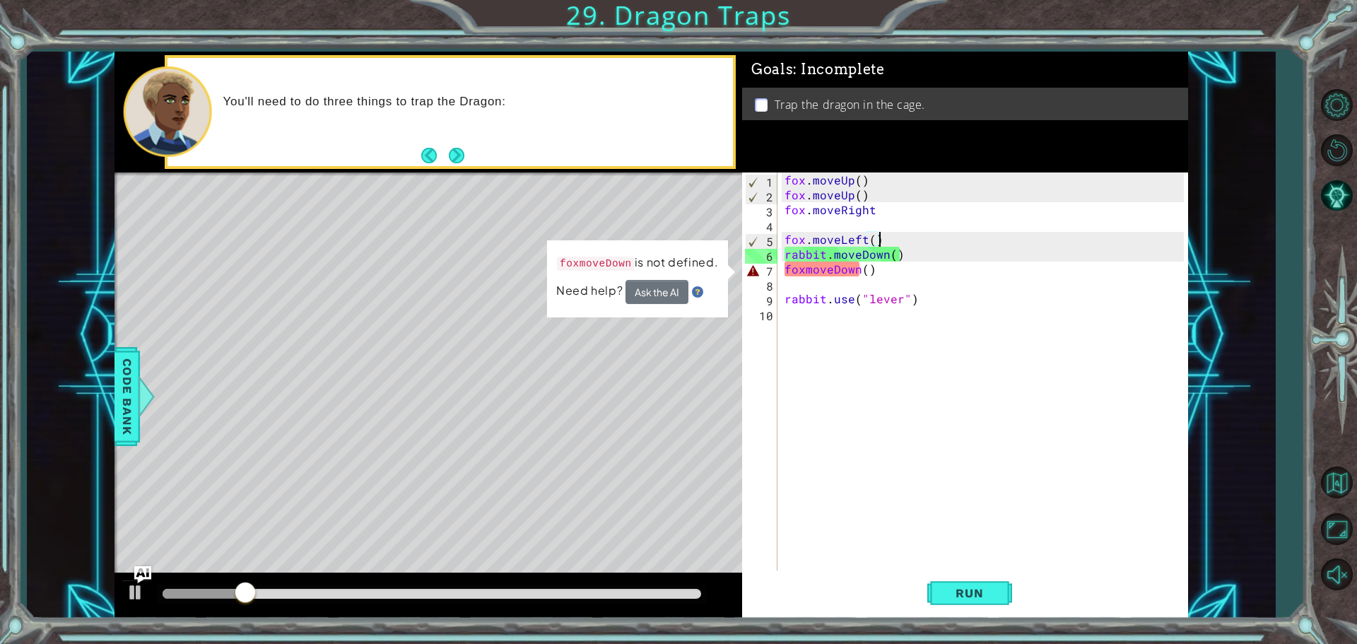
click at [806, 271] on div "fox . moveUp ( ) fox . moveUp ( ) fox . moveRight fox . moveLeft ( ) rabbit . m…" at bounding box center [986, 388] width 409 height 431
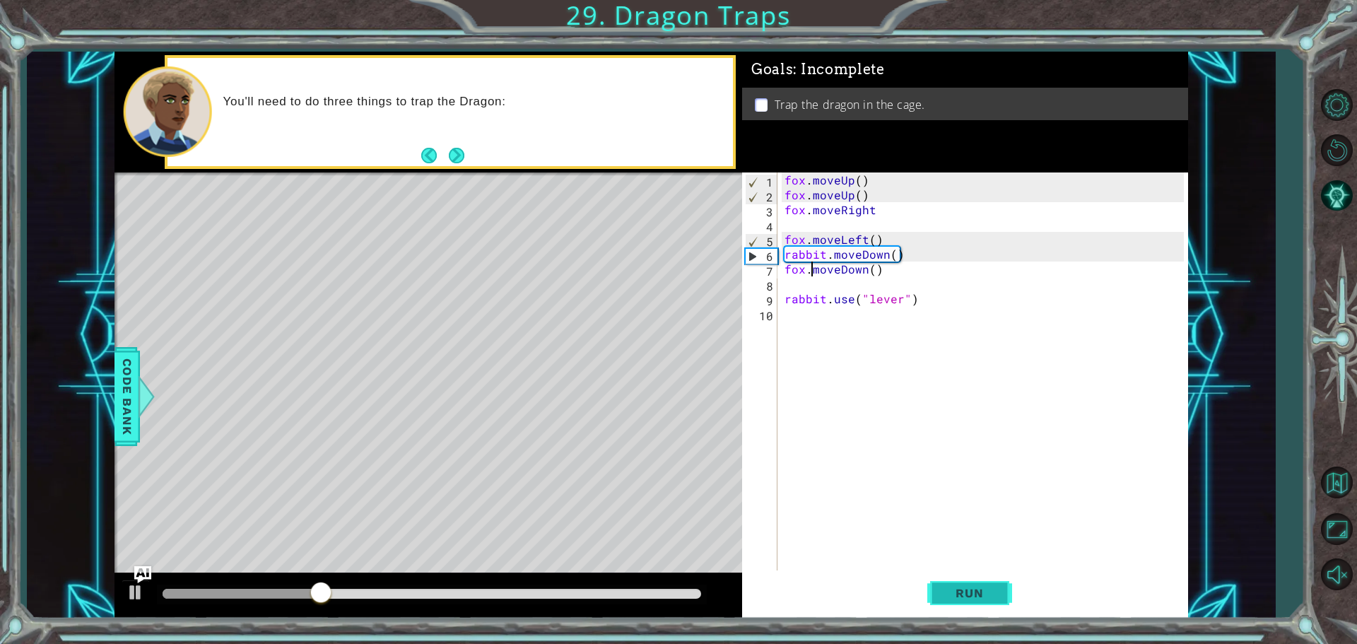
type textarea "fox.moveDown()"
click at [944, 578] on button "Run" at bounding box center [970, 593] width 85 height 45
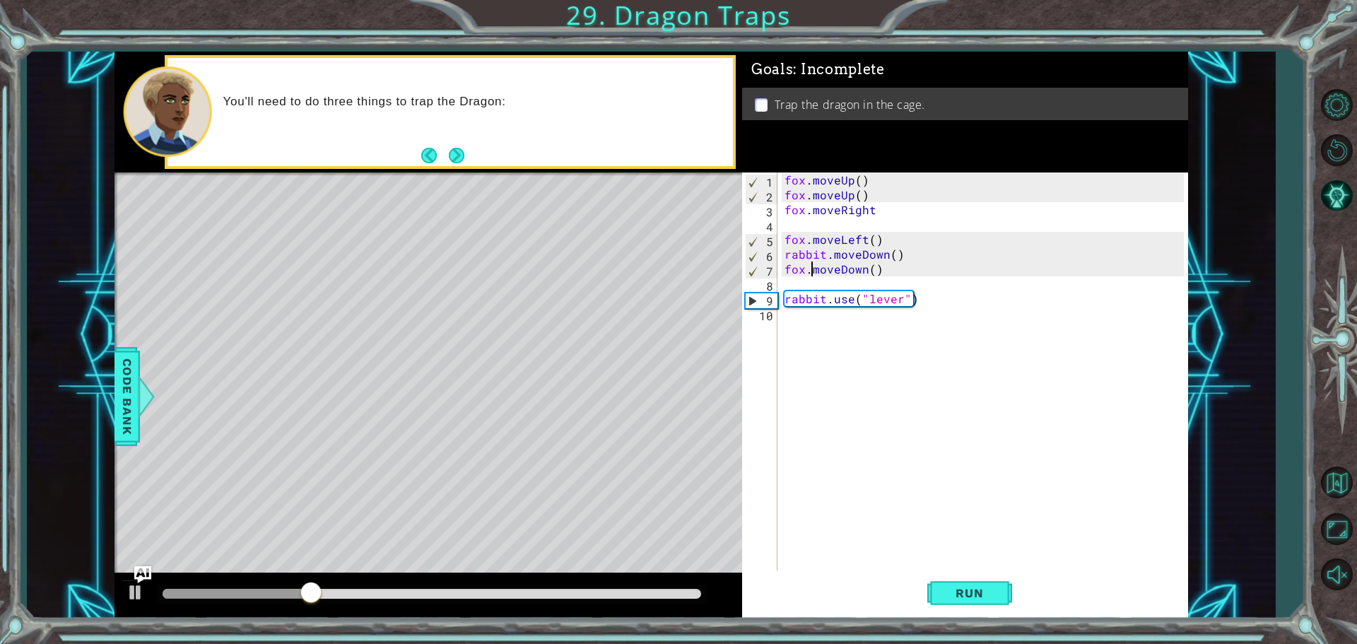
click at [788, 279] on div "fox . moveUp ( ) fox . moveUp ( ) fox . moveRight fox . moveLeft ( ) rabbit . m…" at bounding box center [986, 388] width 409 height 431
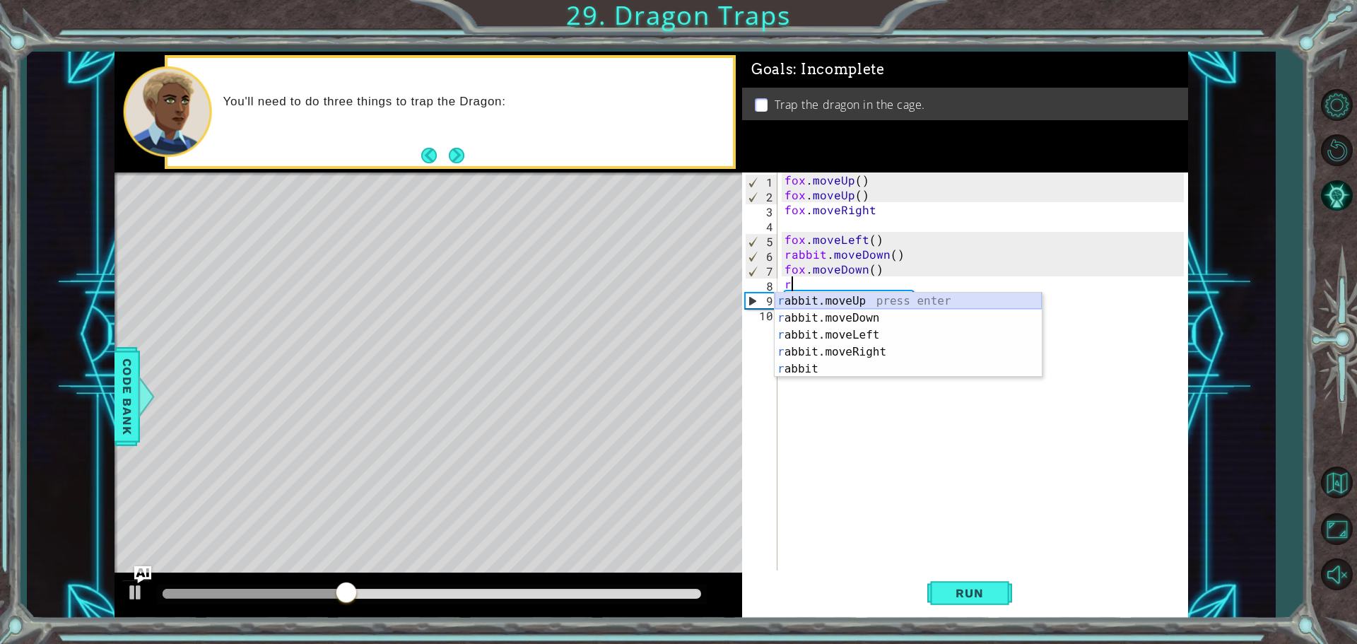
click at [873, 306] on div "r abbit.moveUp press enter r abbit.moveDown press enter r abbit.moveLeft press …" at bounding box center [908, 352] width 267 height 119
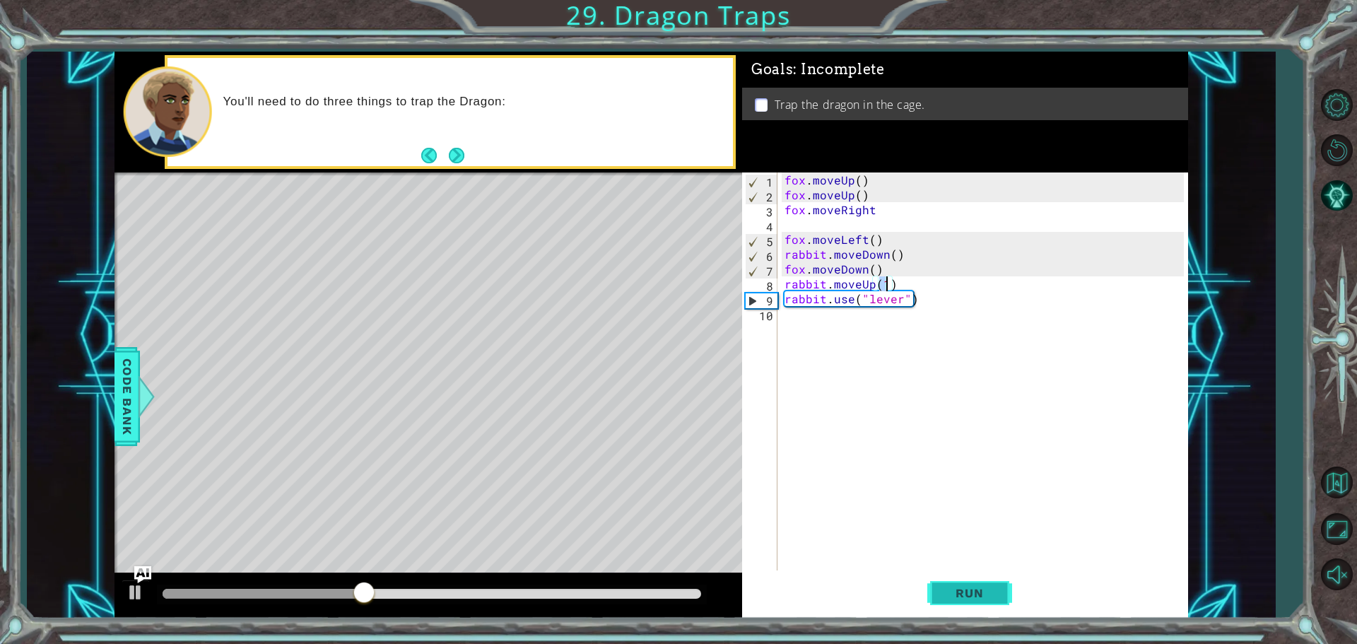
type textarea "rabbit.moveUp(1)"
click at [955, 583] on button "Run" at bounding box center [970, 593] width 85 height 45
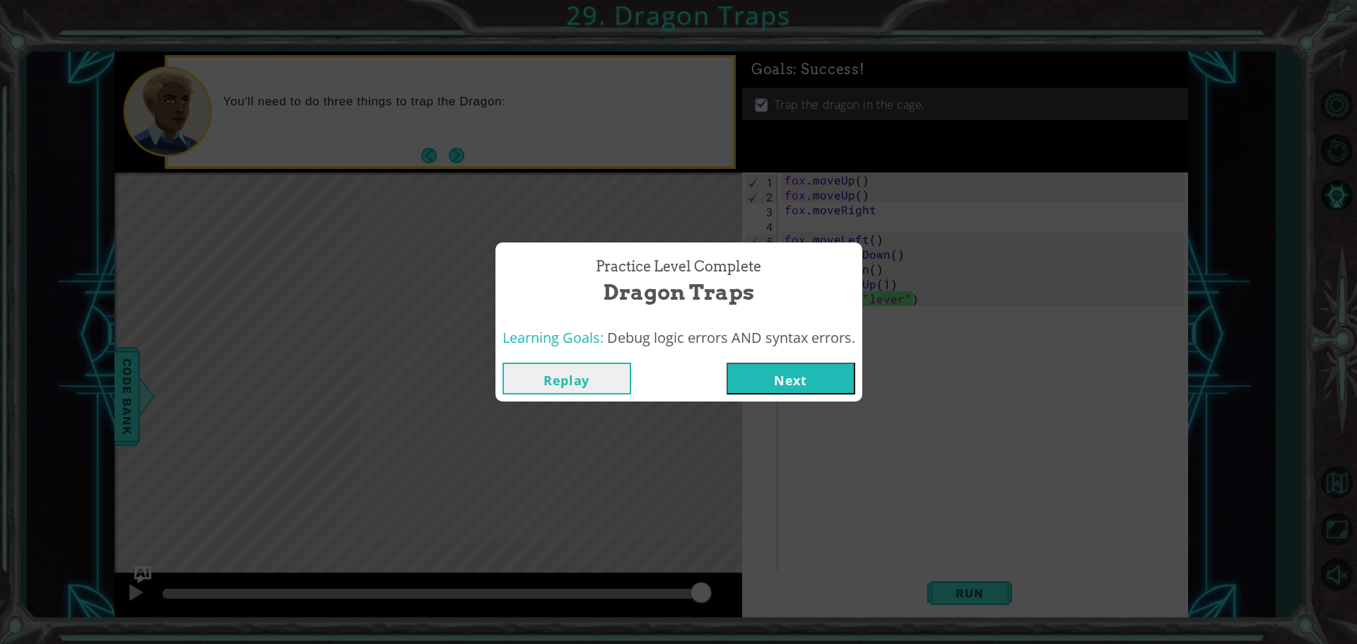
click at [776, 380] on button "Next" at bounding box center [791, 379] width 129 height 32
click at [776, 380] on body "1 ההההההההההההההההההההההההההההההההההההההההההההההההההההההההההההההההההההההההההההה…" at bounding box center [678, 322] width 1357 height 644
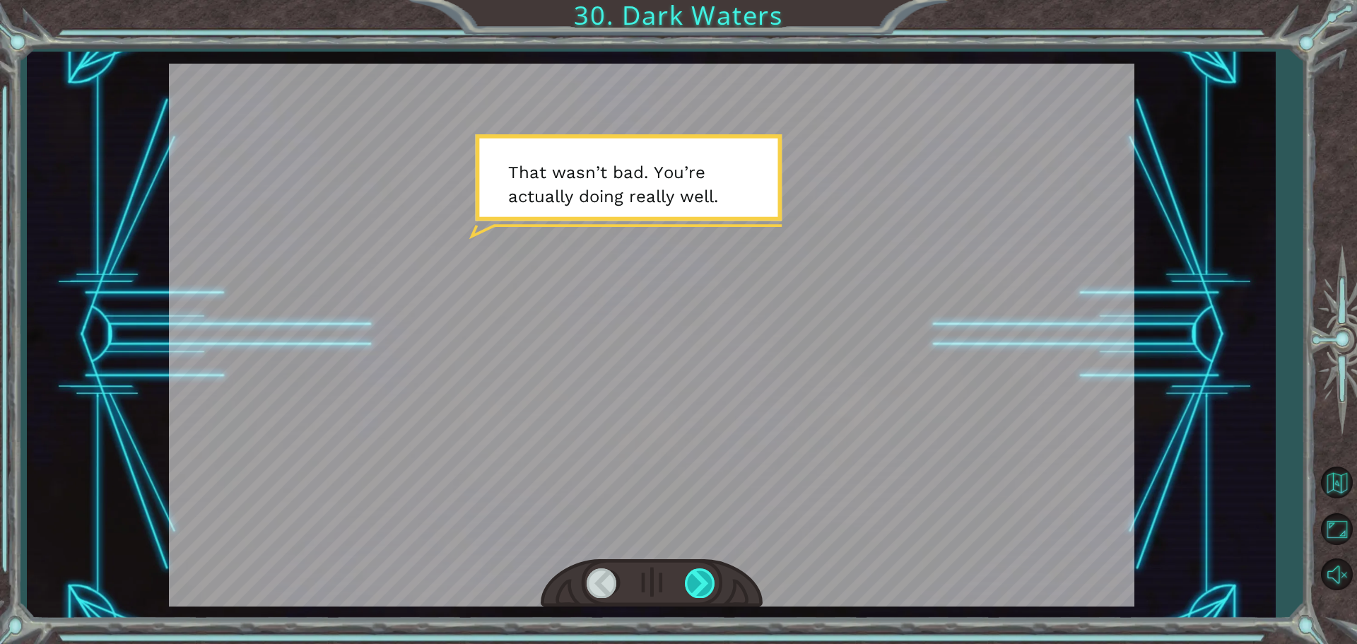
click at [696, 573] on div at bounding box center [701, 582] width 32 height 29
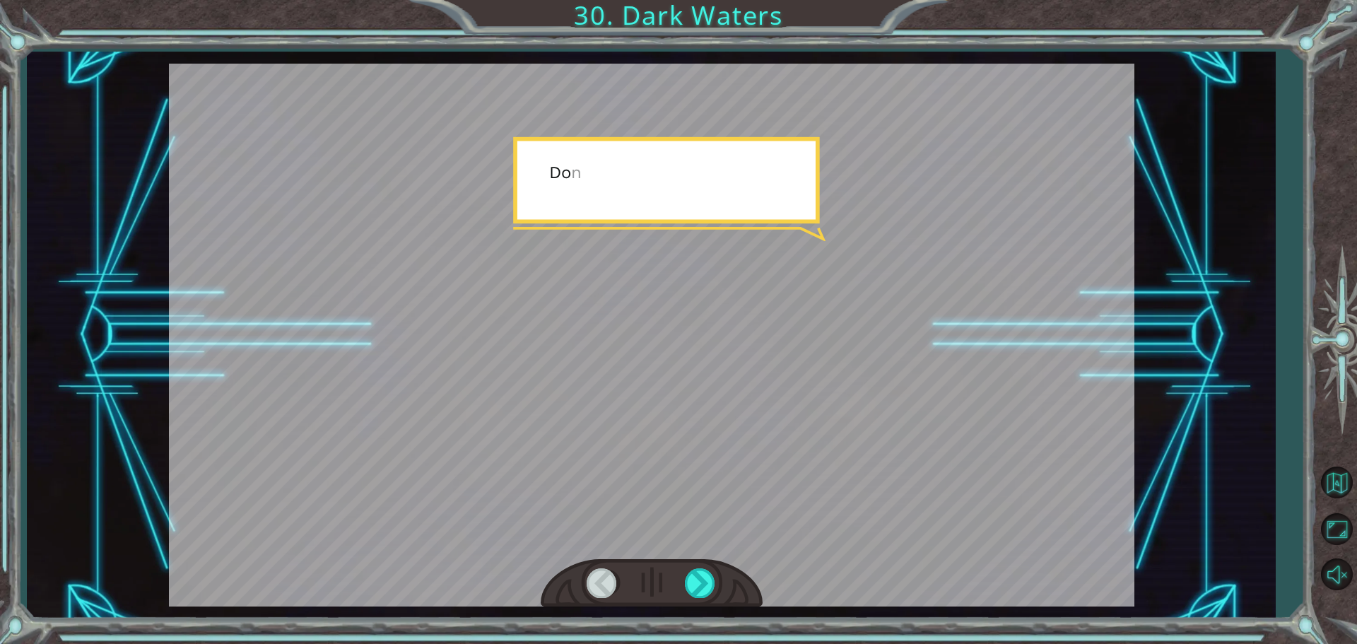
click at [703, 563] on div at bounding box center [652, 583] width 222 height 49
click at [704, 582] on div at bounding box center [701, 582] width 32 height 29
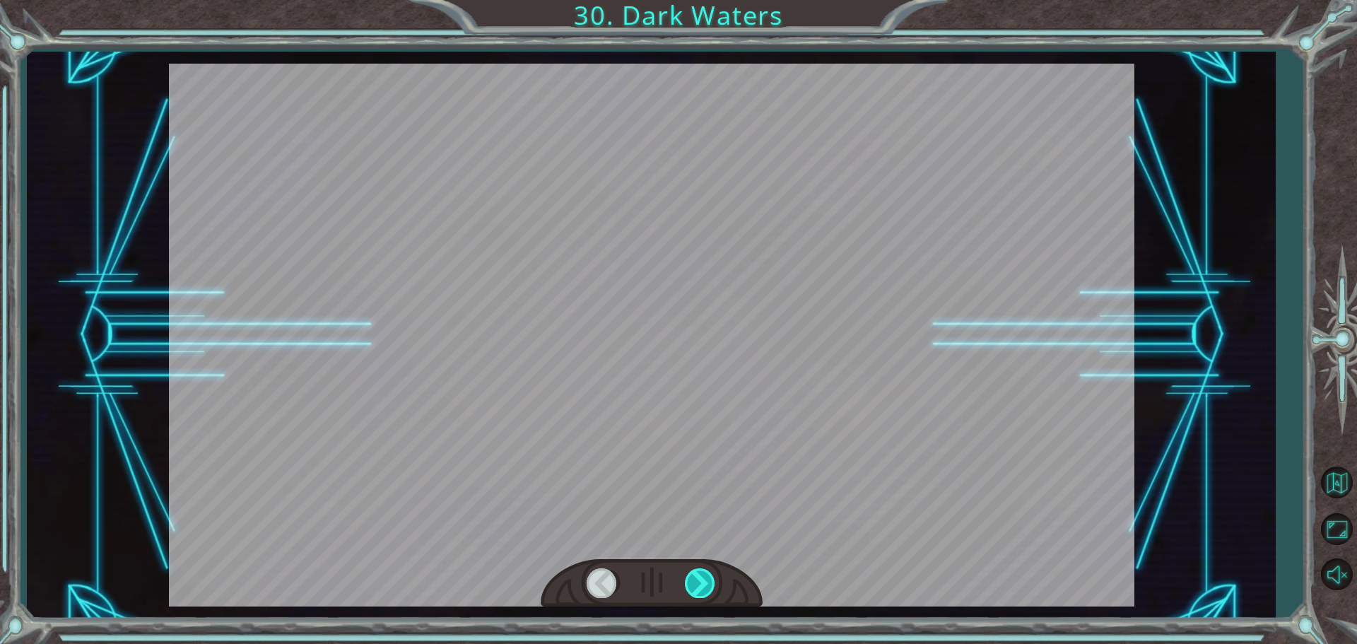
click at [702, 583] on div at bounding box center [701, 582] width 32 height 29
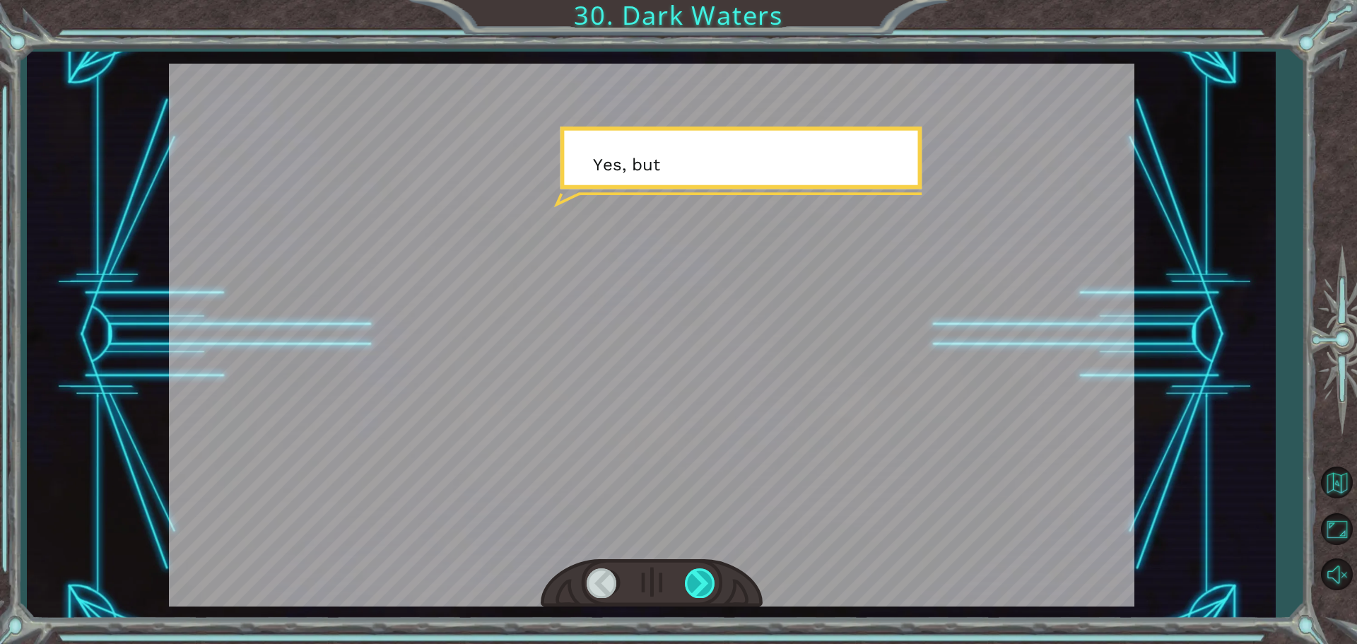
click at [694, 583] on div at bounding box center [701, 582] width 32 height 29
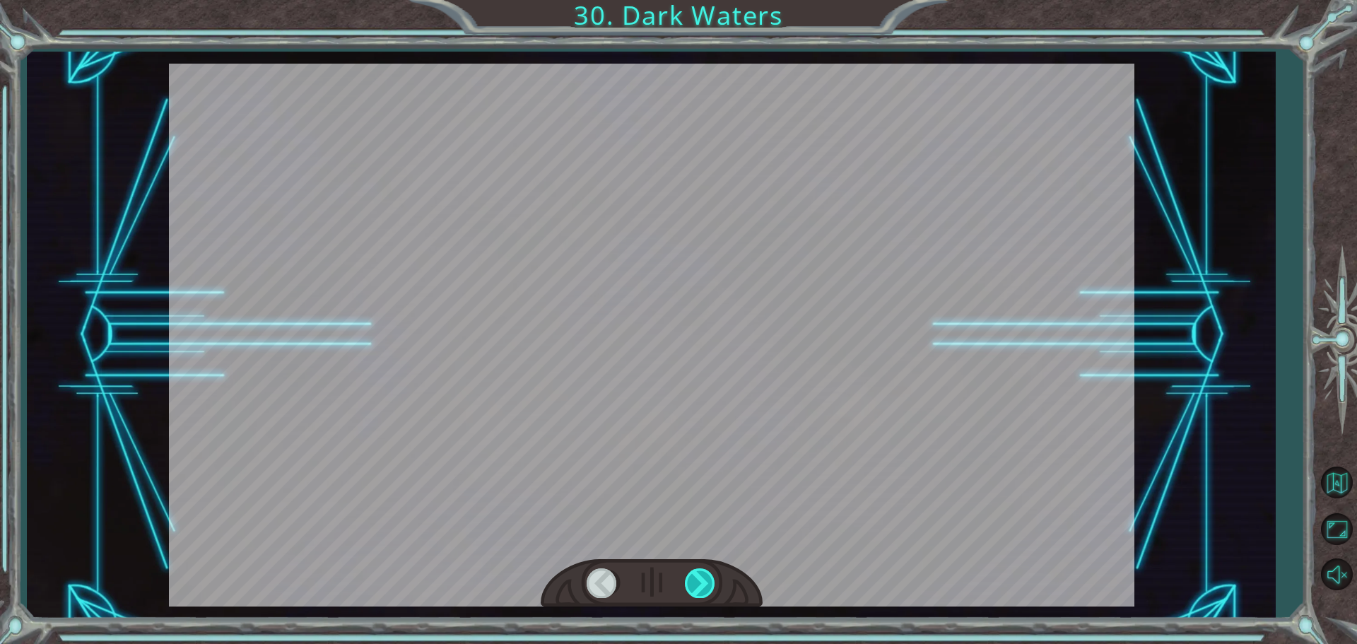
click at [694, 584] on div at bounding box center [701, 582] width 32 height 29
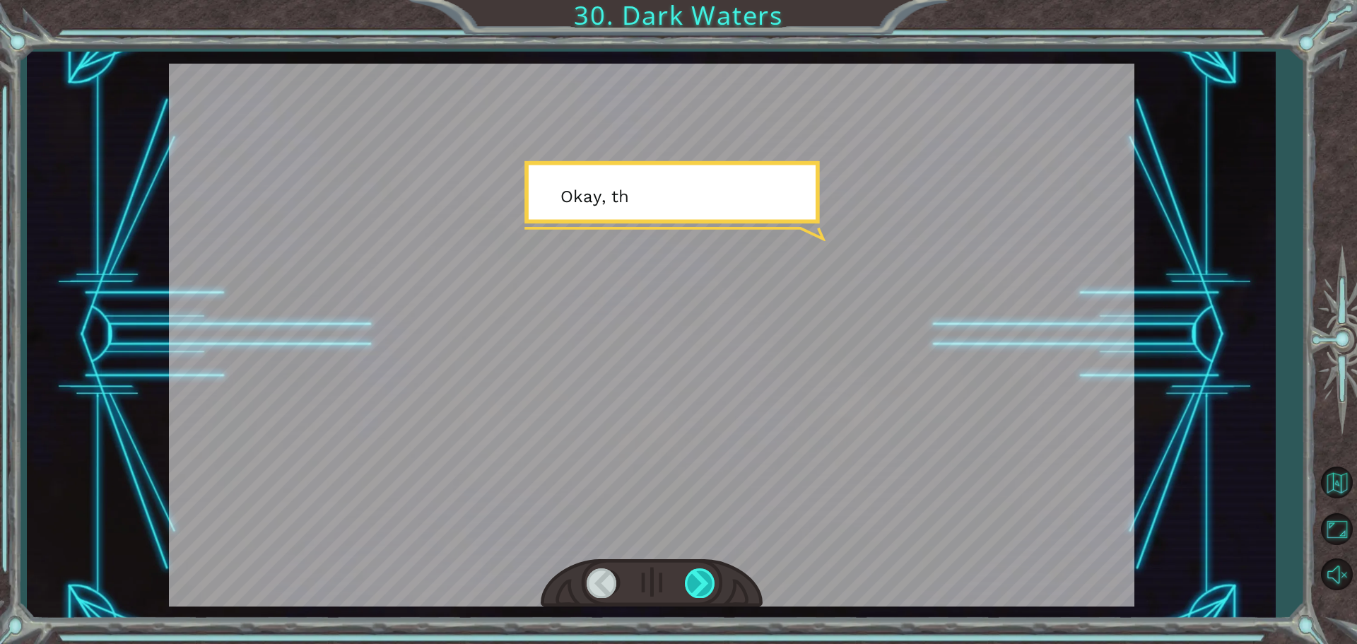
click at [694, 584] on div at bounding box center [701, 582] width 32 height 29
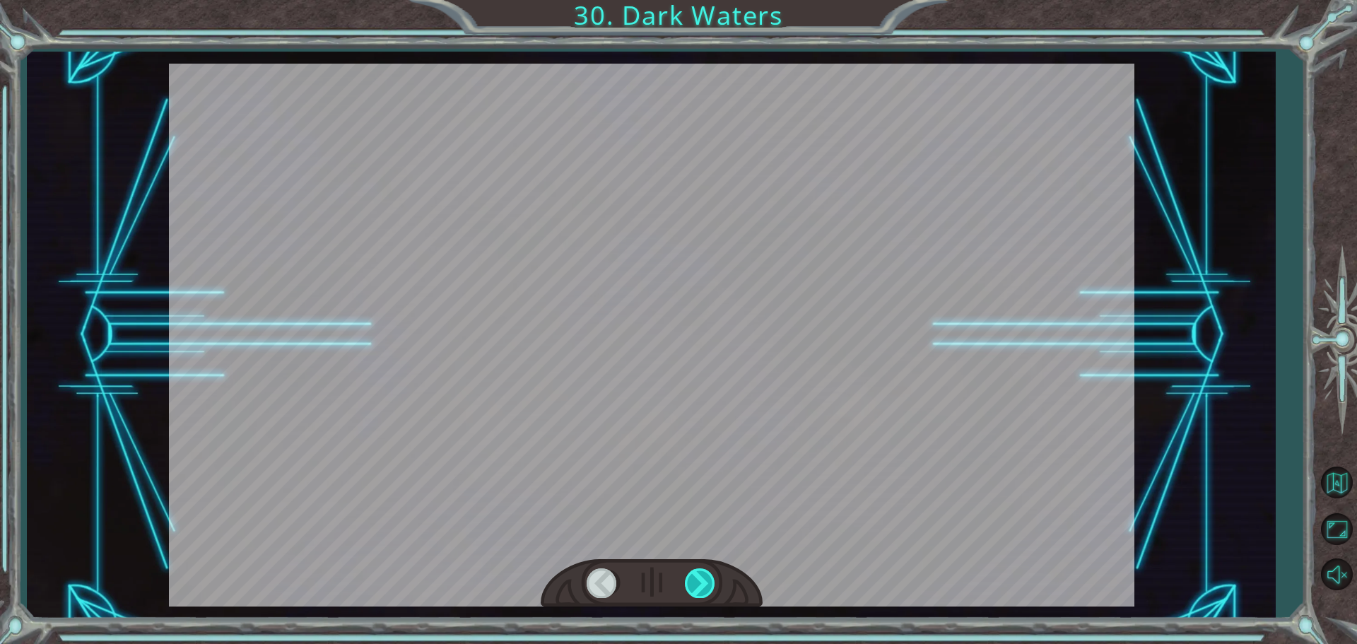
click at [694, 584] on div at bounding box center [701, 582] width 32 height 29
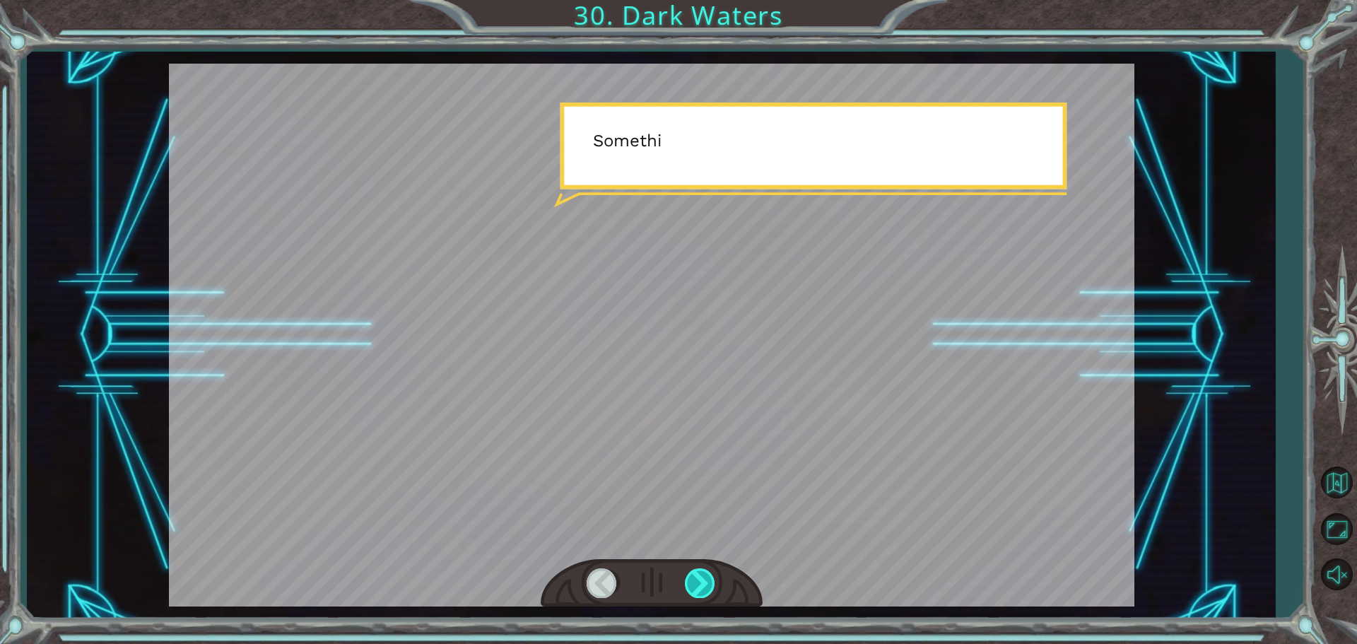
click at [694, 584] on div at bounding box center [701, 582] width 32 height 29
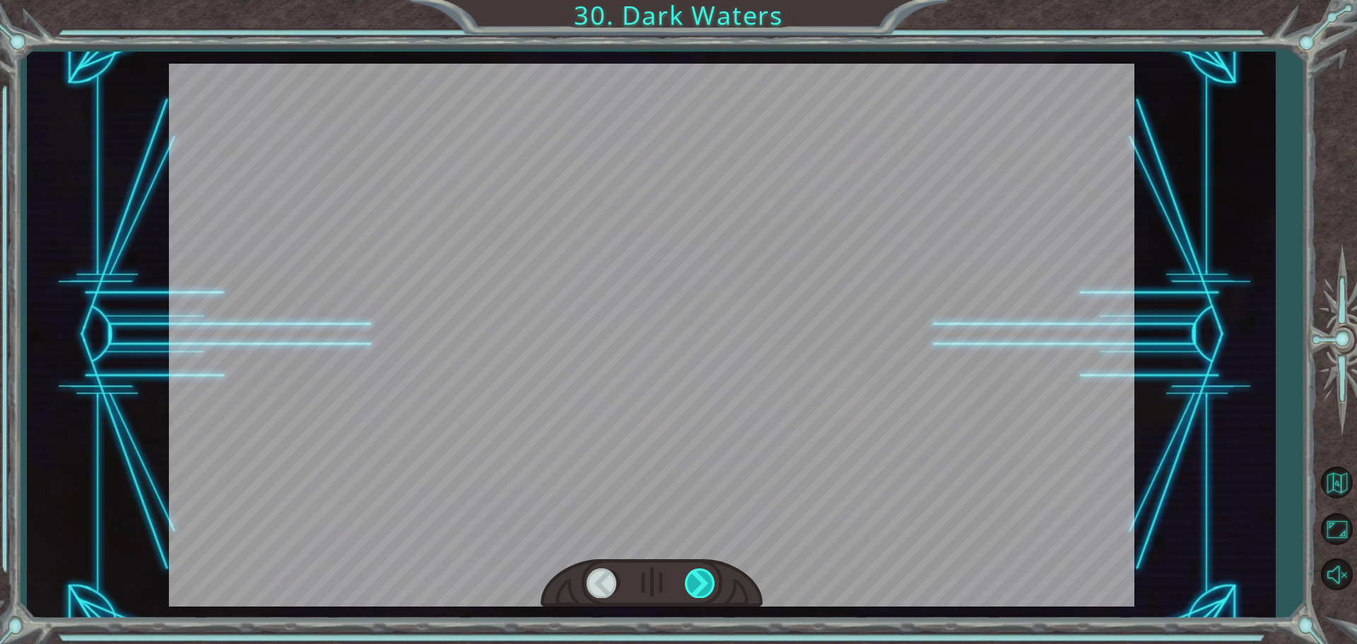
click at [694, 584] on div at bounding box center [701, 582] width 32 height 29
click at [696, 578] on div at bounding box center [701, 582] width 32 height 29
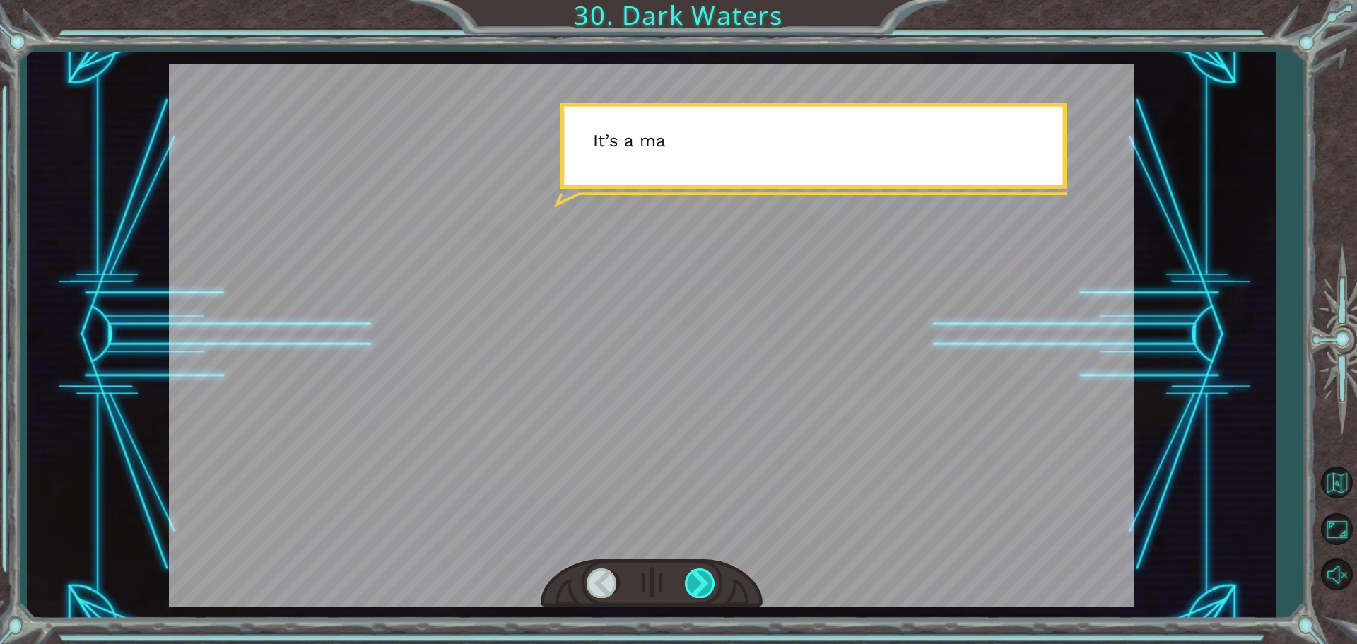
click at [703, 587] on div at bounding box center [701, 582] width 32 height 29
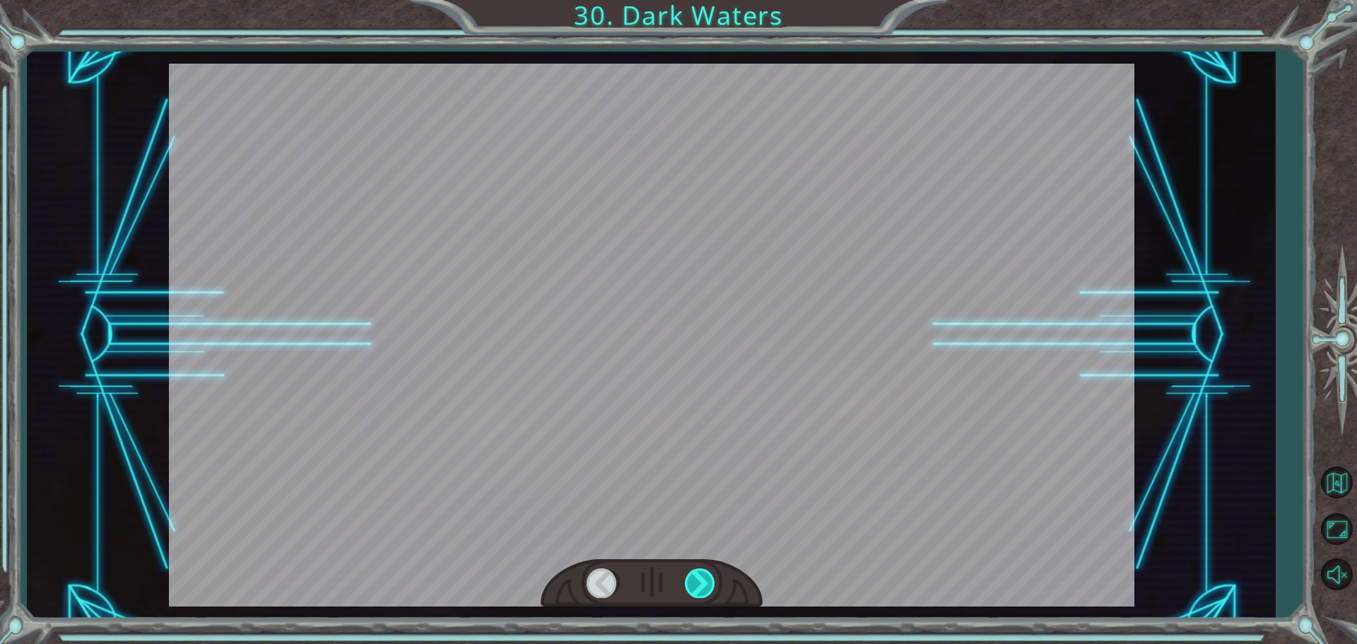
click at [704, 585] on div at bounding box center [701, 582] width 32 height 29
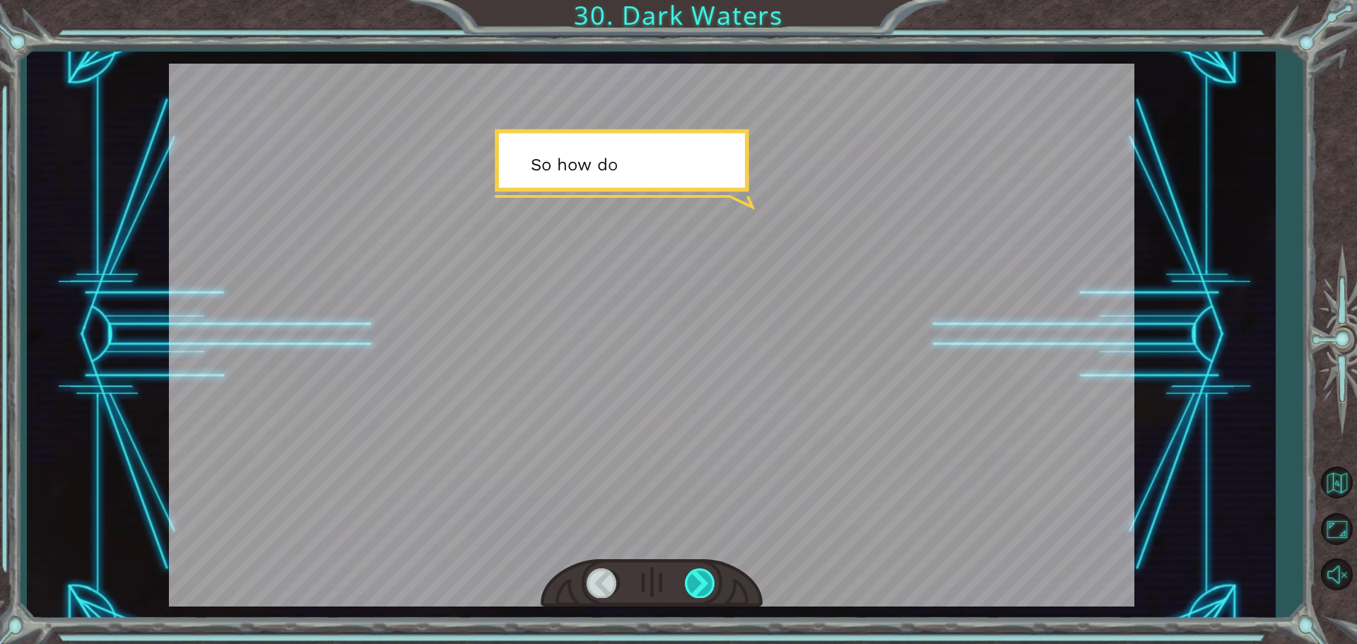
click at [703, 584] on div at bounding box center [701, 582] width 32 height 29
click at [702, 583] on div at bounding box center [701, 582] width 32 height 29
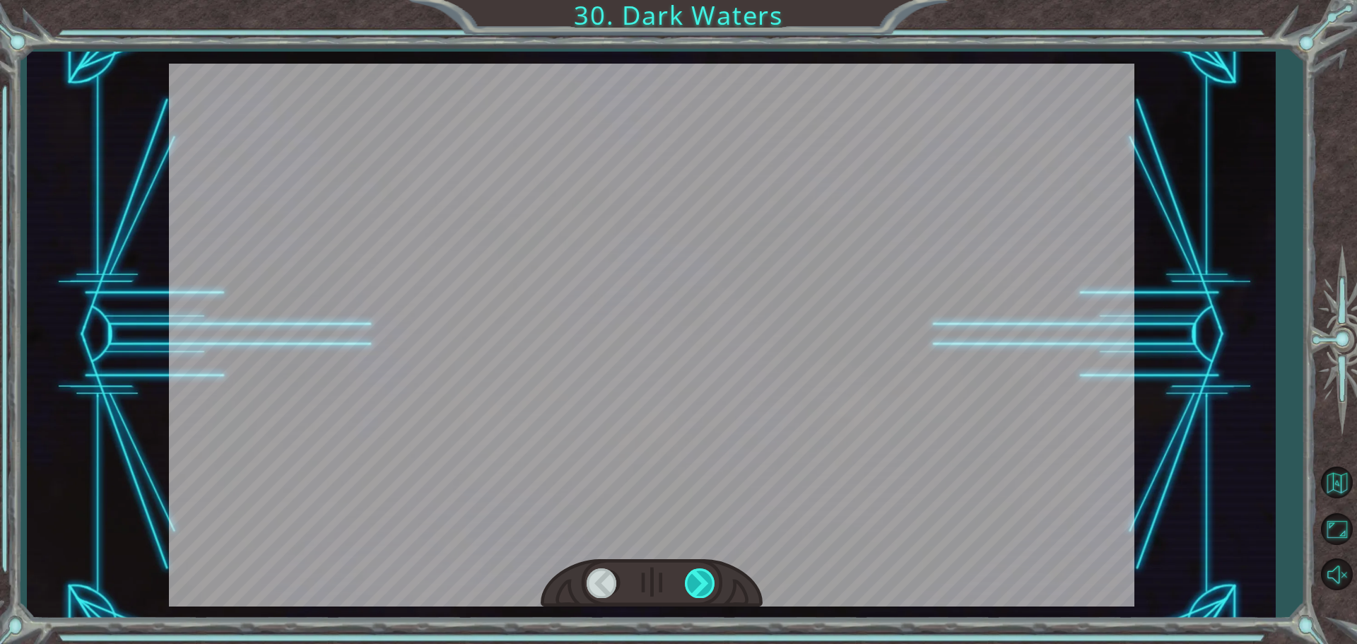
click at [699, 583] on div at bounding box center [701, 582] width 32 height 29
click at [697, 583] on div at bounding box center [701, 582] width 32 height 29
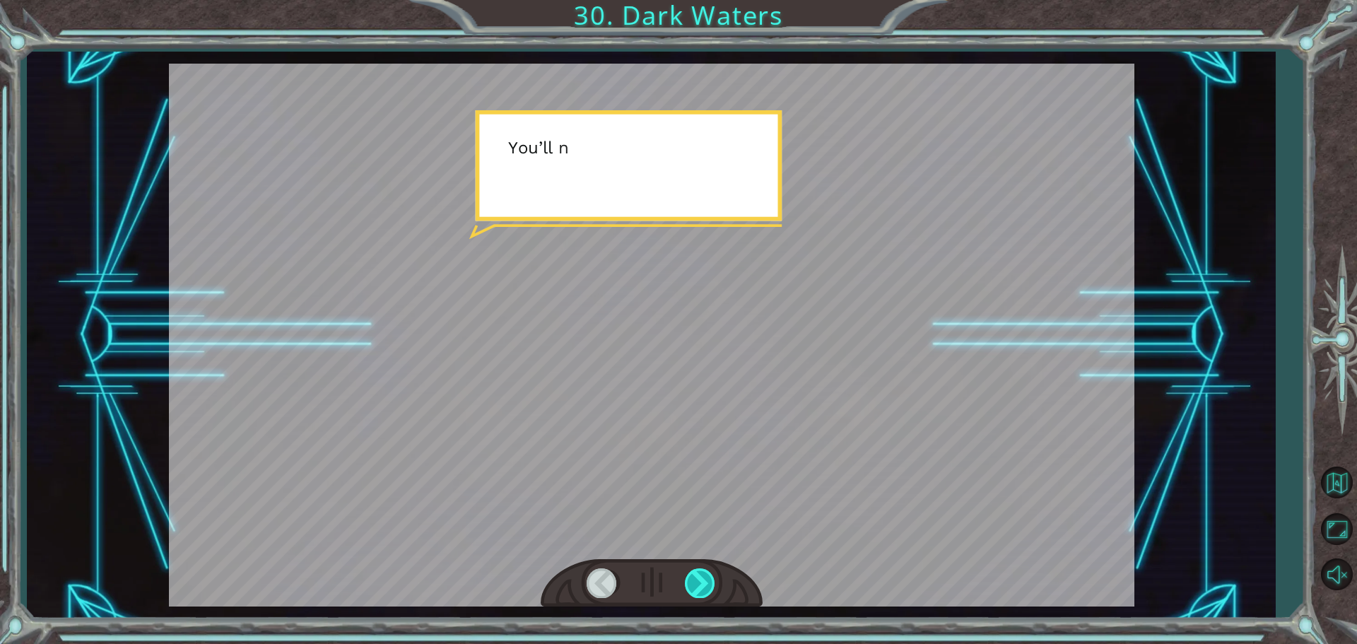
click at [697, 583] on div at bounding box center [701, 582] width 32 height 29
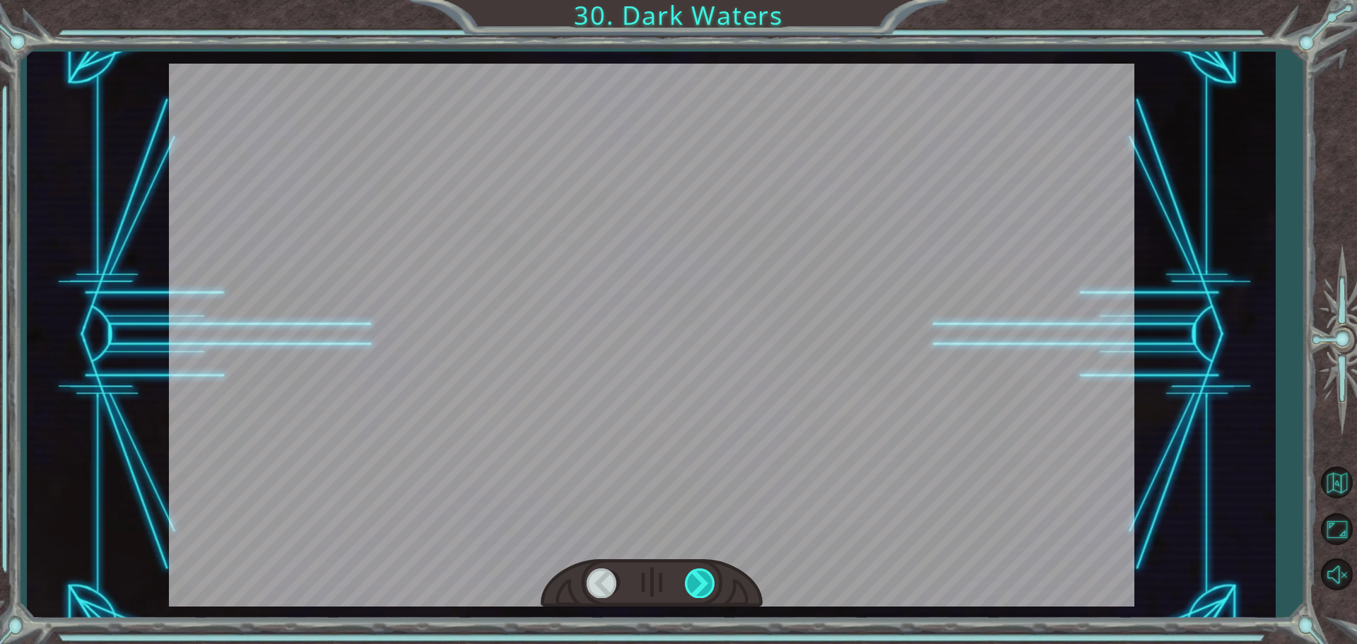
click at [697, 583] on div at bounding box center [701, 582] width 32 height 29
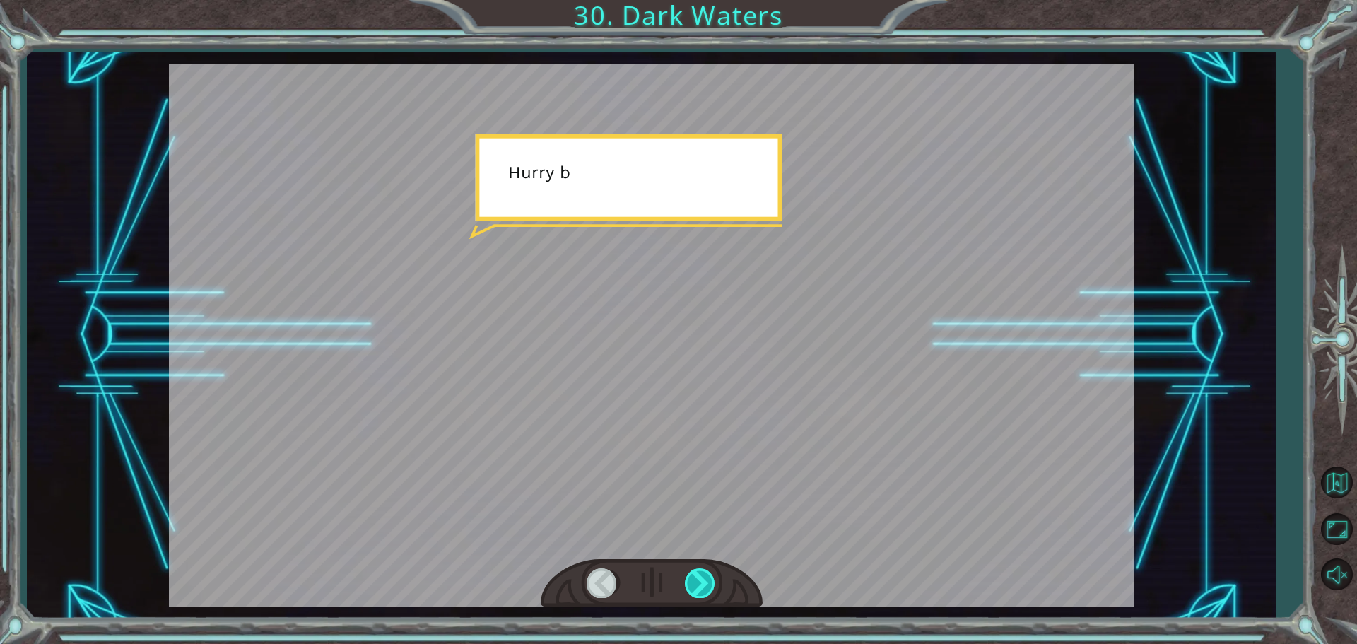
click at [696, 583] on div at bounding box center [701, 582] width 32 height 29
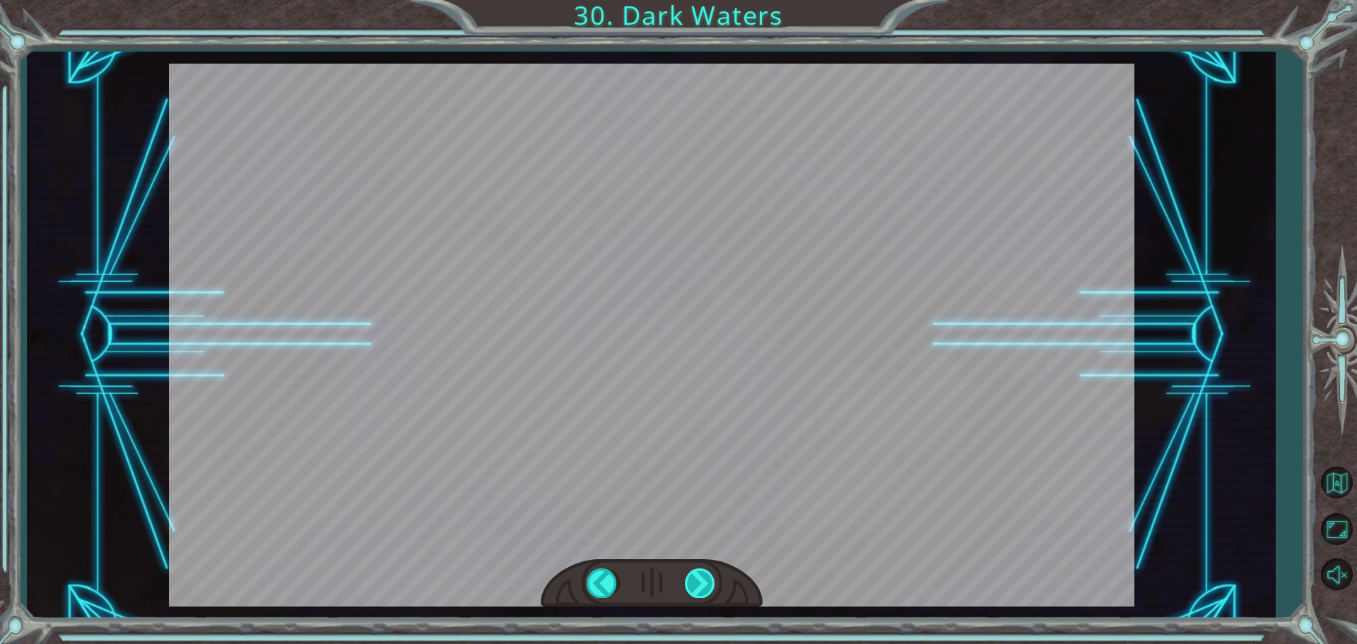
click at [696, 583] on div at bounding box center [701, 582] width 32 height 29
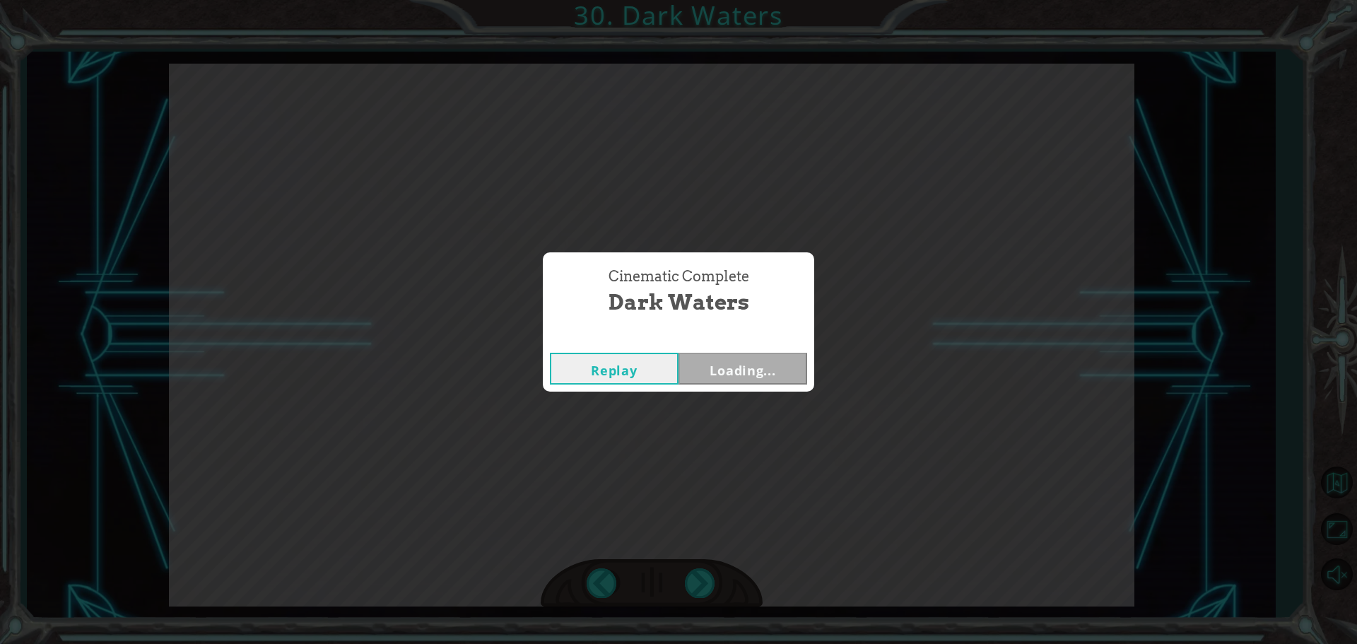
click at [695, 583] on div "Cinematic Complete Dark Waters Replay Loading..." at bounding box center [678, 322] width 1357 height 644
click at [773, 378] on button "Next" at bounding box center [743, 369] width 129 height 32
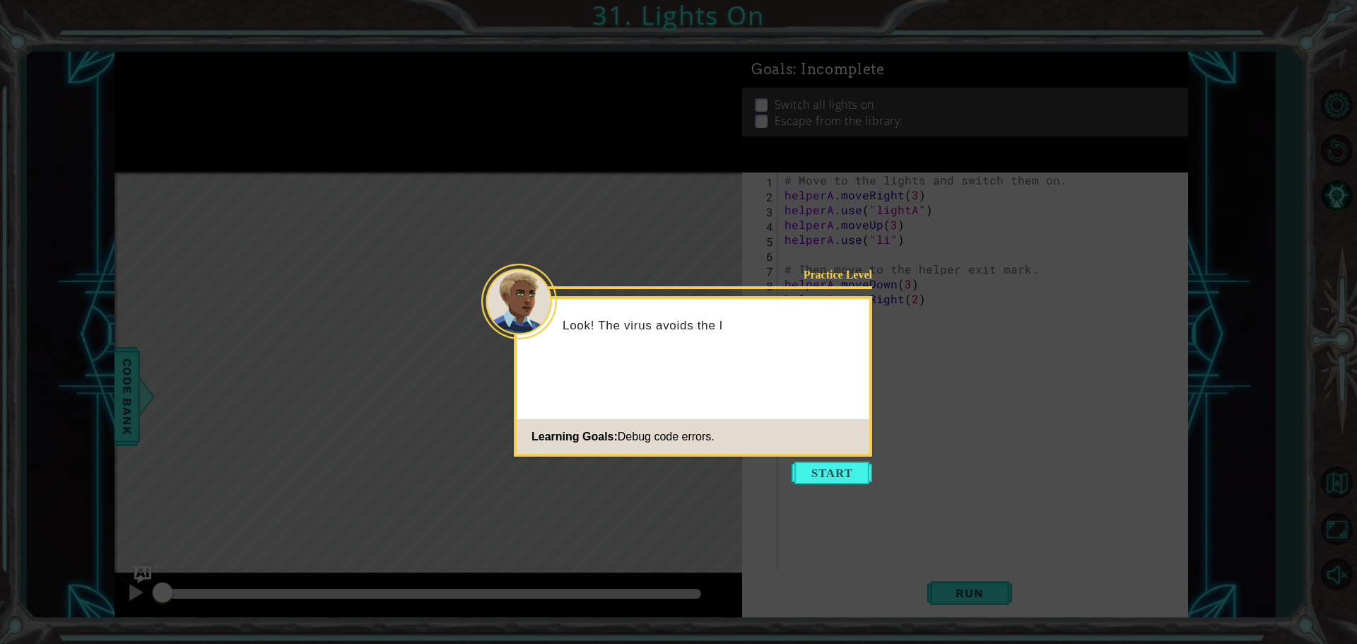
click at [821, 485] on icon at bounding box center [678, 322] width 1357 height 644
click at [811, 465] on button "Start" at bounding box center [832, 473] width 81 height 23
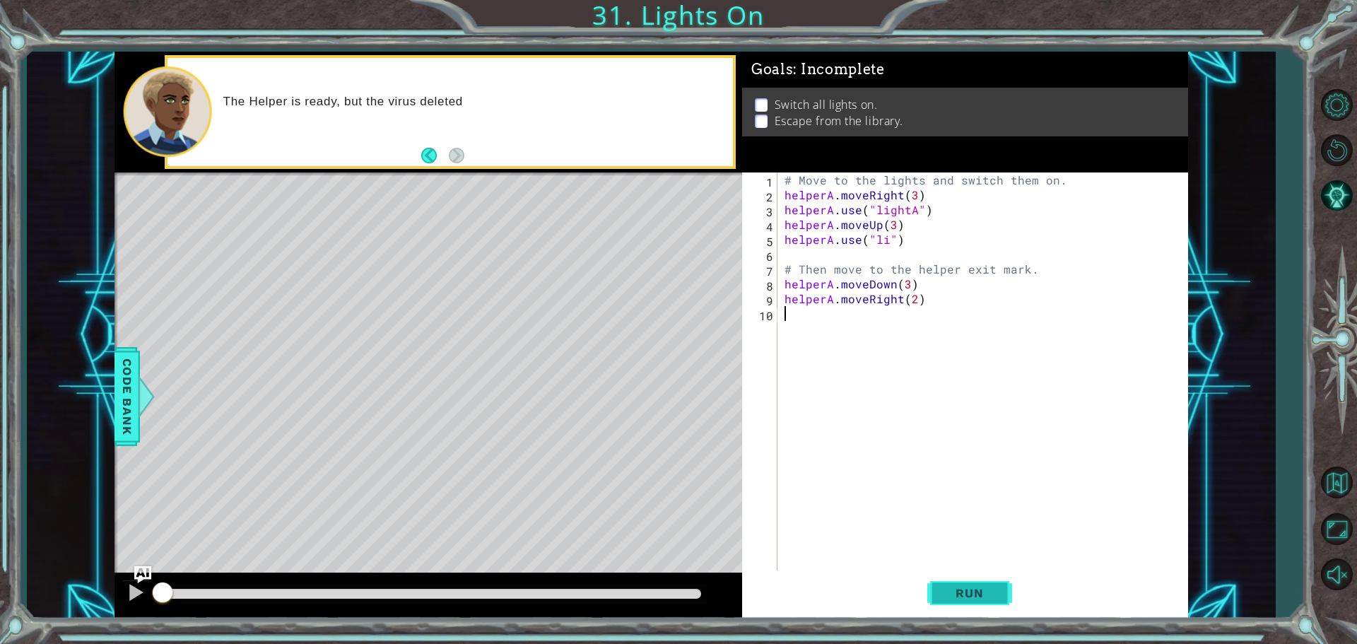
click at [993, 575] on button "Run" at bounding box center [970, 593] width 85 height 45
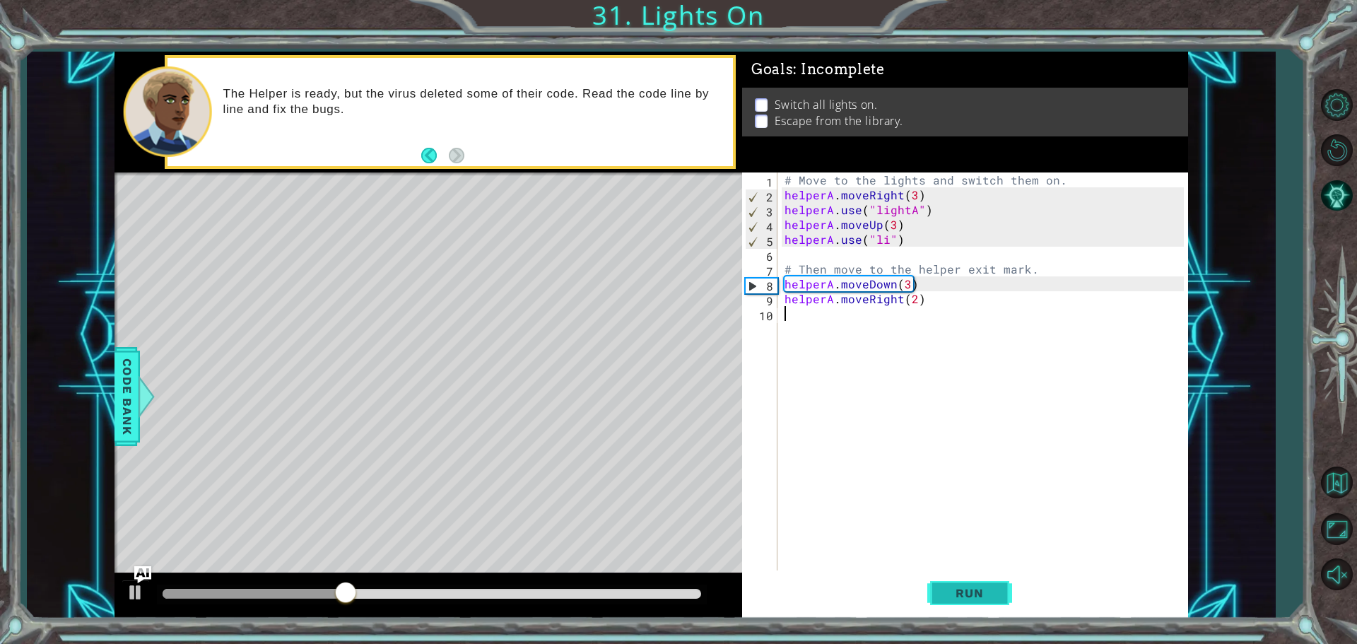
click at [932, 589] on button "Run" at bounding box center [970, 593] width 85 height 45
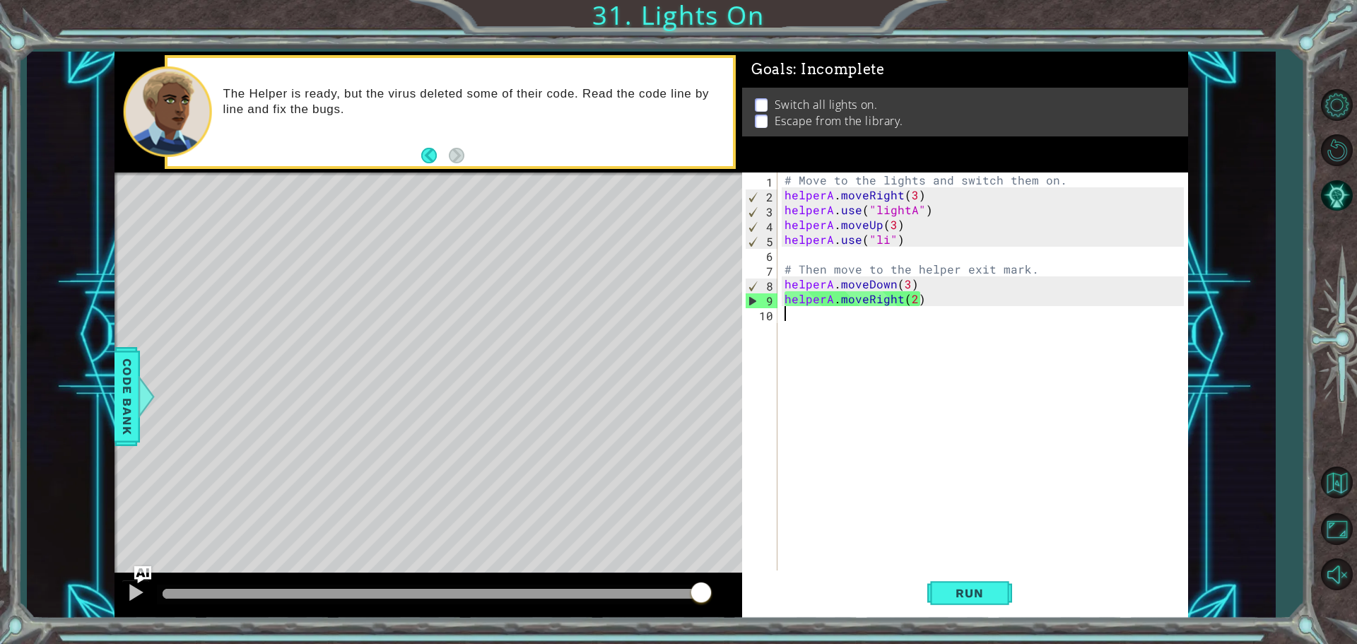
drag, startPoint x: 202, startPoint y: 588, endPoint x: 748, endPoint y: 551, distance: 547.0
click at [748, 551] on div "1 ההההההההההההההההההההההההההההההההההההההההההההההההההההההההההההההההההההההההההההה…" at bounding box center [652, 335] width 1074 height 567
drag, startPoint x: 594, startPoint y: 598, endPoint x: 641, endPoint y: 595, distance: 46.8
click at [641, 595] on div at bounding box center [432, 594] width 539 height 10
click at [135, 566] on img "Ask AI" at bounding box center [143, 574] width 18 height 18
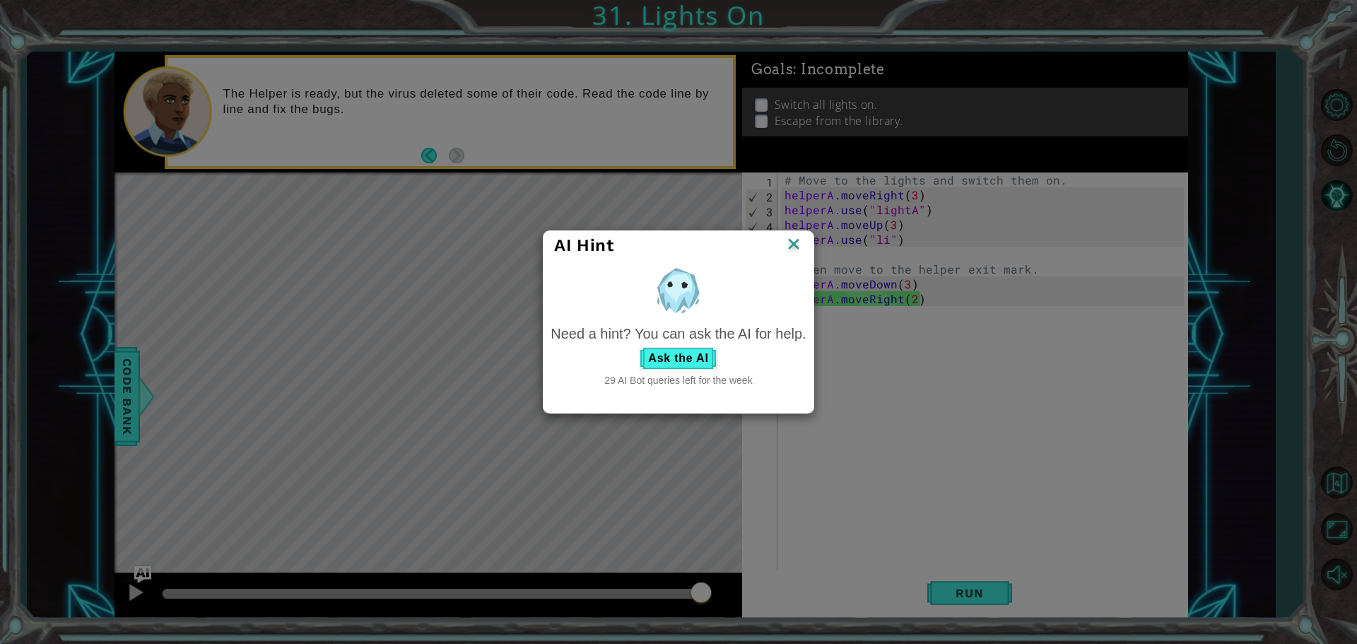
click at [792, 242] on img at bounding box center [794, 245] width 18 height 21
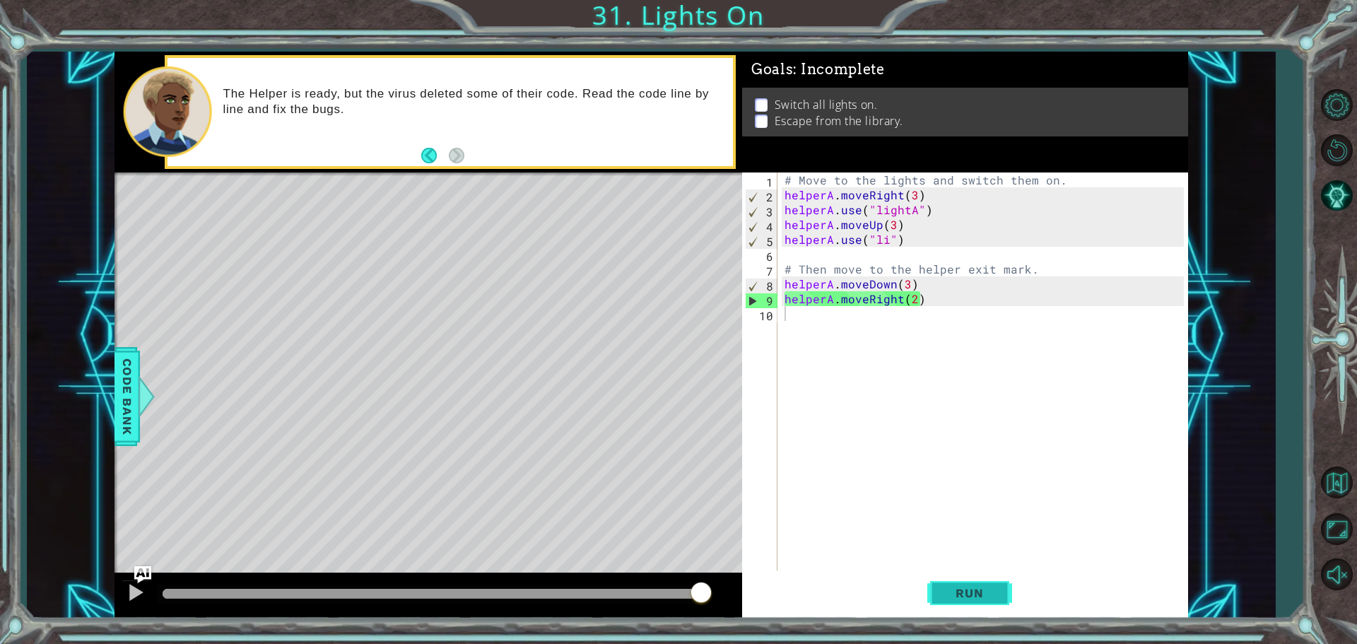
click at [941, 606] on button "Run" at bounding box center [970, 593] width 85 height 45
